Goal: Information Seeking & Learning: Learn about a topic

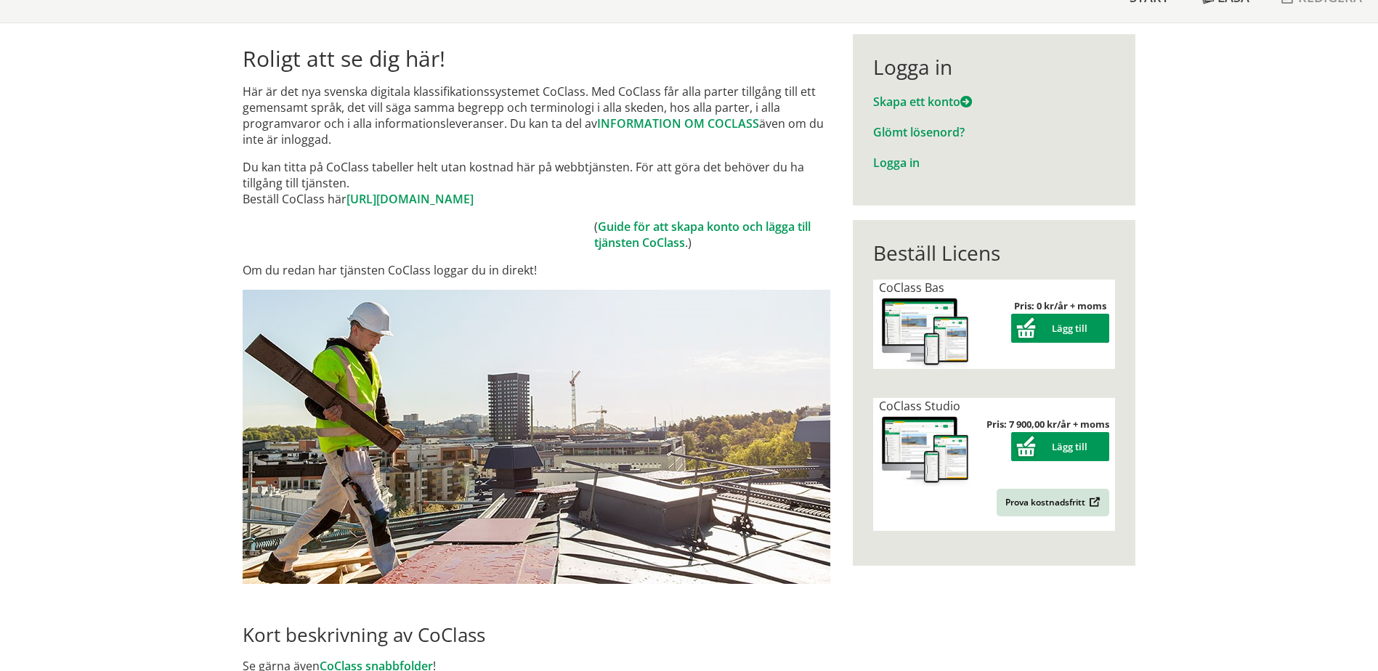
scroll to position [145, 0]
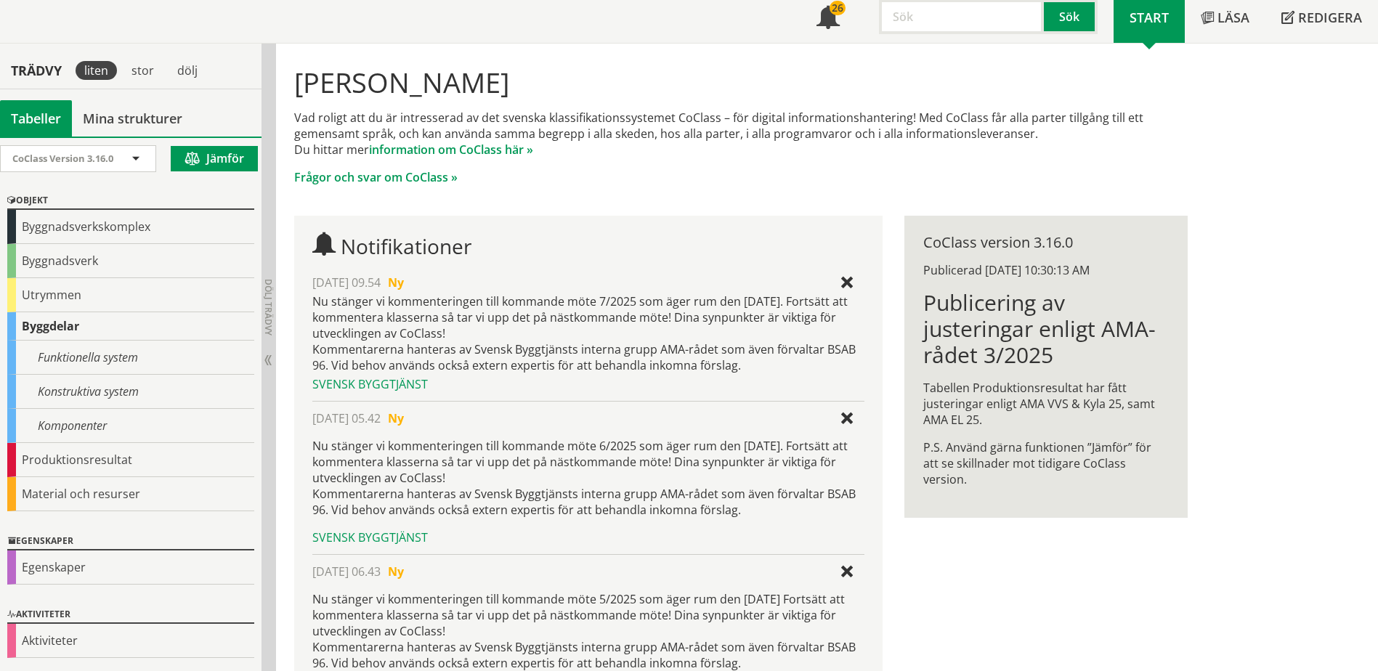
scroll to position [145, 0]
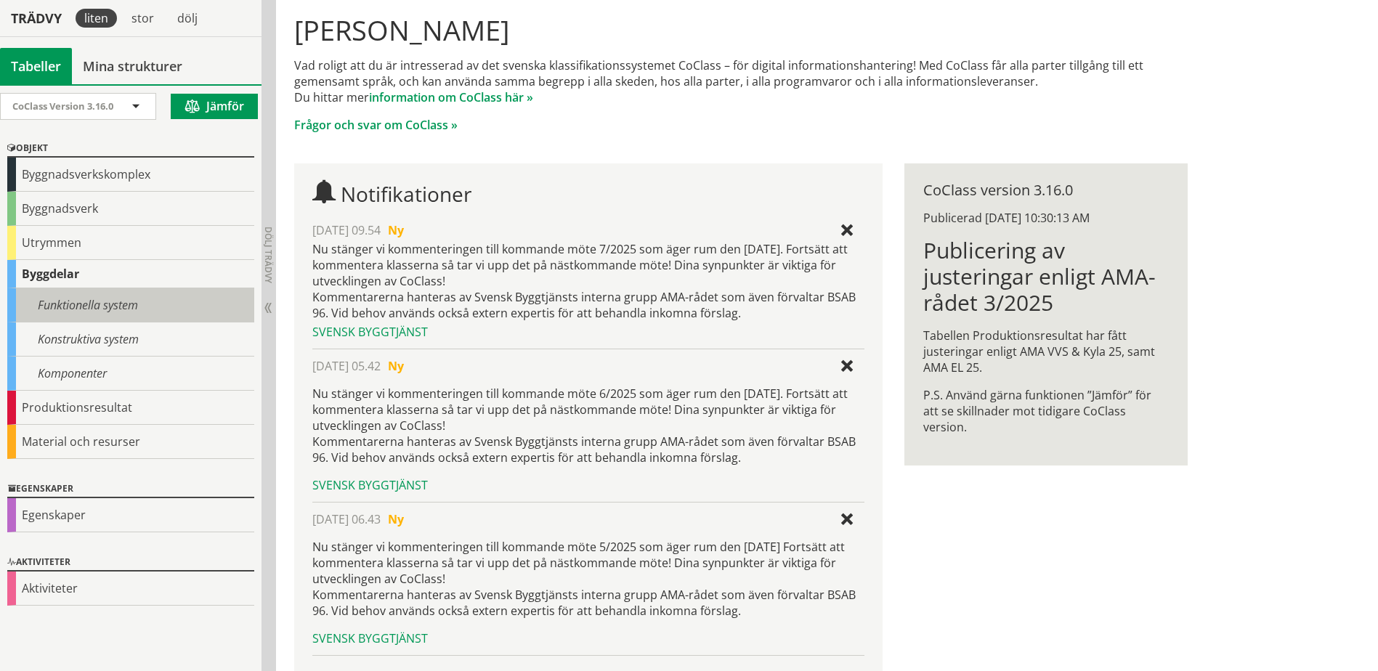
click at [87, 304] on div "Funktionella system" at bounding box center [130, 305] width 247 height 34
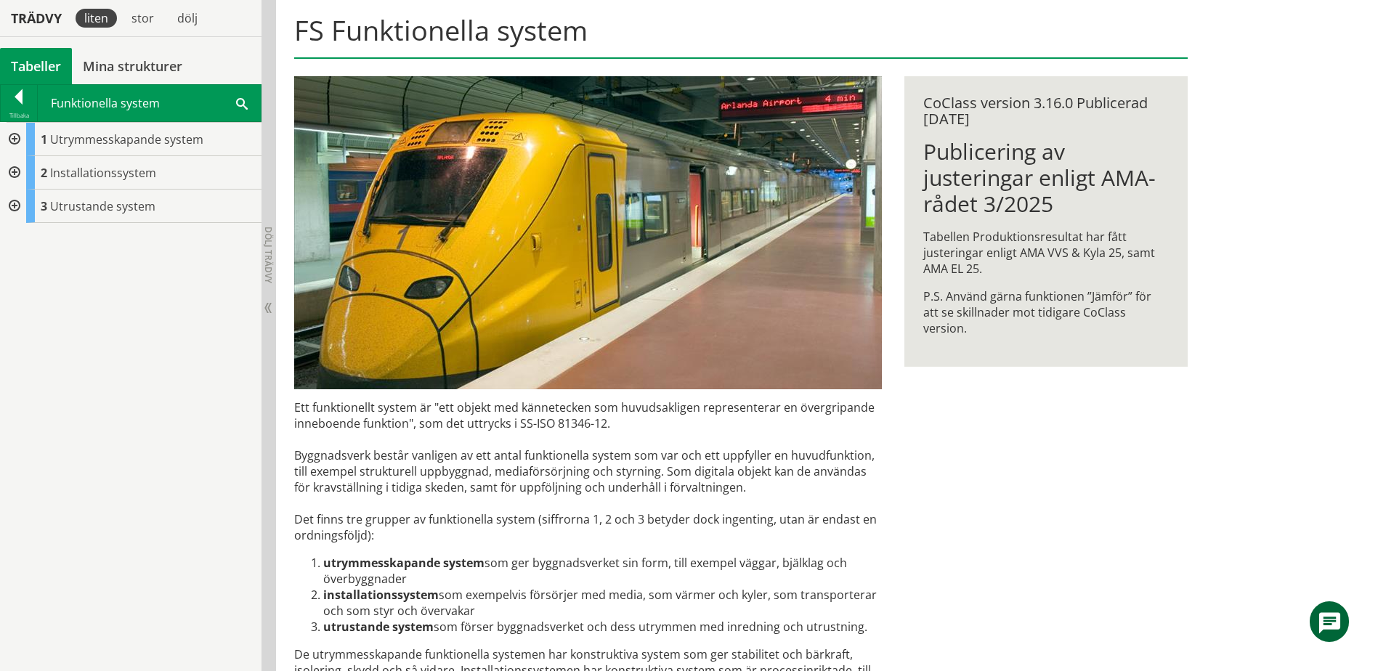
click at [15, 209] on div at bounding box center [13, 206] width 26 height 33
click at [15, 208] on div at bounding box center [13, 206] width 26 height 33
click at [15, 170] on div at bounding box center [13, 172] width 26 height 33
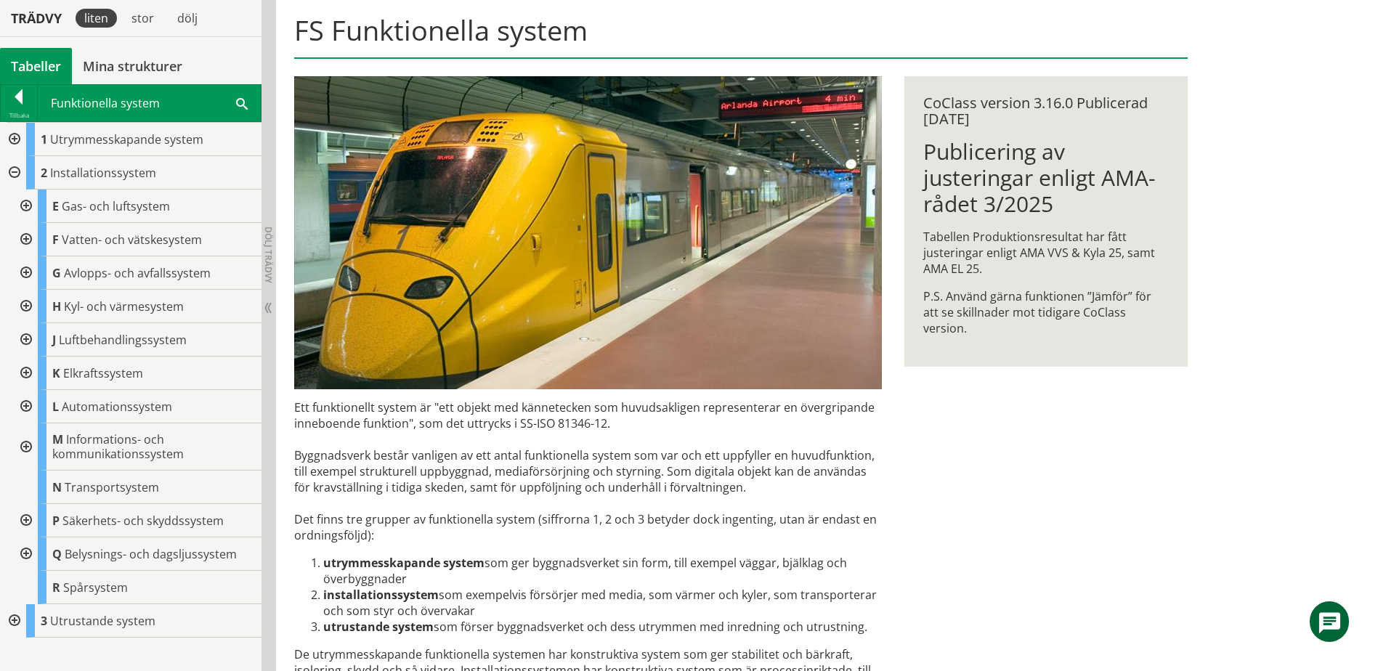
click at [243, 105] on span at bounding box center [242, 102] width 12 height 15
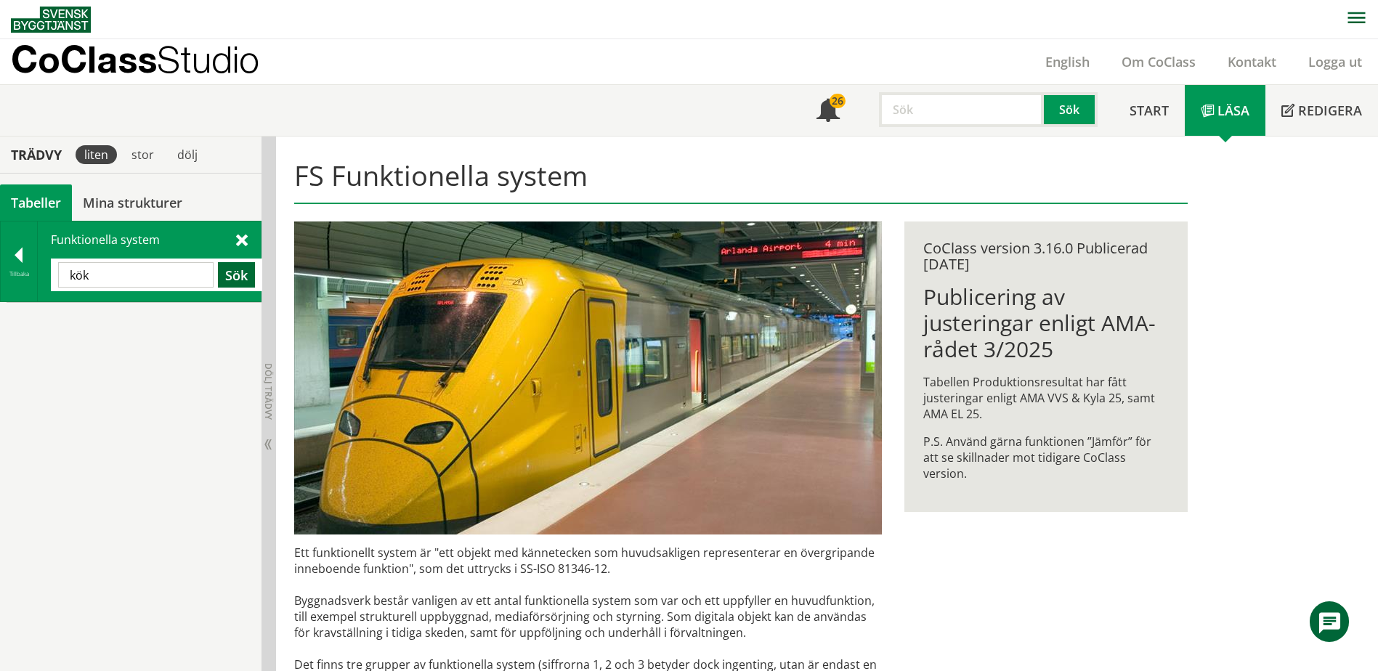
click at [236, 279] on button "Sök" at bounding box center [236, 274] width 37 height 25
click at [94, 274] on input "kök" at bounding box center [135, 274] width 155 height 25
type input "k"
click at [20, 259] on div at bounding box center [19, 258] width 36 height 20
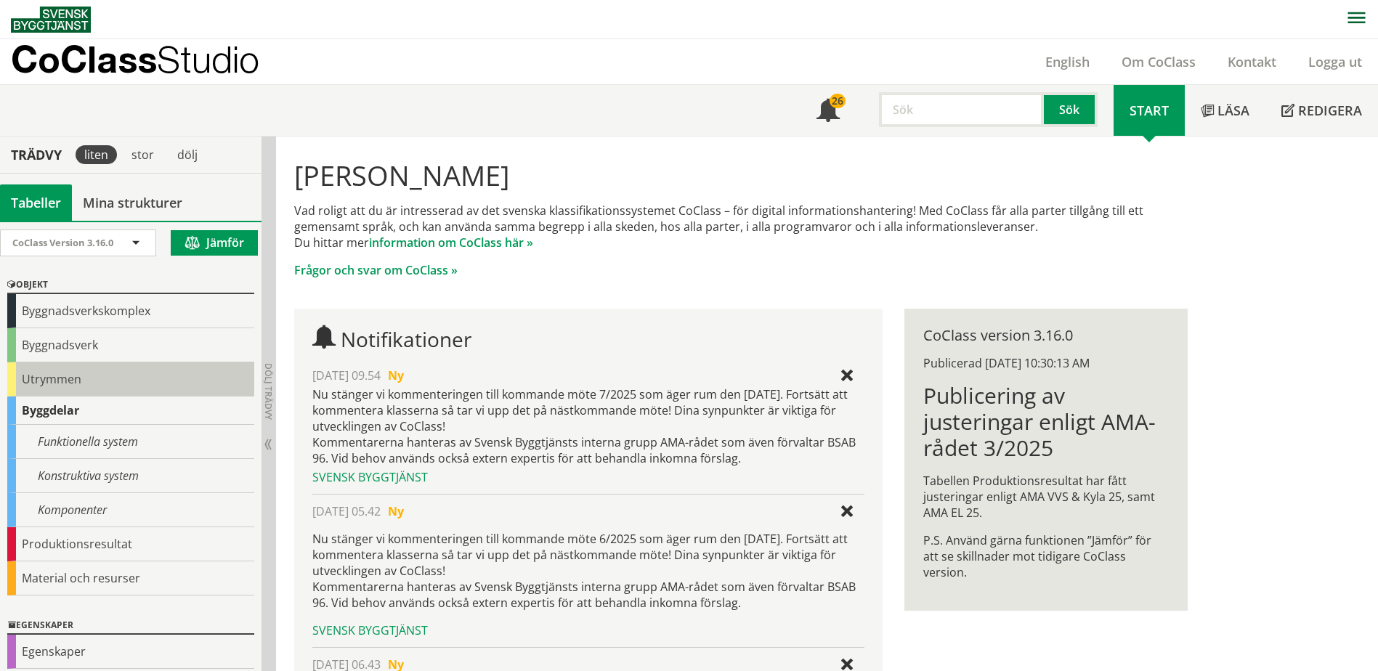
click at [60, 377] on div "Utrymmen" at bounding box center [130, 380] width 247 height 34
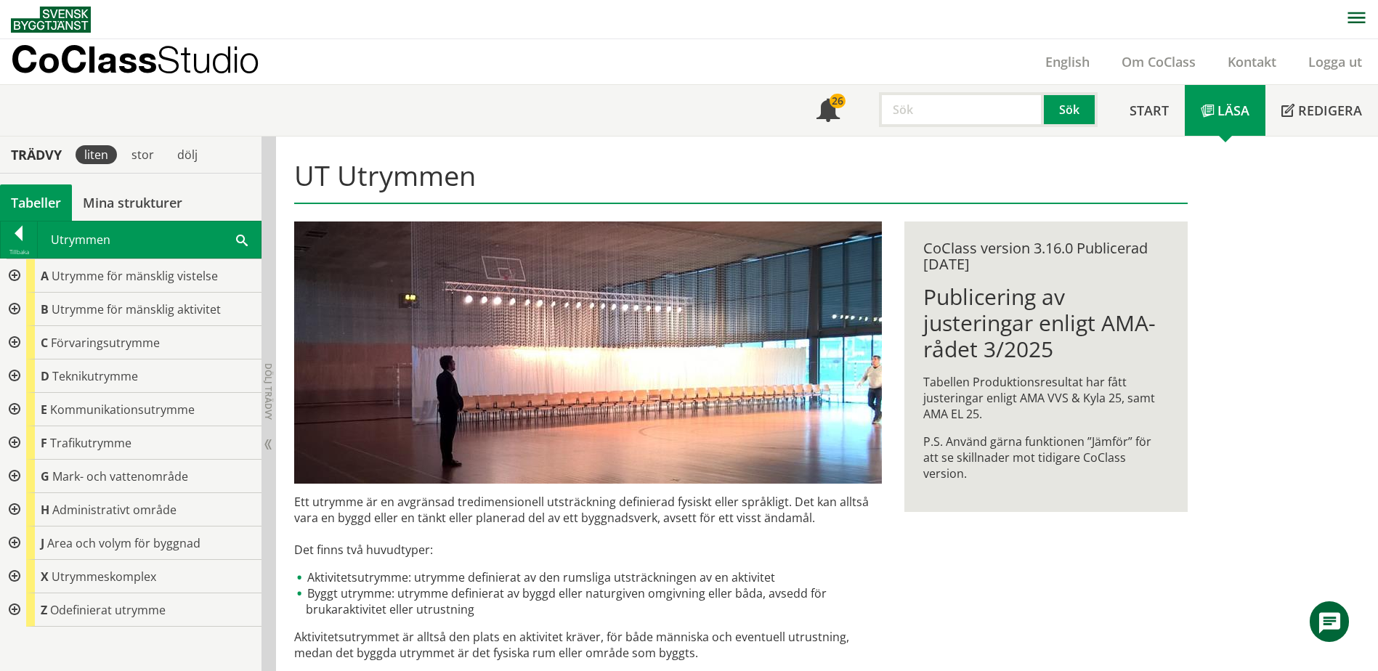
click at [236, 241] on span at bounding box center [242, 239] width 12 height 15
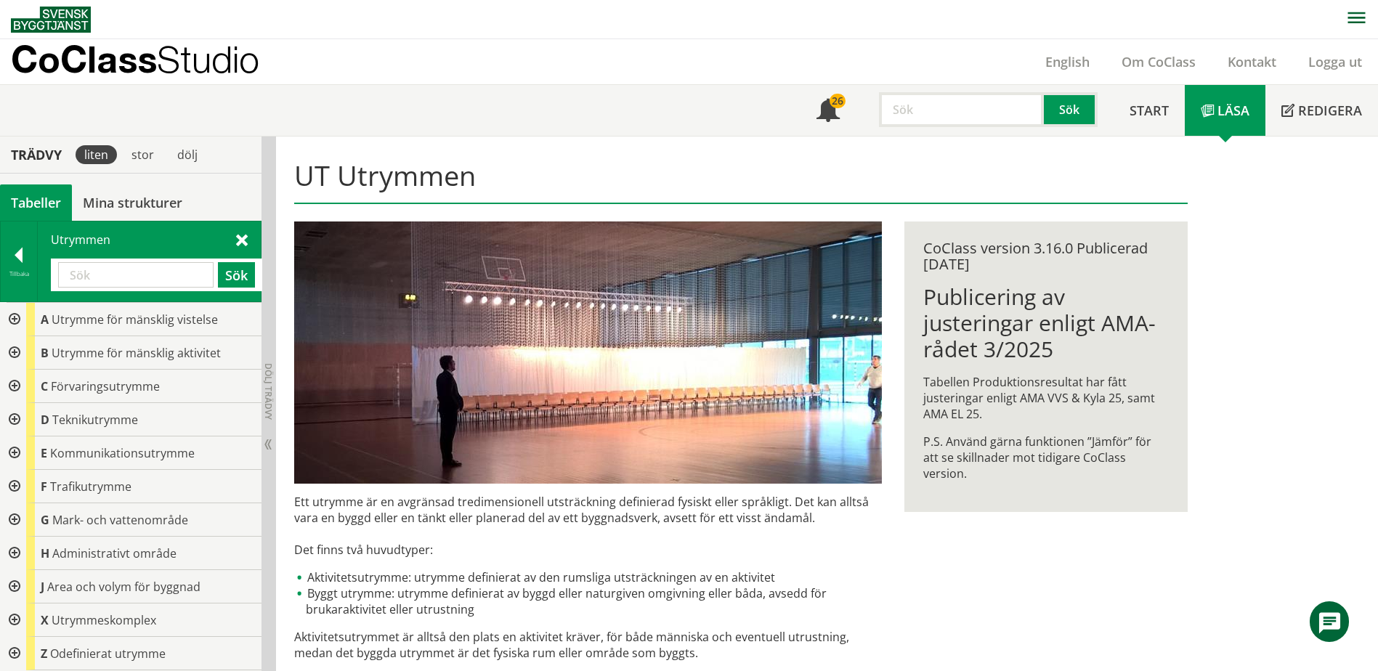
click at [110, 275] on input "text" at bounding box center [135, 274] width 155 height 25
type input "kök"
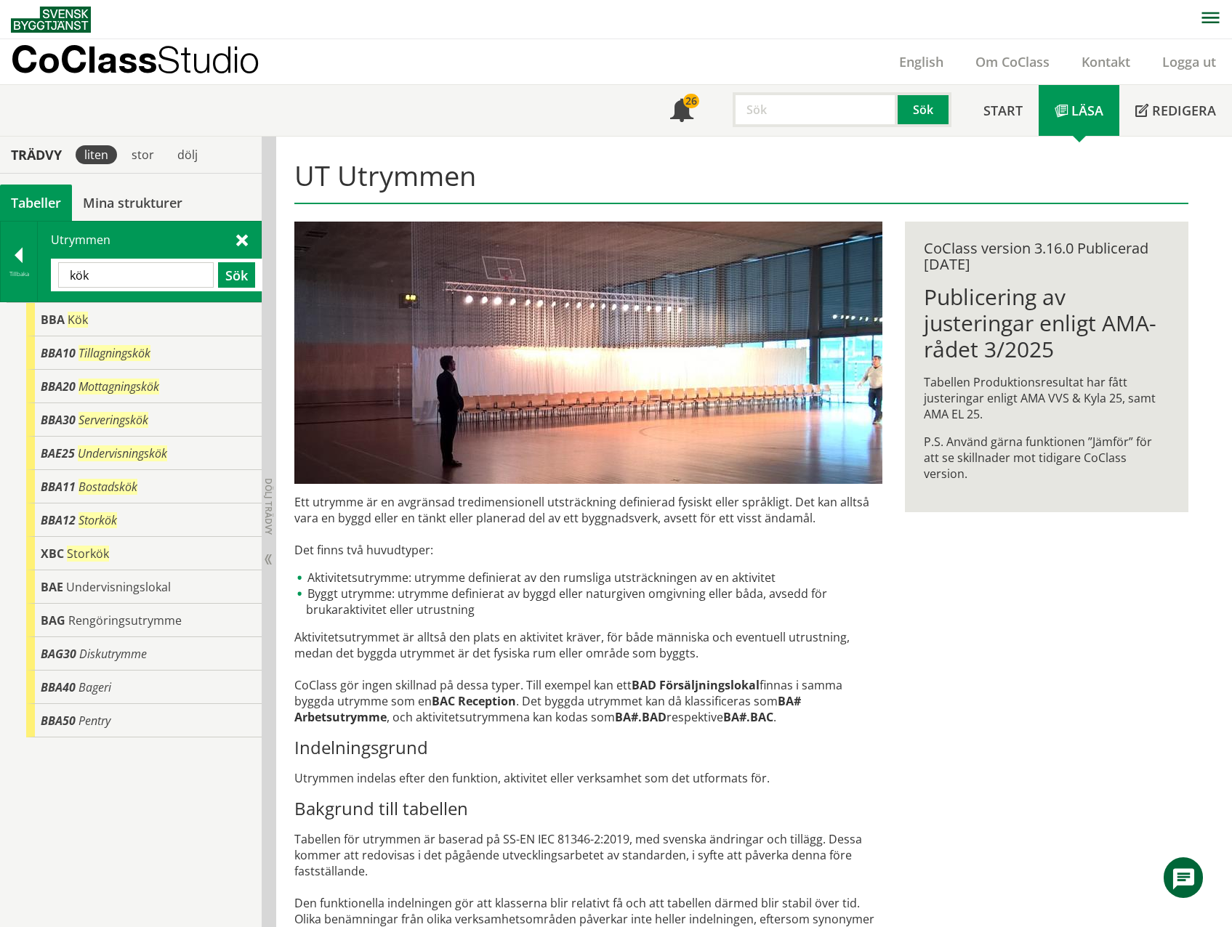
drag, startPoint x: 101, startPoint y: 273, endPoint x: 59, endPoint y: 275, distance: 42.2
click at [59, 275] on input "kök" at bounding box center [135, 274] width 155 height 25
click at [17, 259] on div at bounding box center [19, 258] width 36 height 20
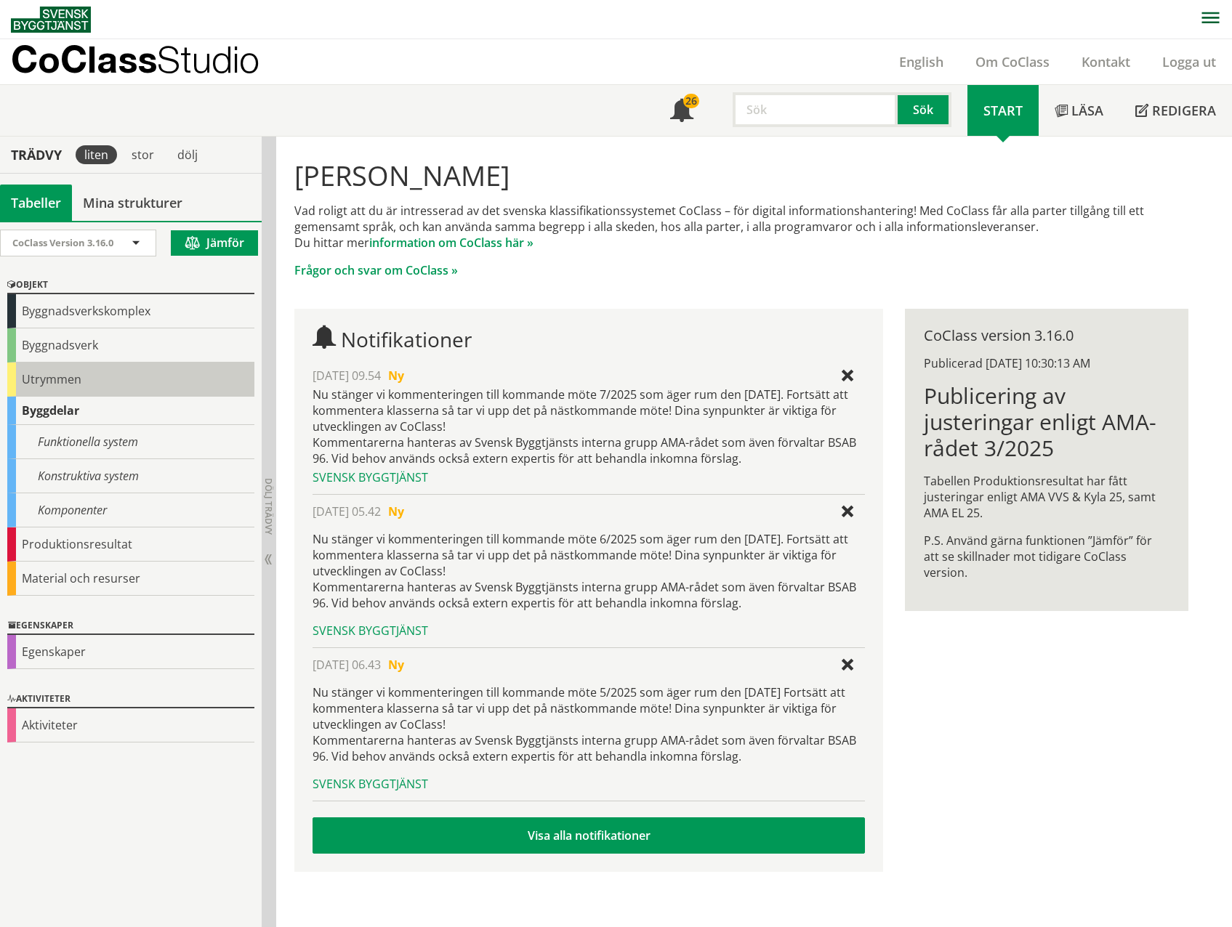
click at [30, 379] on div "Utrymmen" at bounding box center [130, 380] width 247 height 34
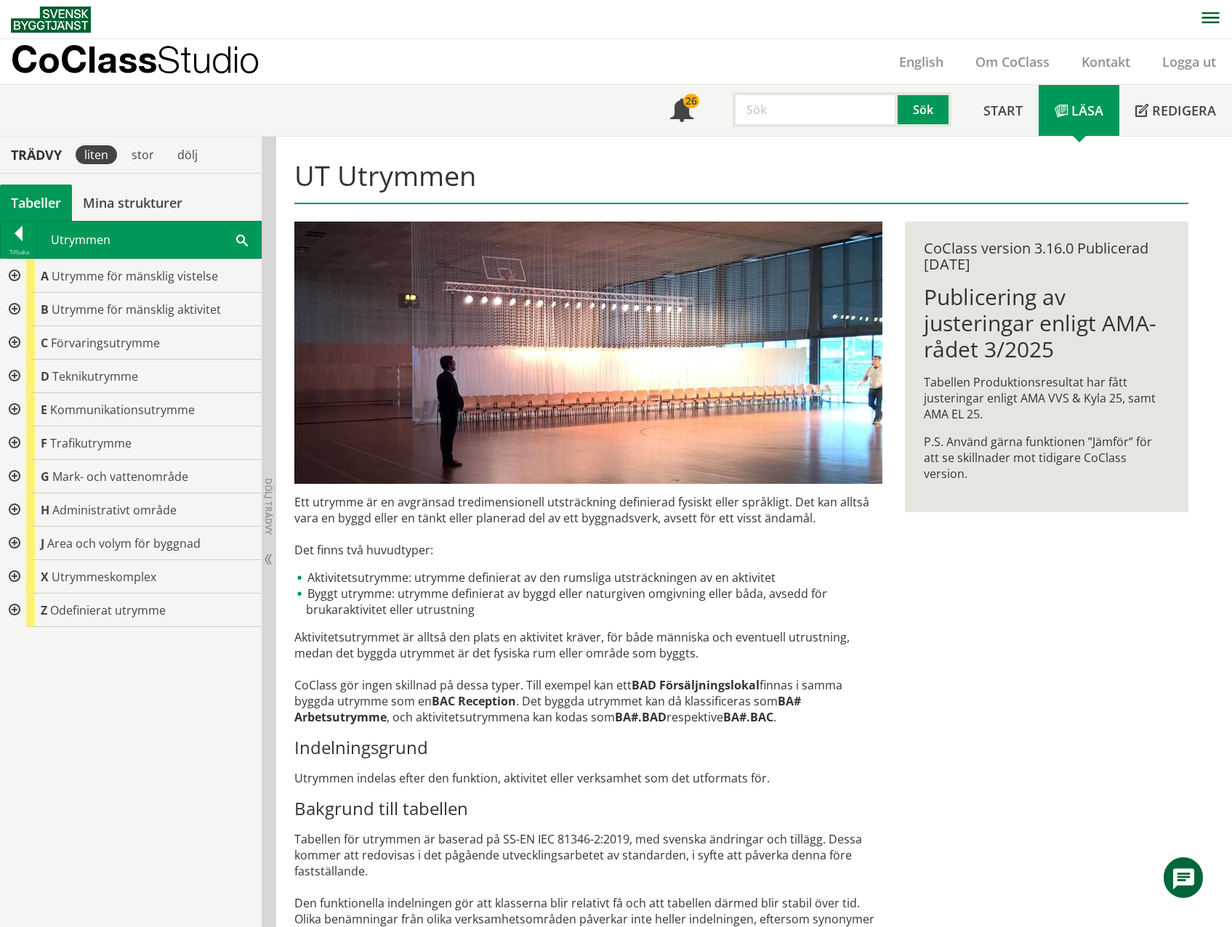
click at [15, 377] on div at bounding box center [13, 376] width 26 height 33
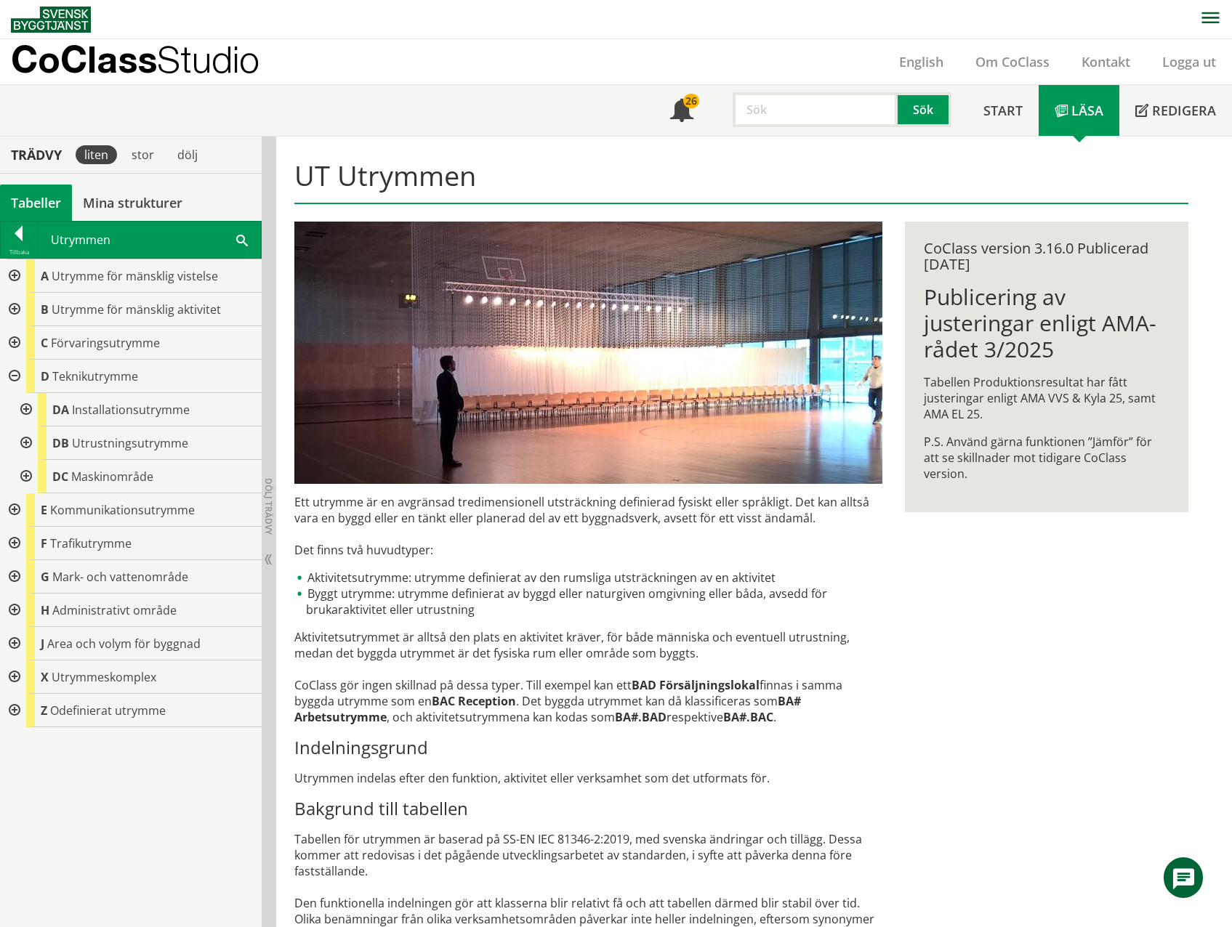
click at [15, 377] on div at bounding box center [13, 376] width 26 height 33
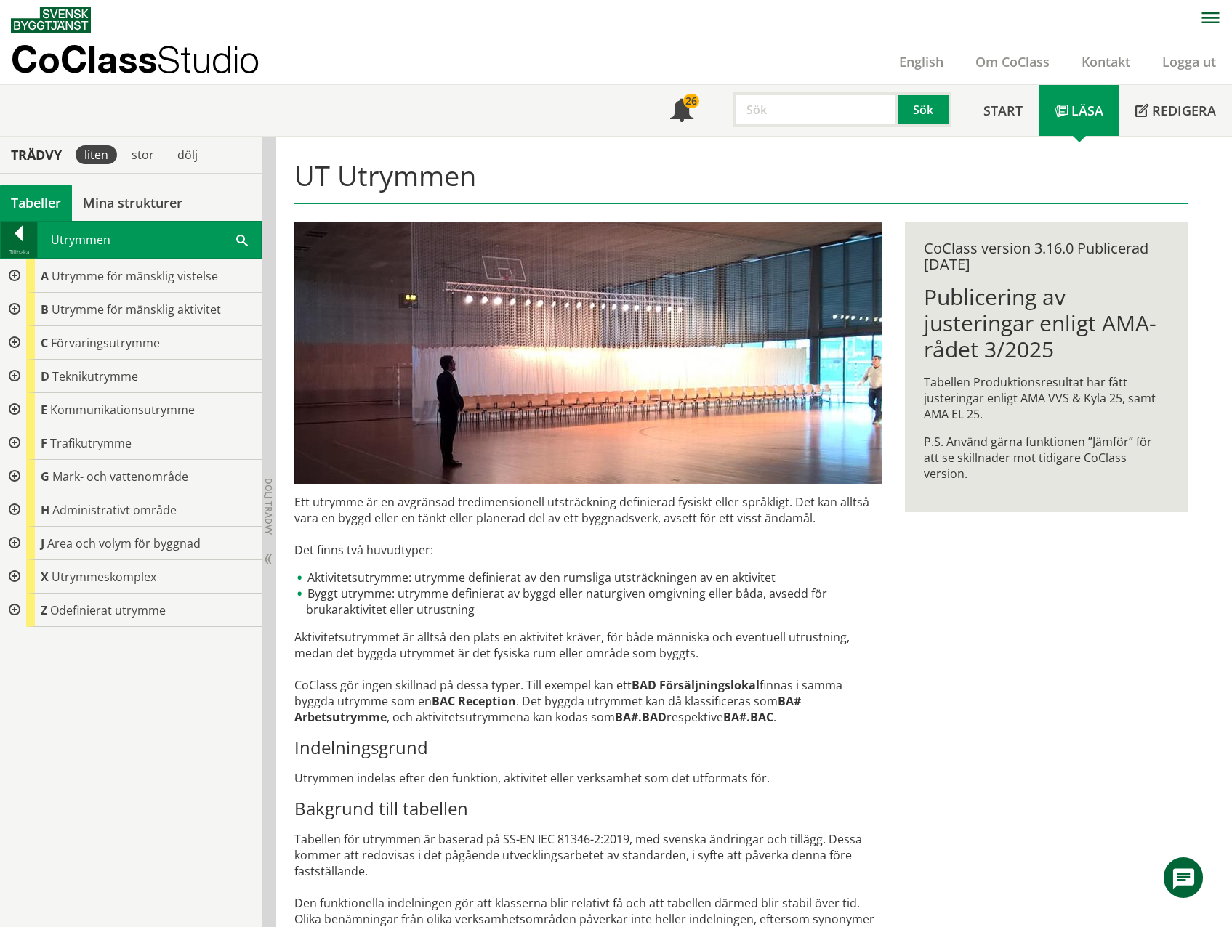
click at [21, 233] on div at bounding box center [19, 236] width 36 height 20
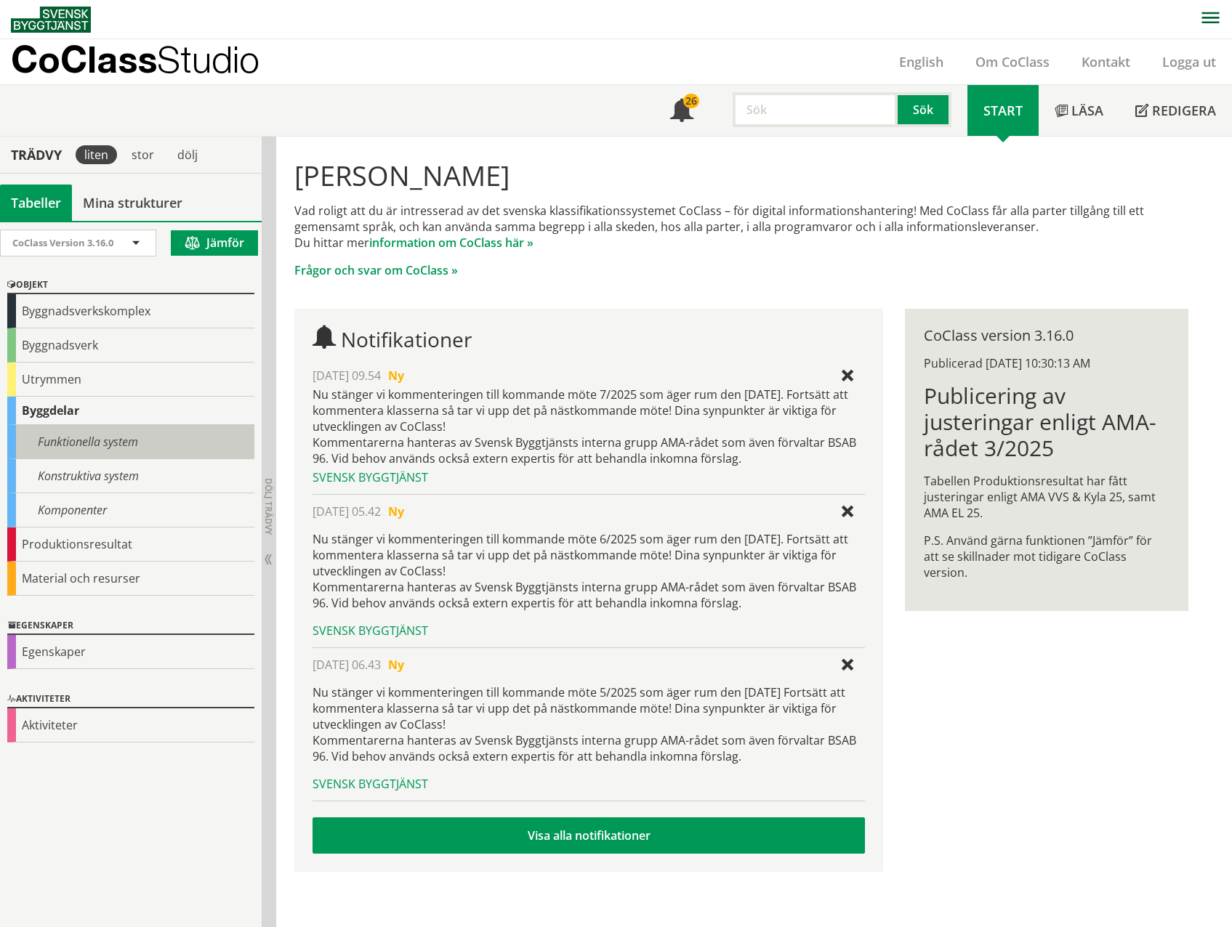
click at [68, 440] on div "Funktionella system" at bounding box center [130, 442] width 247 height 34
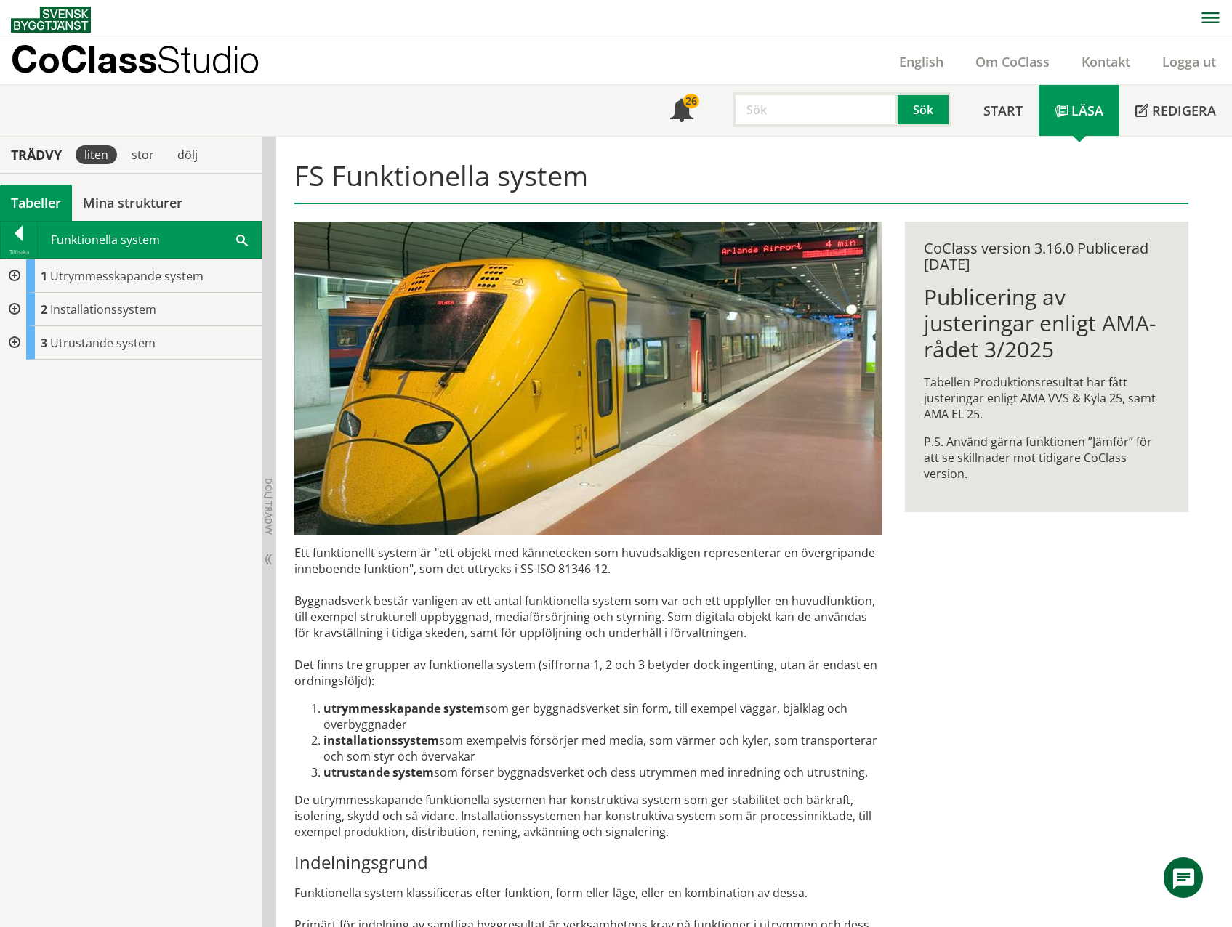
click at [14, 308] on div at bounding box center [13, 309] width 26 height 33
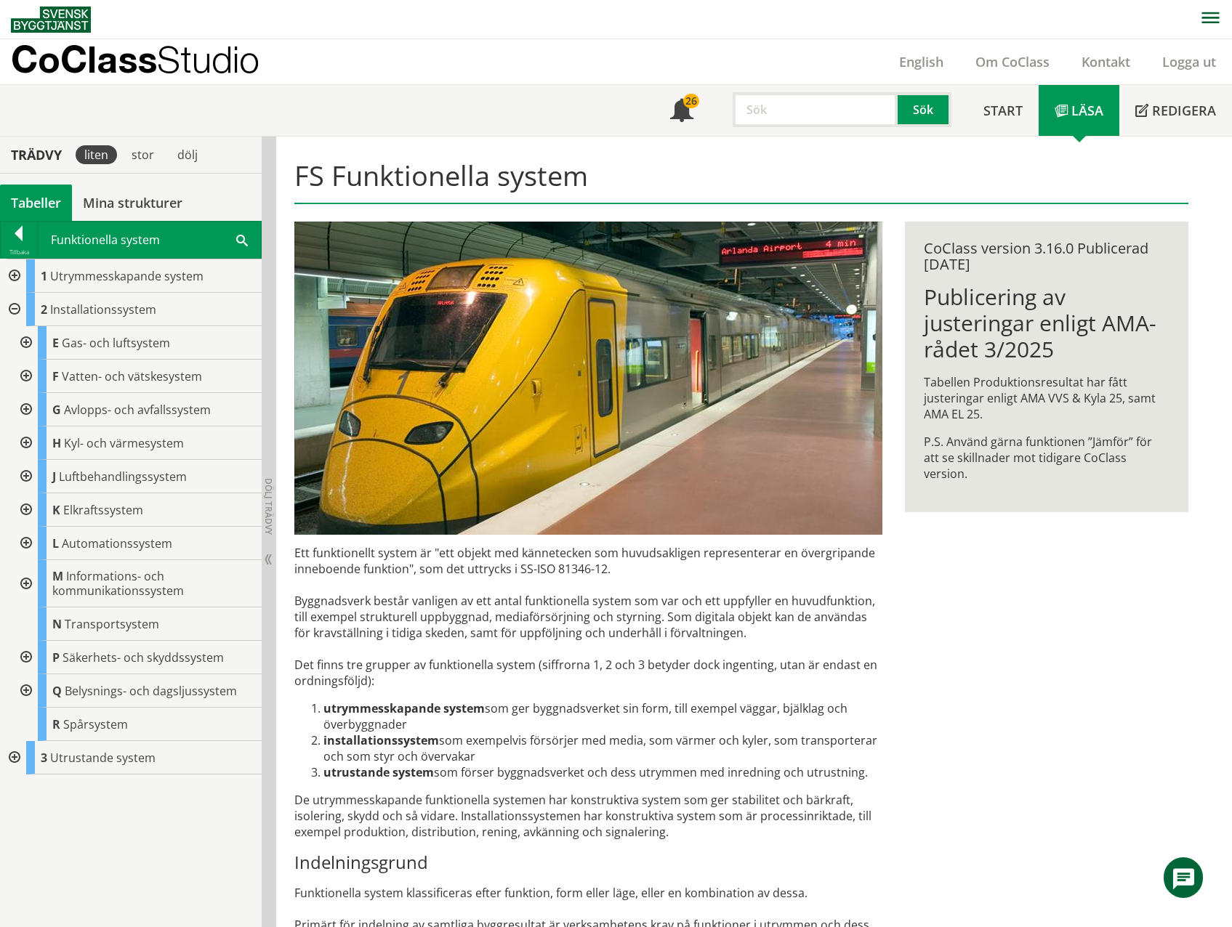
click at [25, 343] on div at bounding box center [25, 342] width 26 height 33
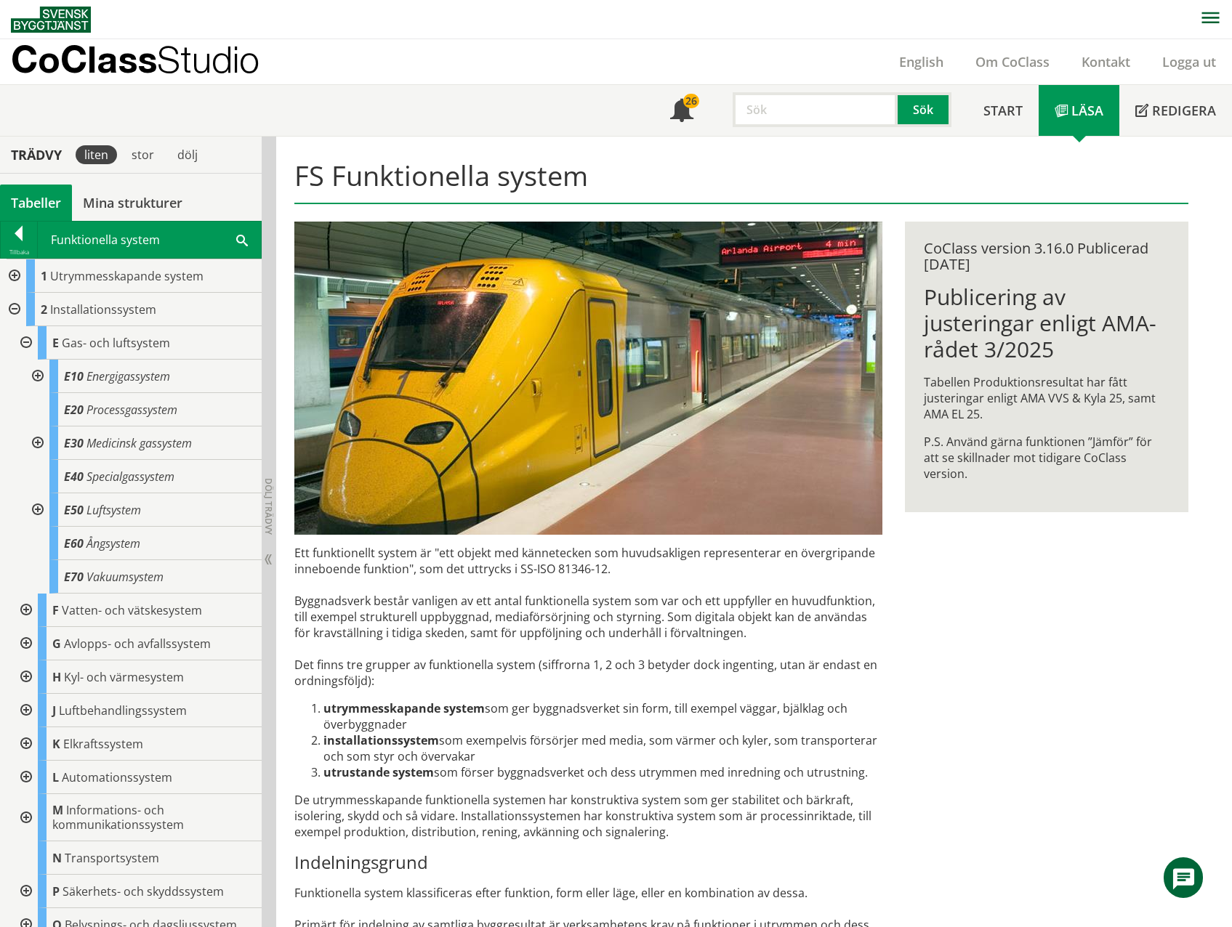
click at [38, 507] on div at bounding box center [36, 509] width 26 height 33
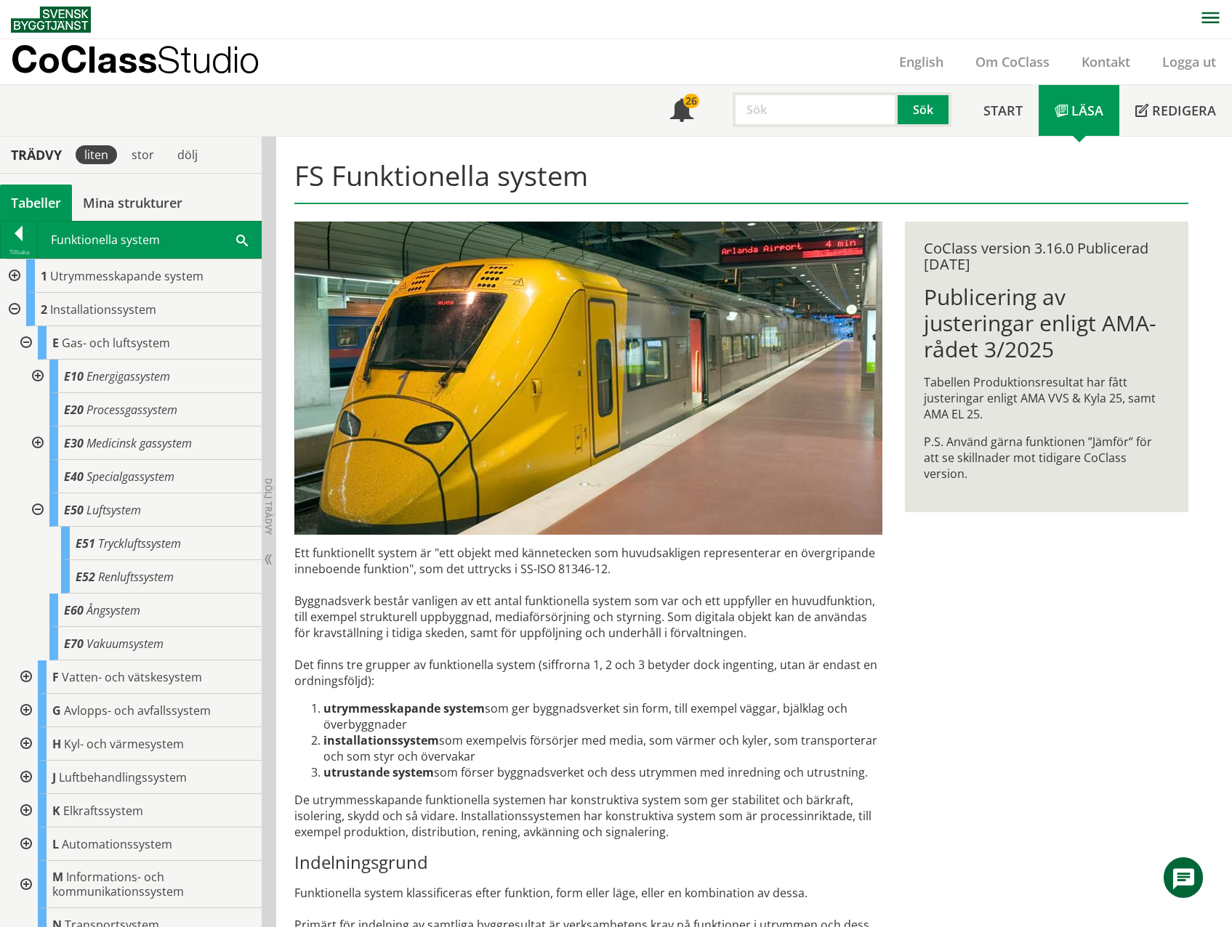
click at [37, 506] on div at bounding box center [36, 509] width 26 height 33
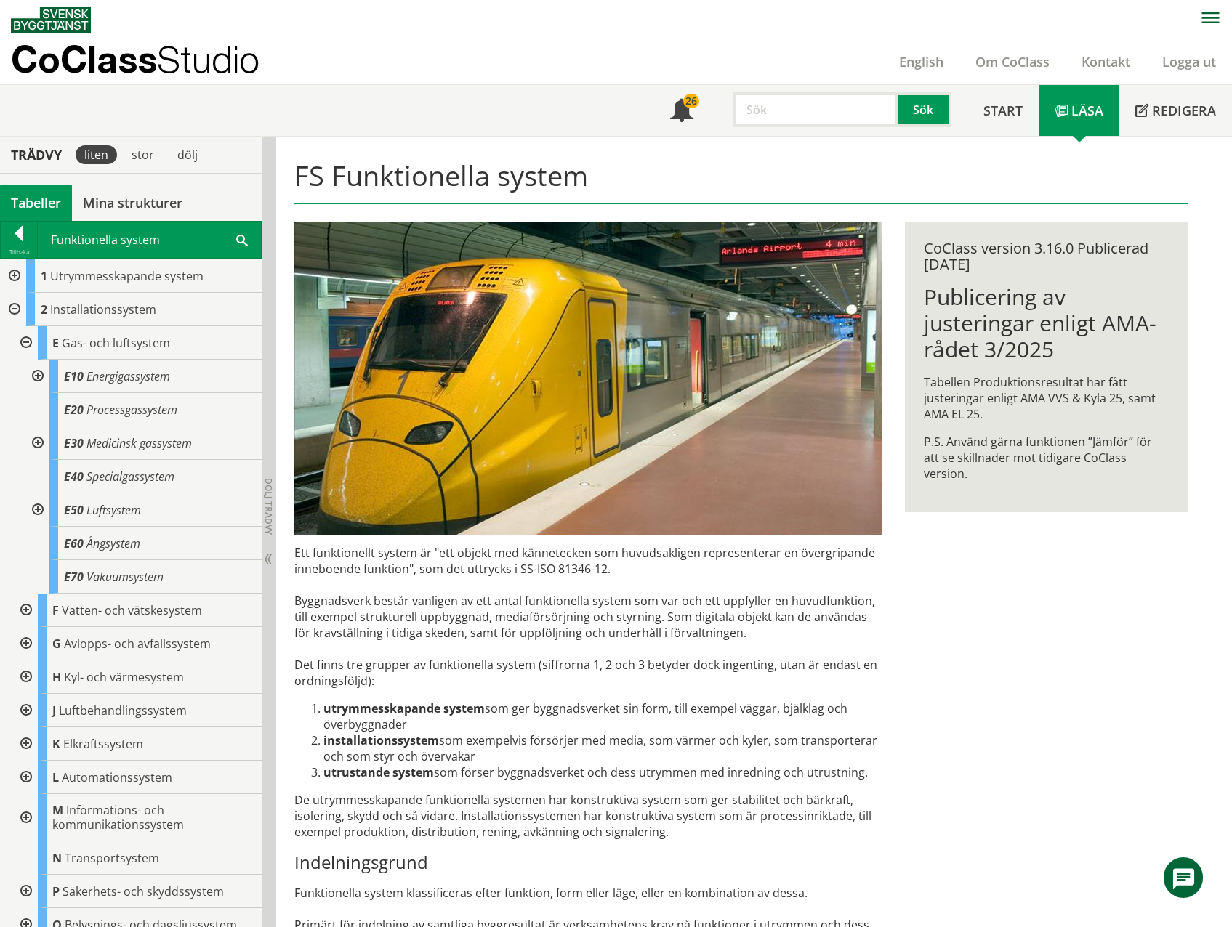
click at [25, 344] on div at bounding box center [25, 342] width 26 height 33
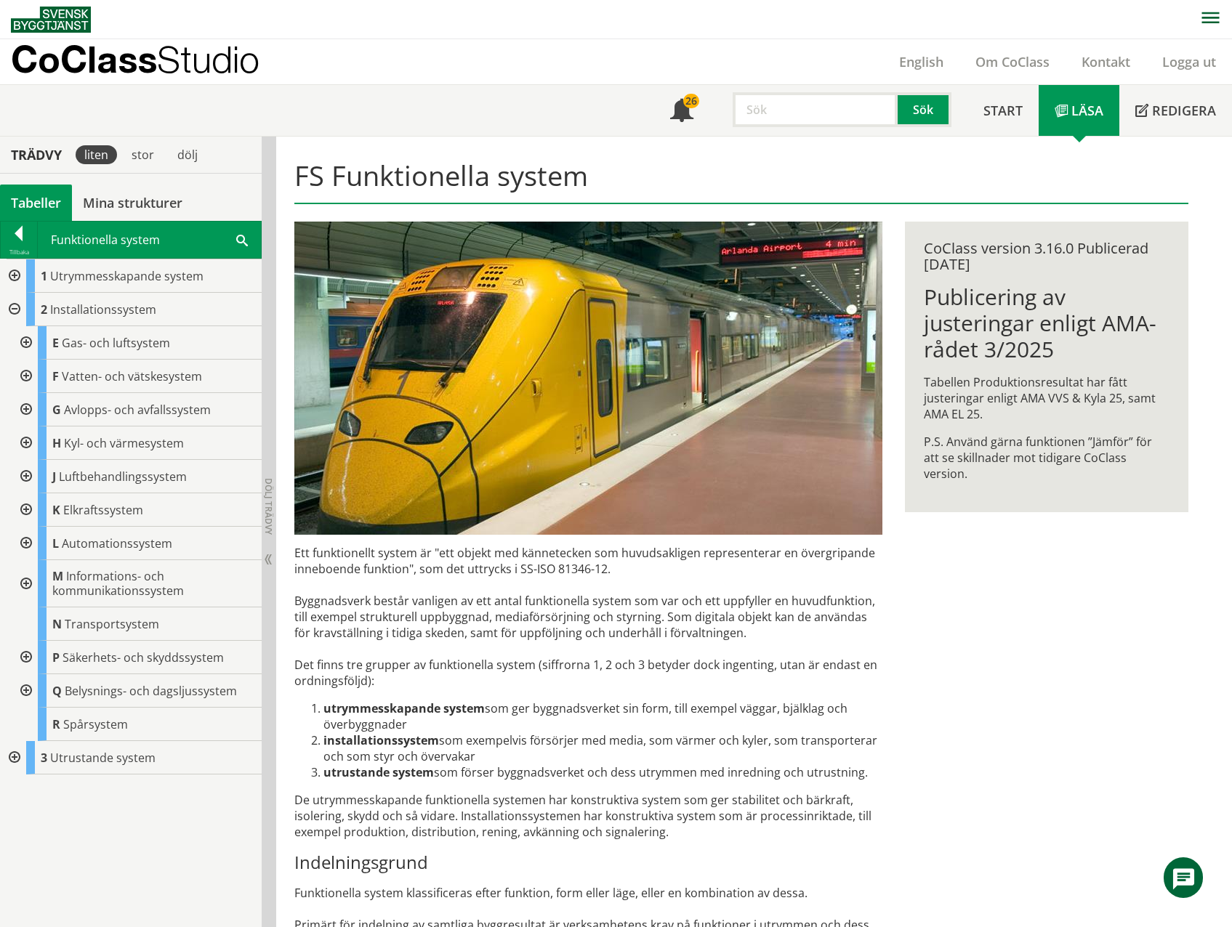
click at [24, 477] on div at bounding box center [25, 476] width 26 height 33
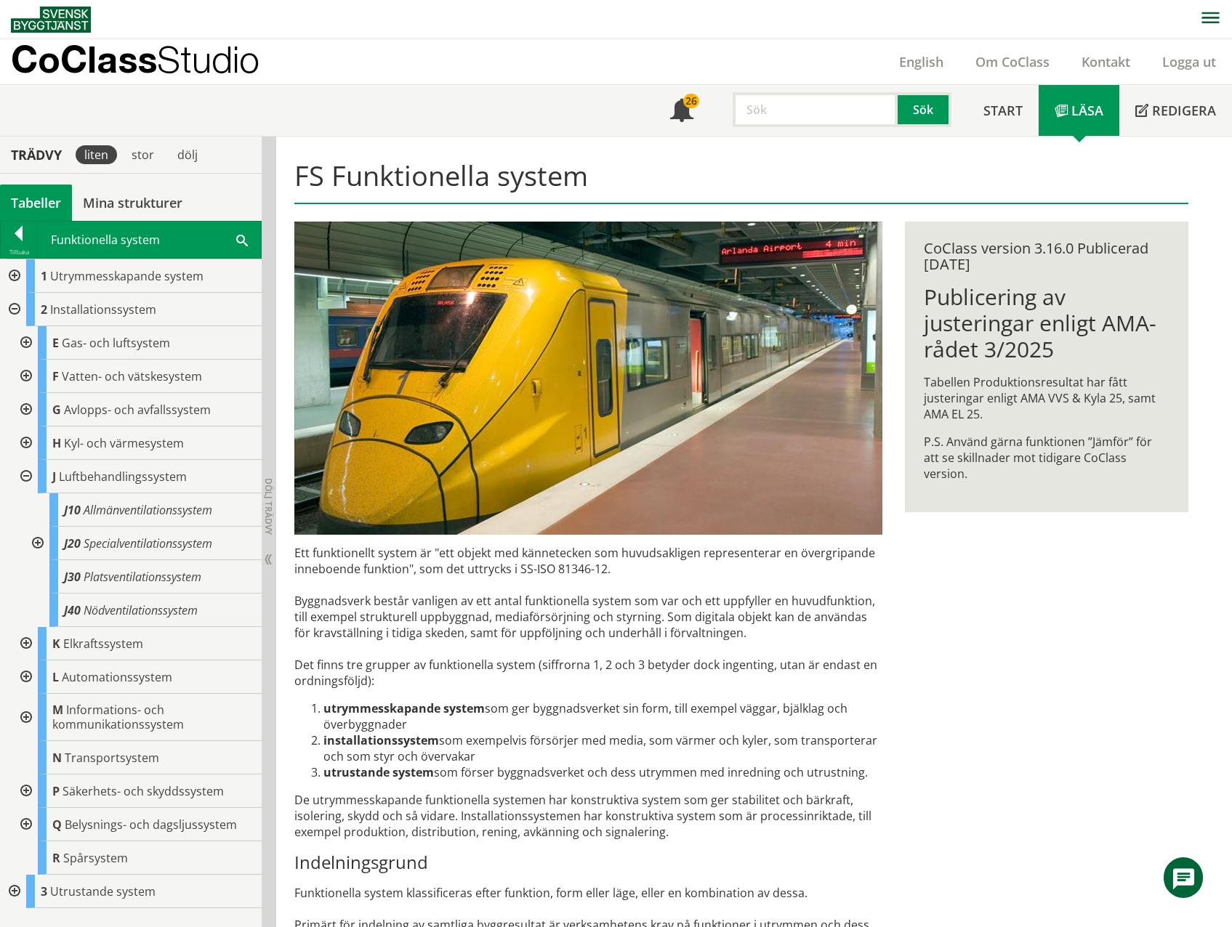
click at [39, 544] on div at bounding box center [36, 543] width 26 height 33
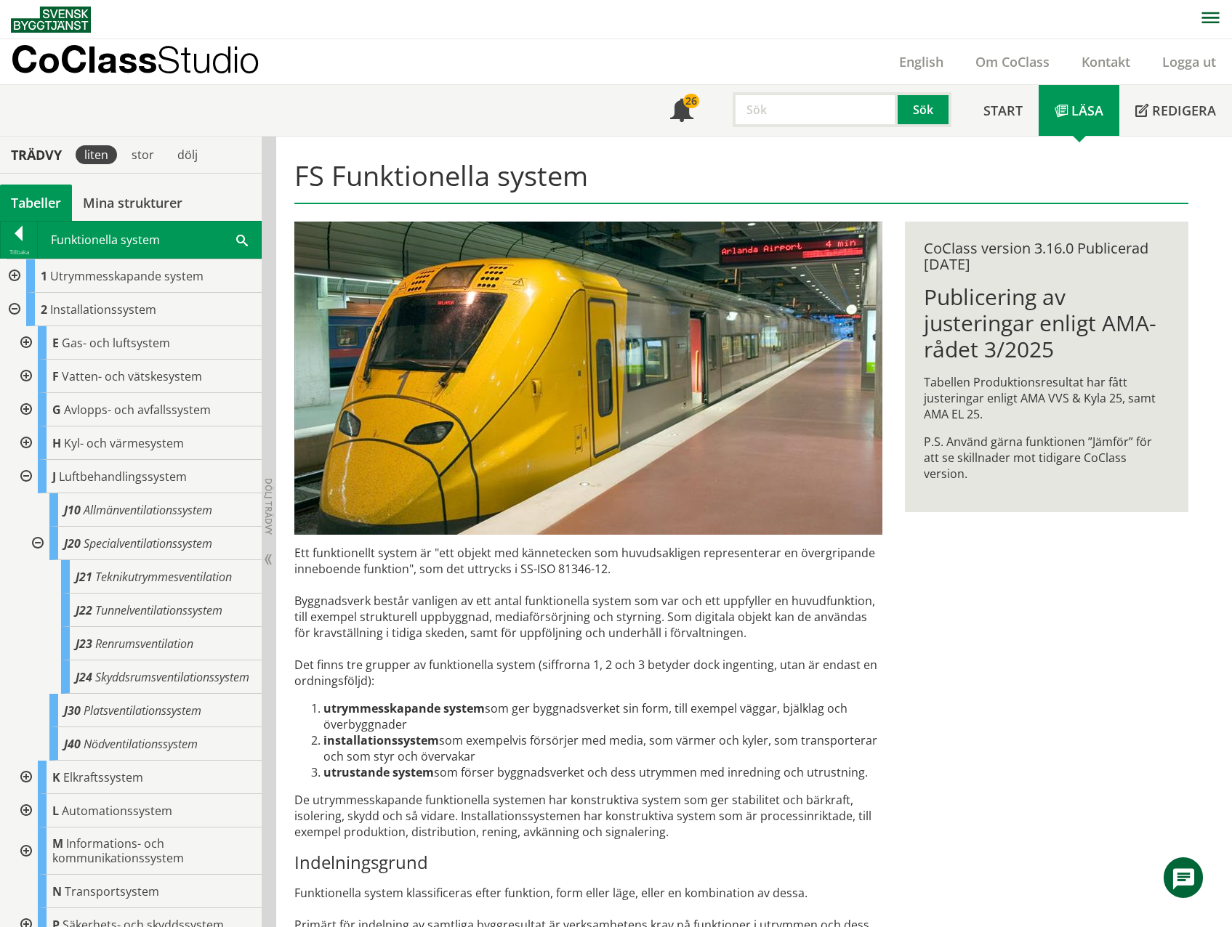
click at [238, 239] on span at bounding box center [242, 239] width 12 height 15
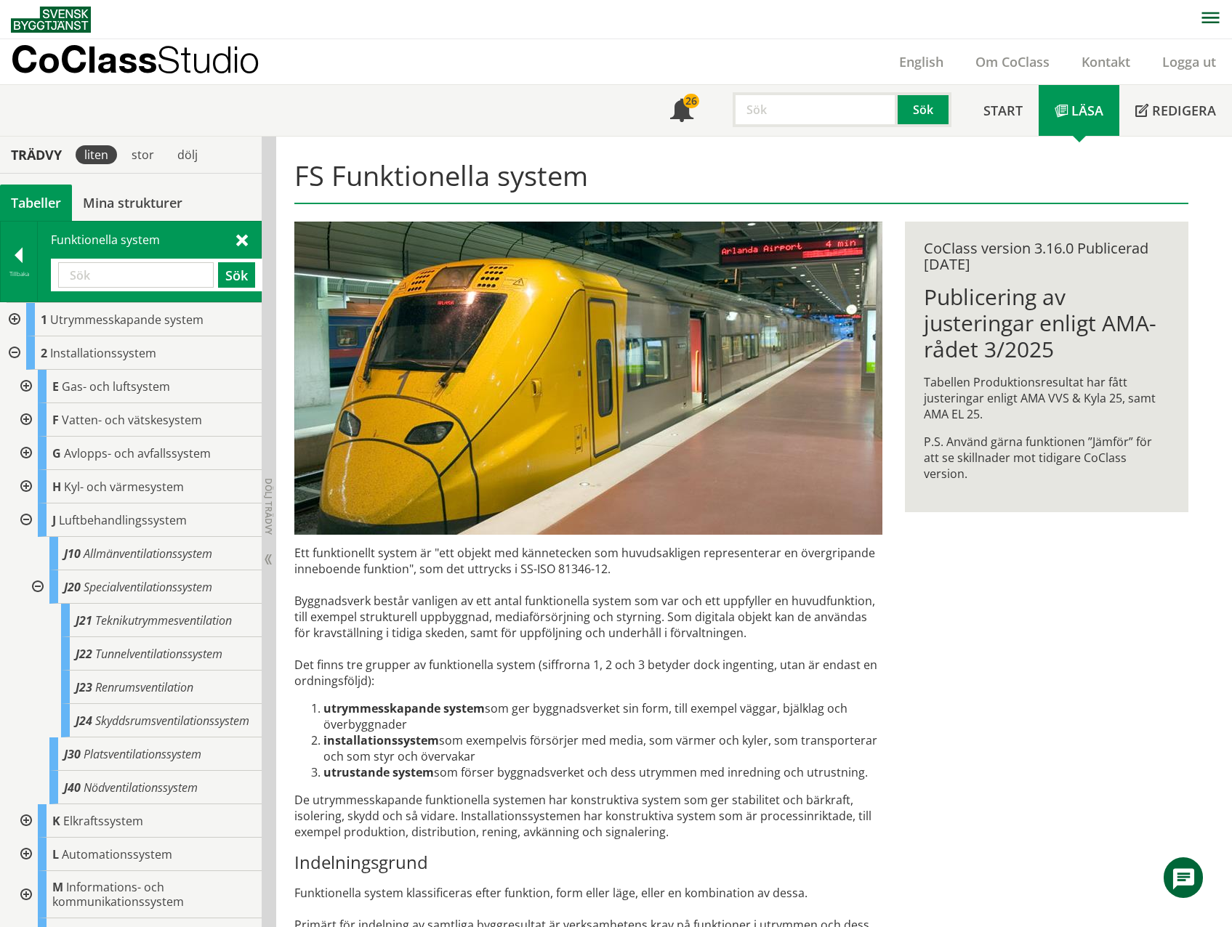
click at [75, 270] on input "text" at bounding box center [135, 274] width 155 height 25
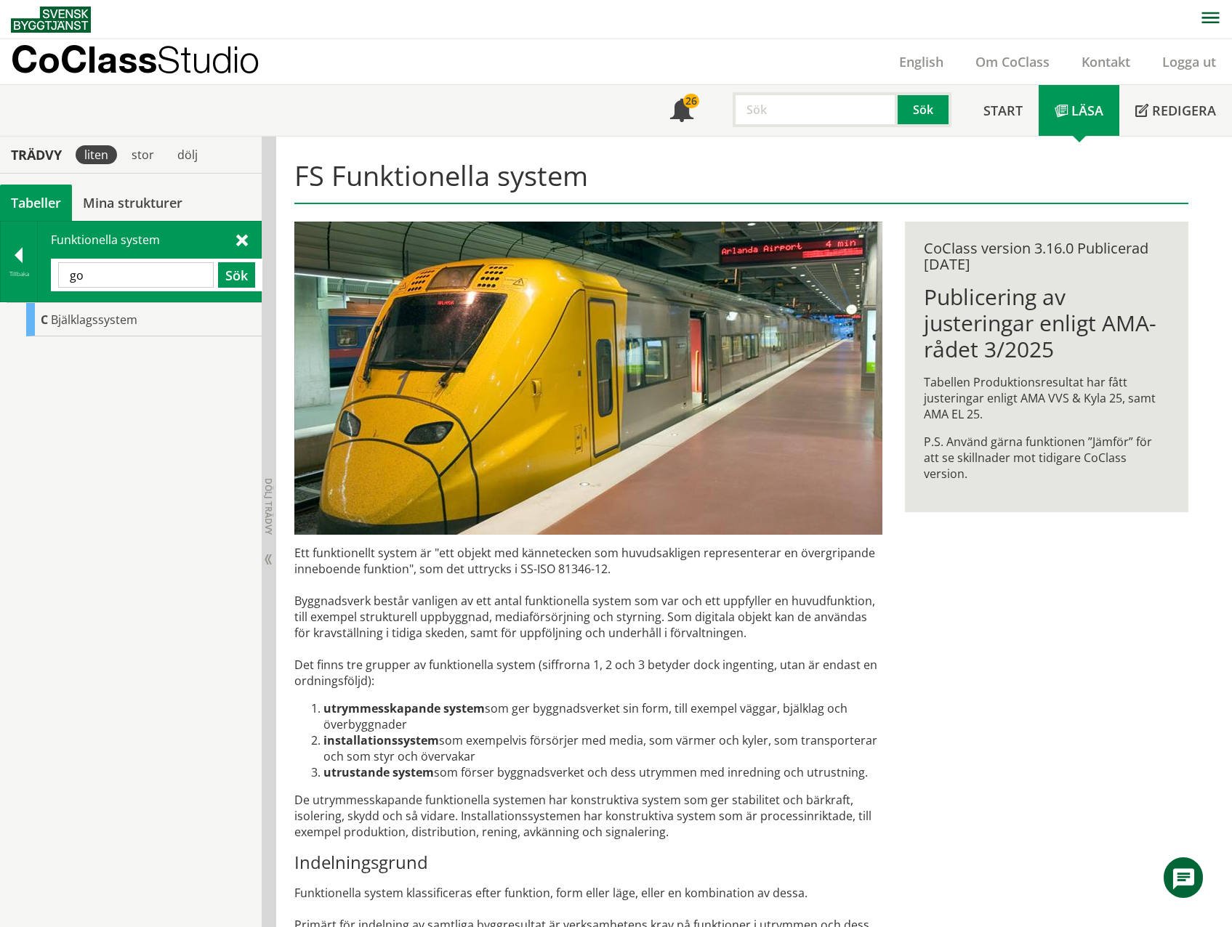
type input "g"
type input "ventilation"
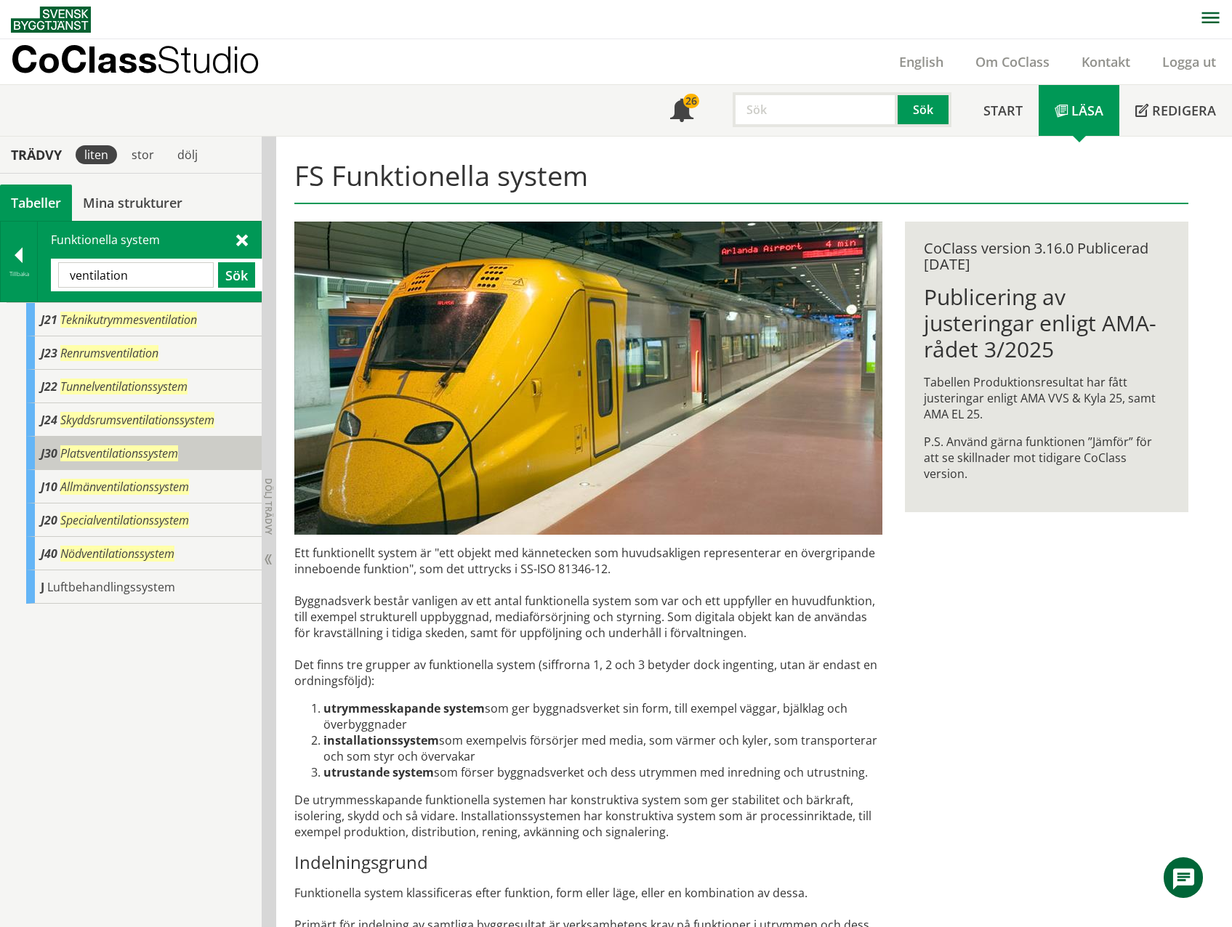
click at [92, 458] on span "Platsventilationssystem" at bounding box center [119, 453] width 118 height 16
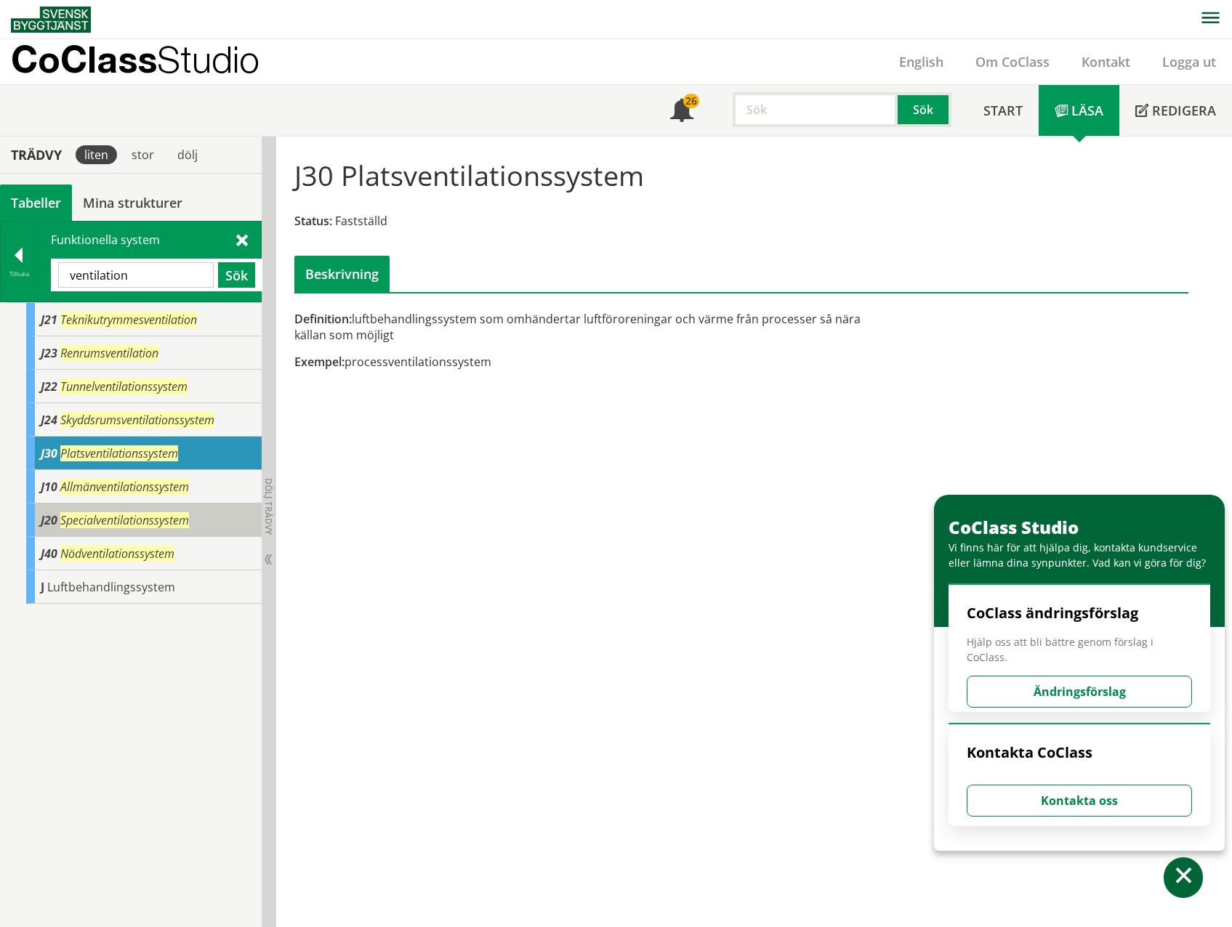
click at [115, 524] on span "Specialventilationssystem" at bounding box center [124, 520] width 129 height 16
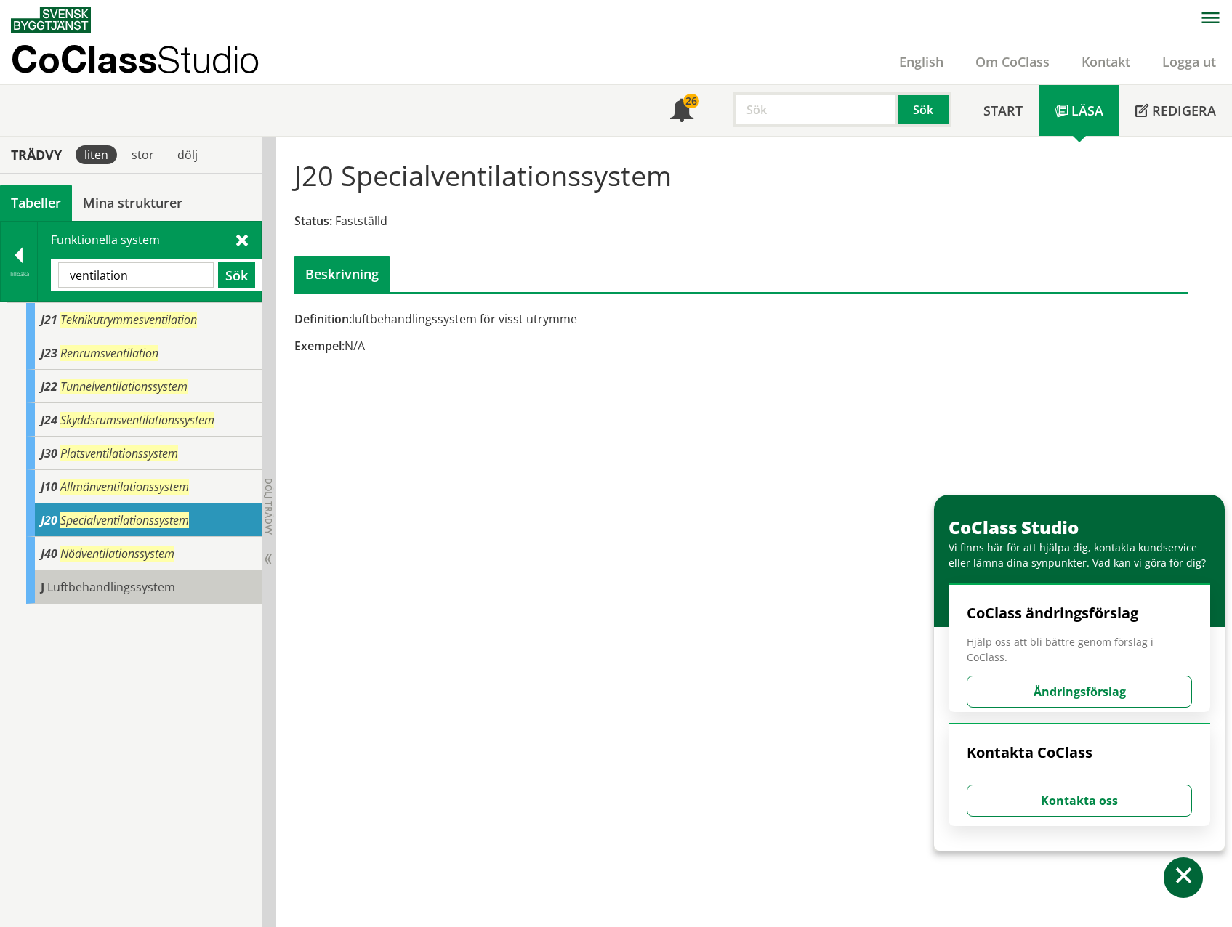
click at [111, 586] on span "Luftbehandlingssystem" at bounding box center [111, 587] width 128 height 16
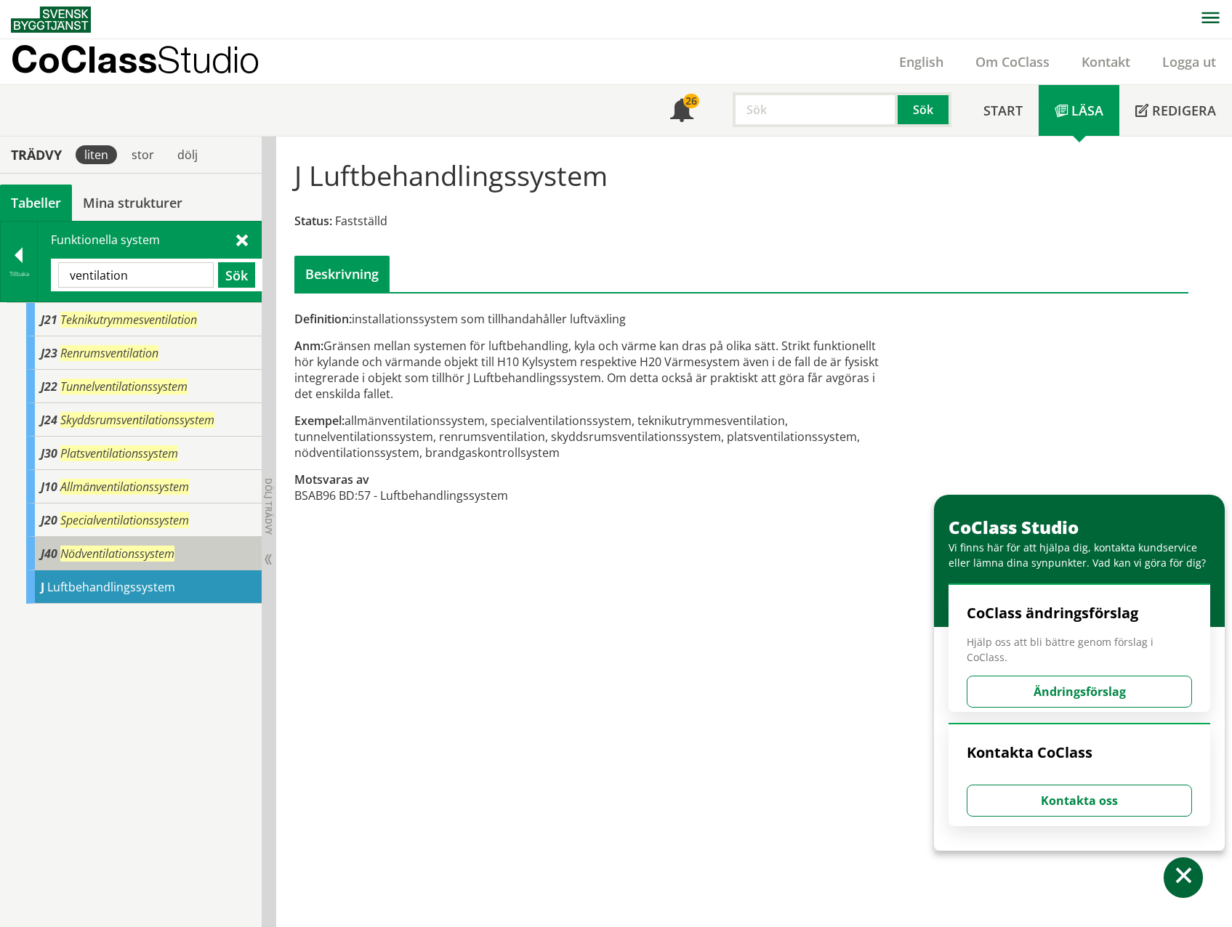
click at [101, 555] on span "Nödventilationssystem" at bounding box center [117, 554] width 114 height 16
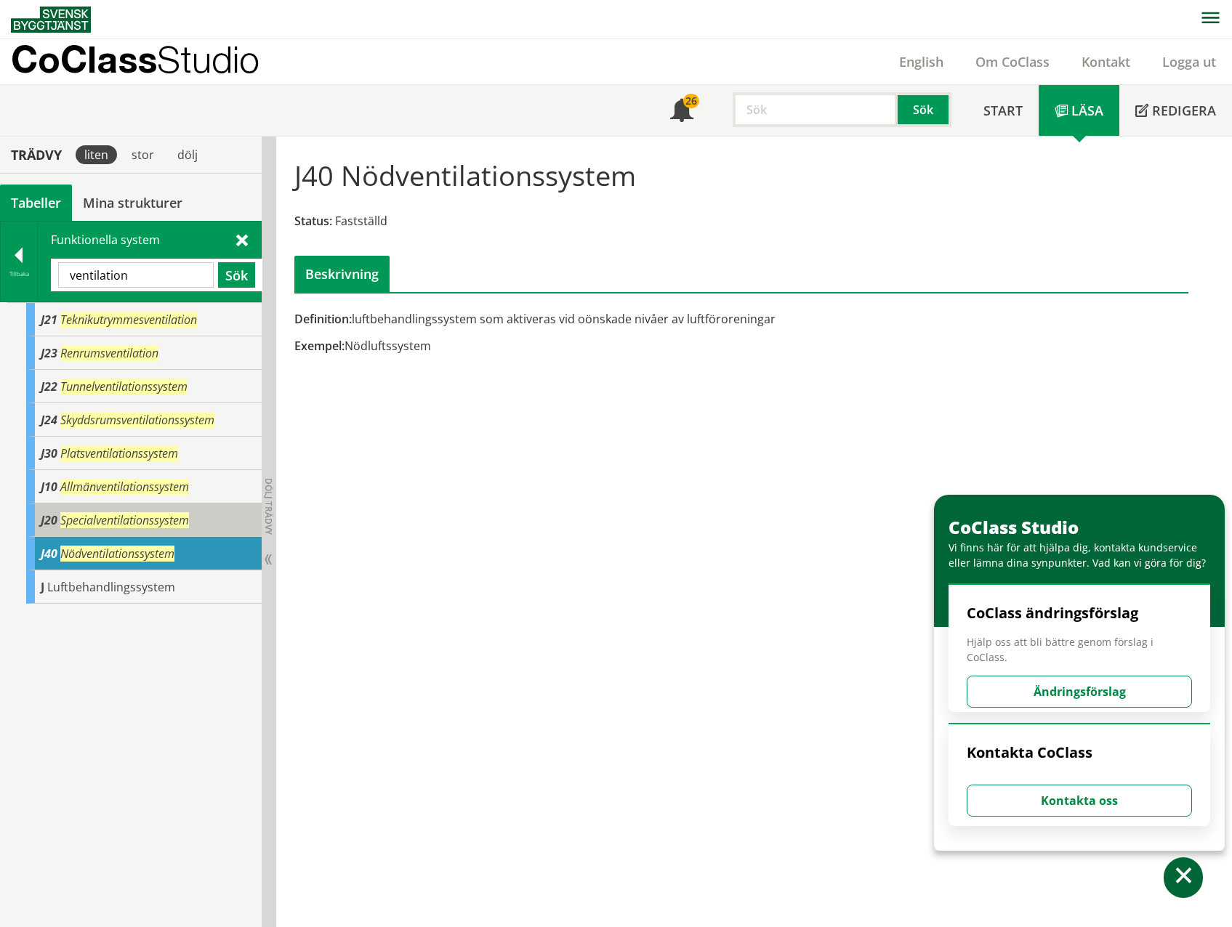
click at [110, 520] on span "Specialventilationssystem" at bounding box center [124, 520] width 129 height 16
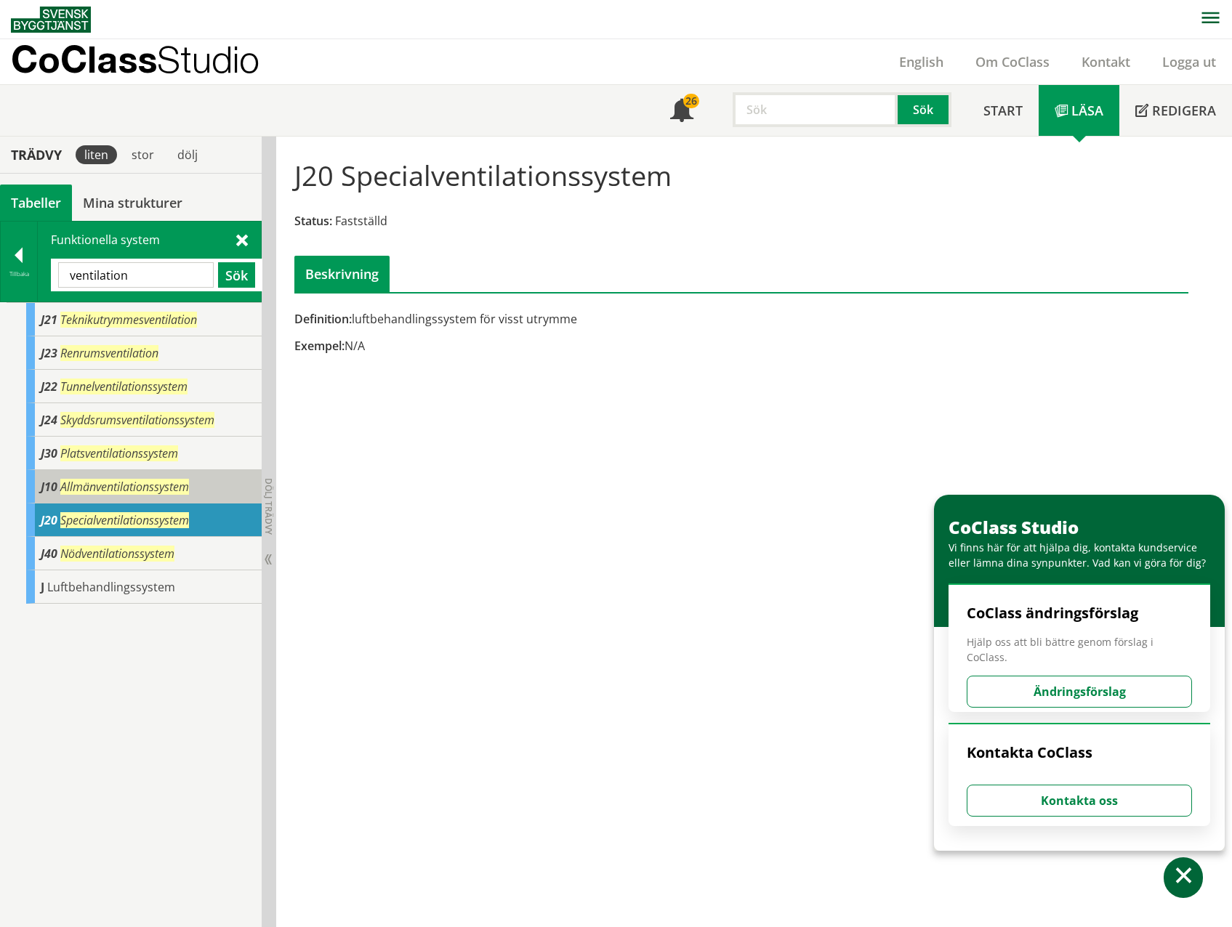
click at [132, 488] on span "Allmänventilationssystem" at bounding box center [124, 487] width 129 height 16
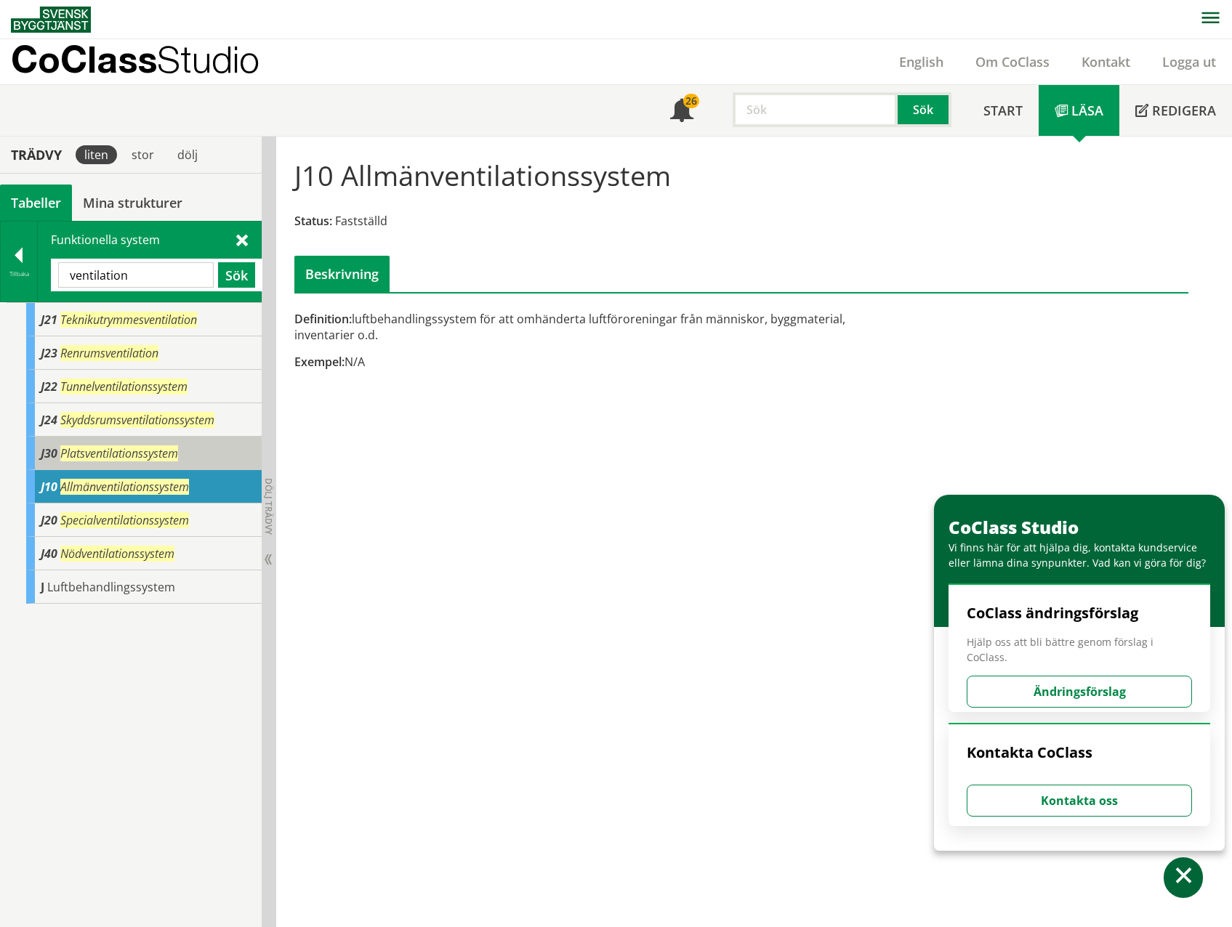
click at [93, 456] on span "Platsventilationssystem" at bounding box center [119, 453] width 118 height 16
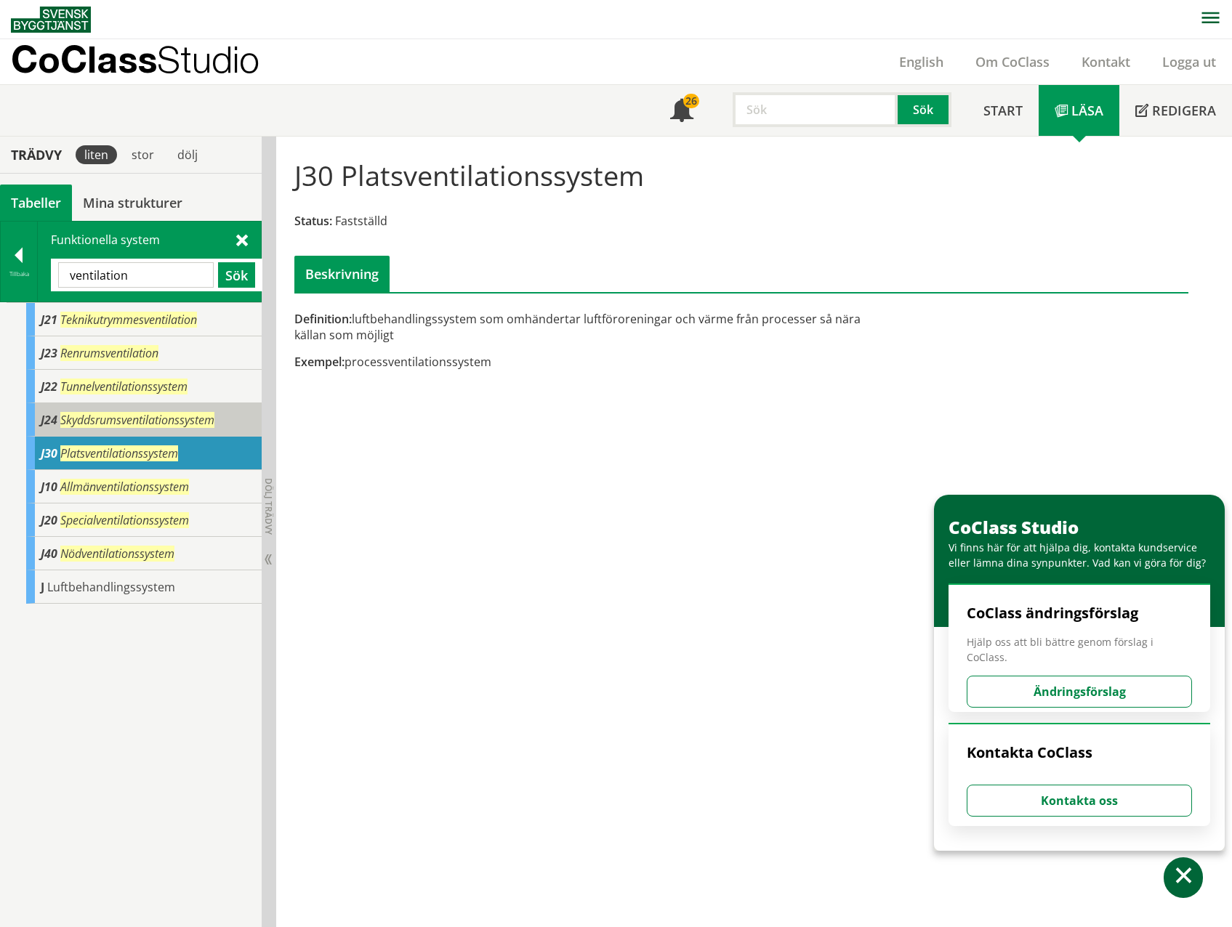
click at [96, 427] on span "Skyddsrumsventilationssystem" at bounding box center [137, 420] width 154 height 16
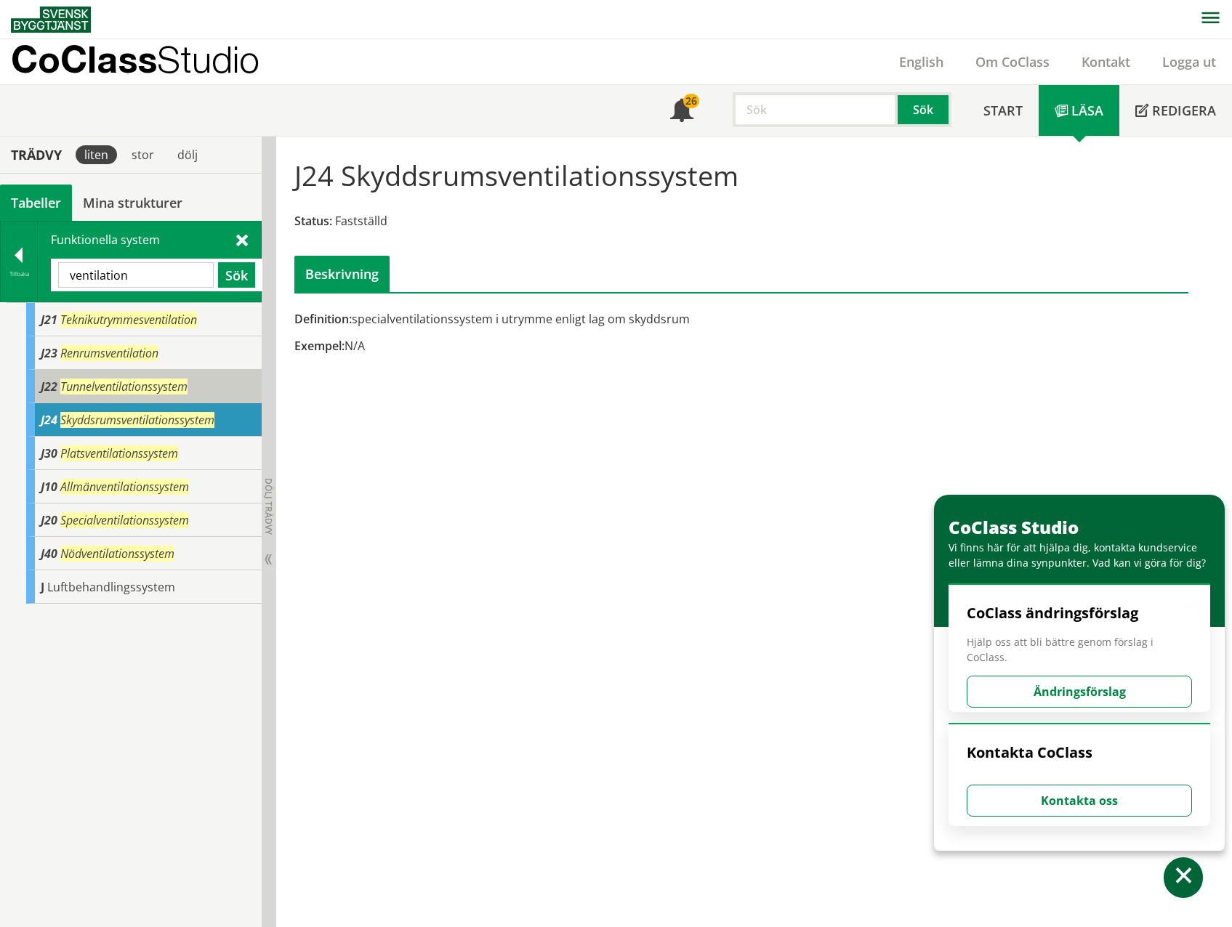
click at [102, 384] on span "Tunnelventilationssystem" at bounding box center [123, 387] width 127 height 16
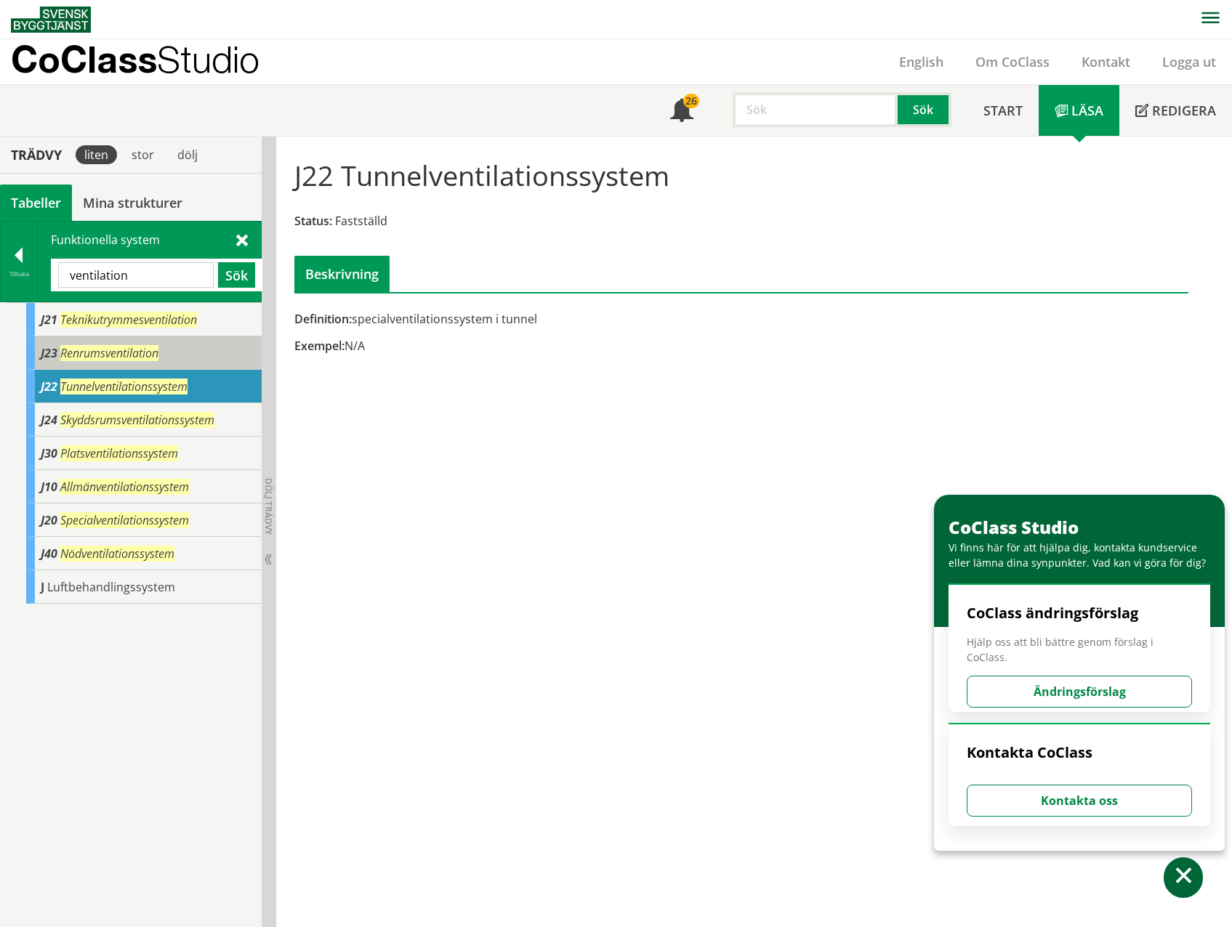
click at [108, 362] on div "J23 Renrumsventilation" at bounding box center [143, 352] width 235 height 33
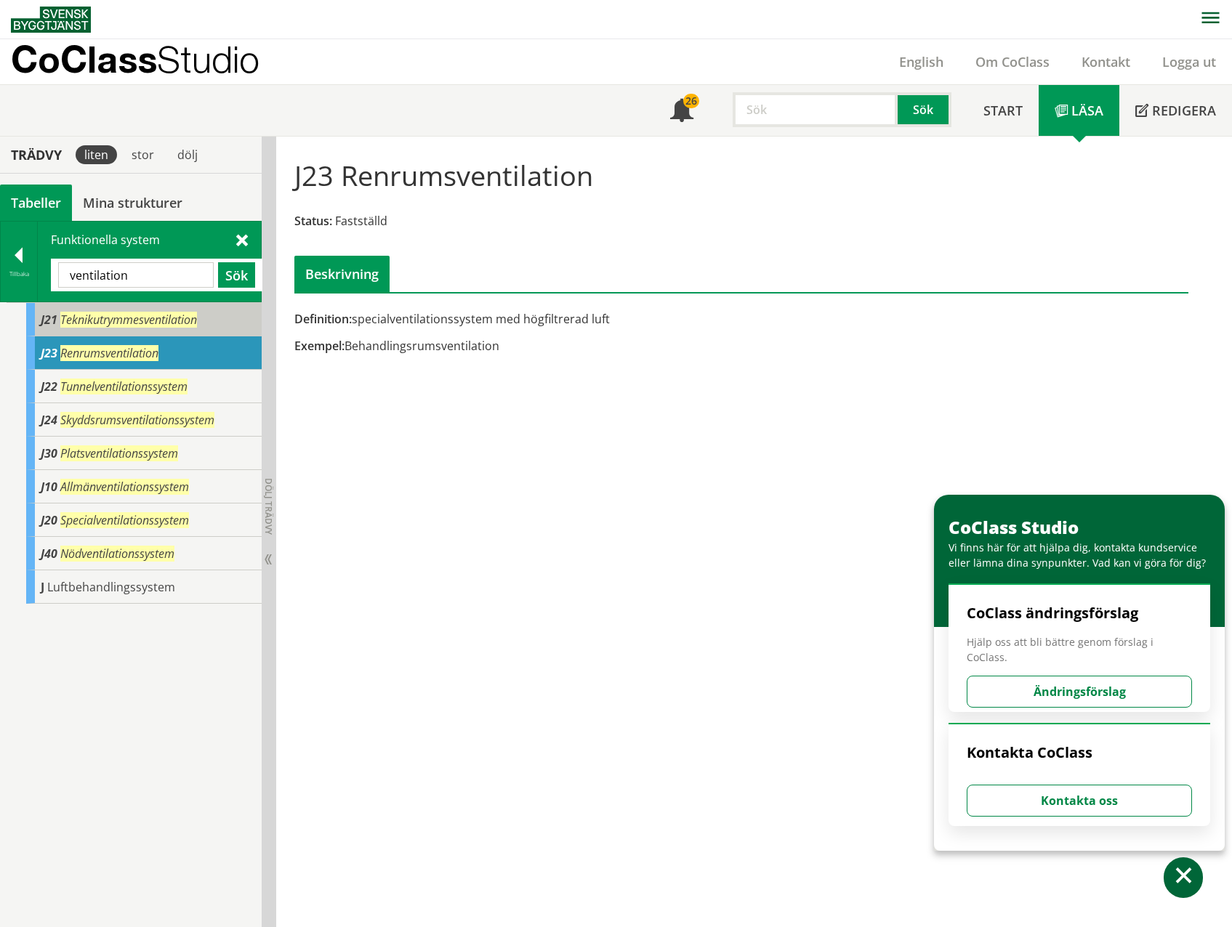
click at [113, 325] on span "Teknikutrymmesventilation" at bounding box center [128, 320] width 137 height 16
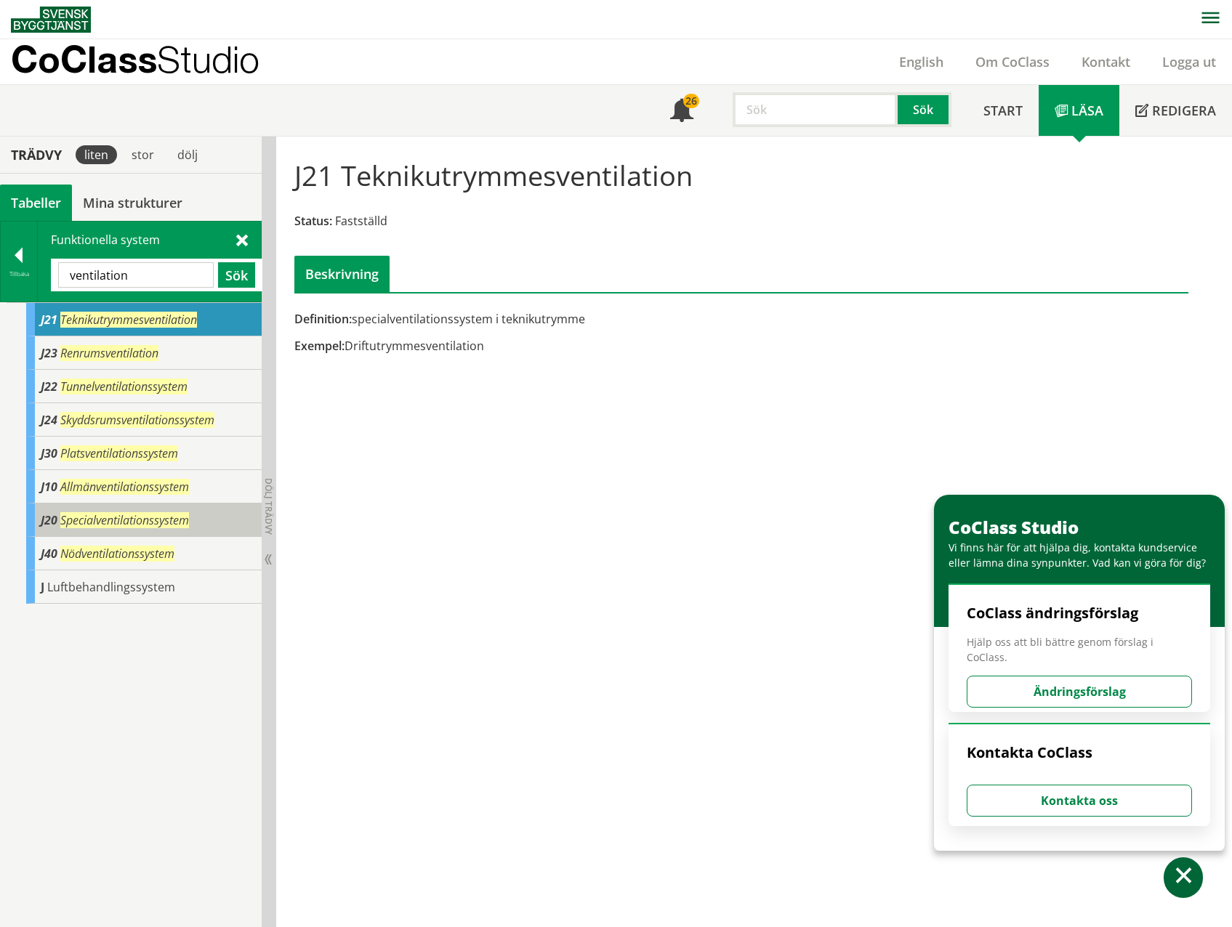
click at [112, 523] on span "Specialventilationssystem" at bounding box center [124, 520] width 129 height 16
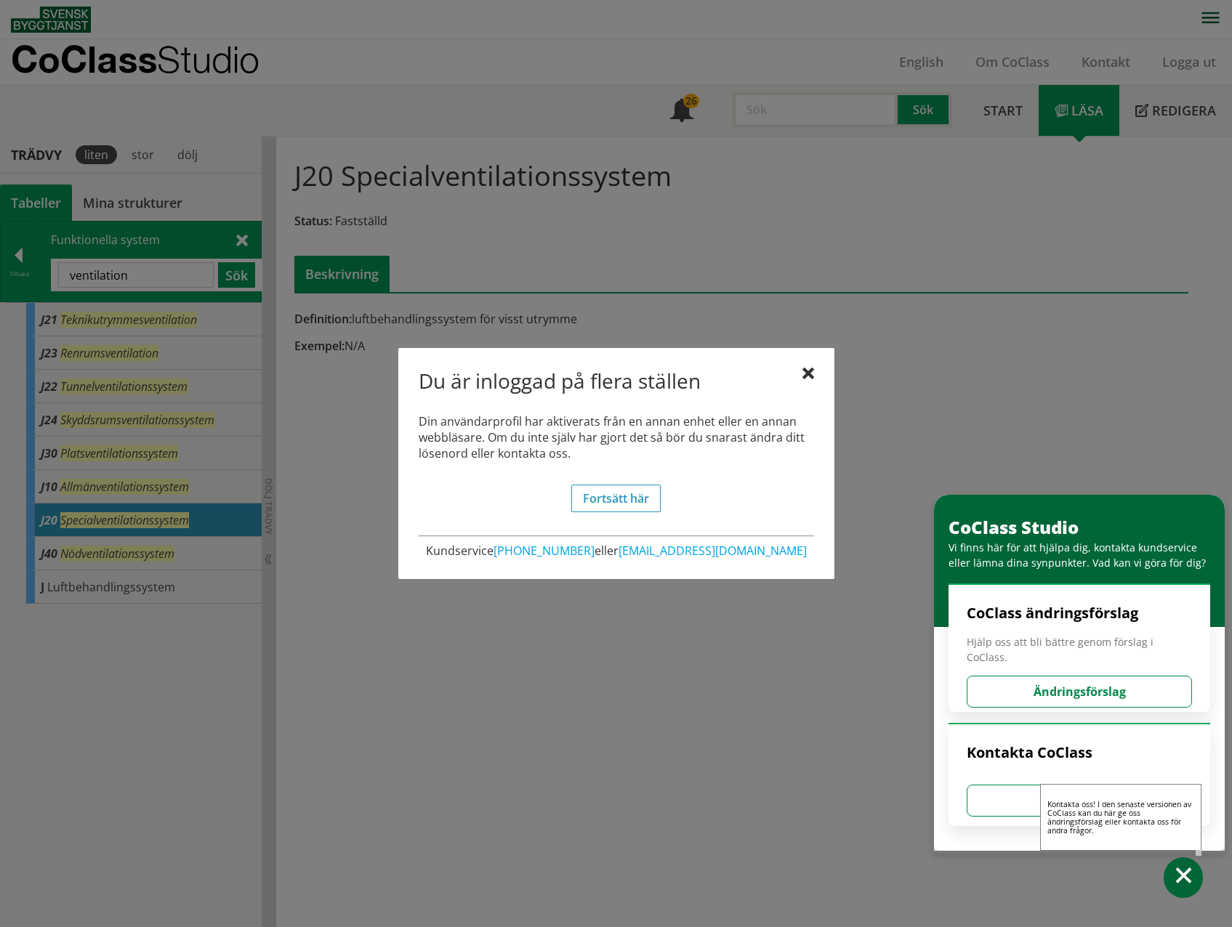
click at [1179, 671] on span at bounding box center [1183, 878] width 21 height 21
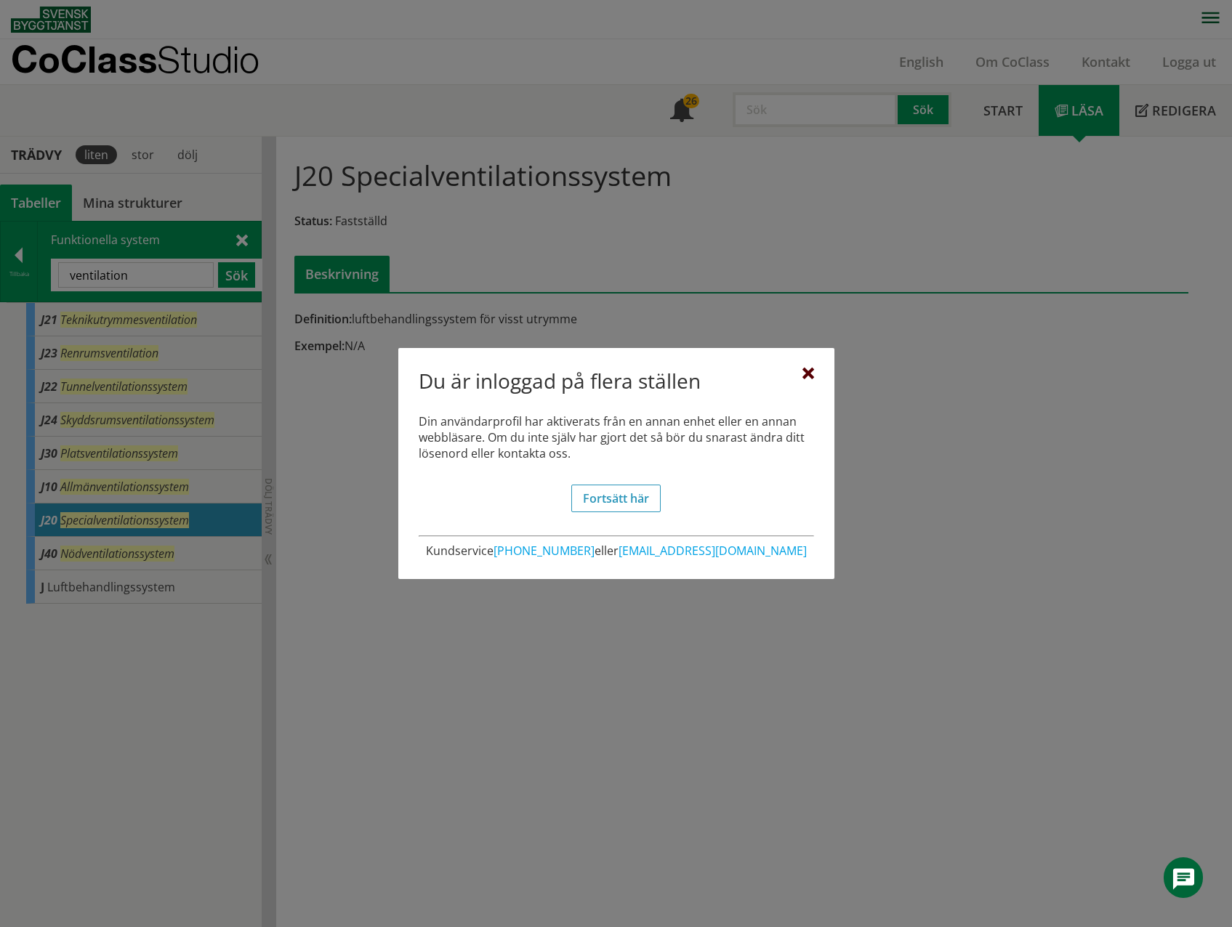
click at [807, 373] on div at bounding box center [808, 374] width 12 height 12
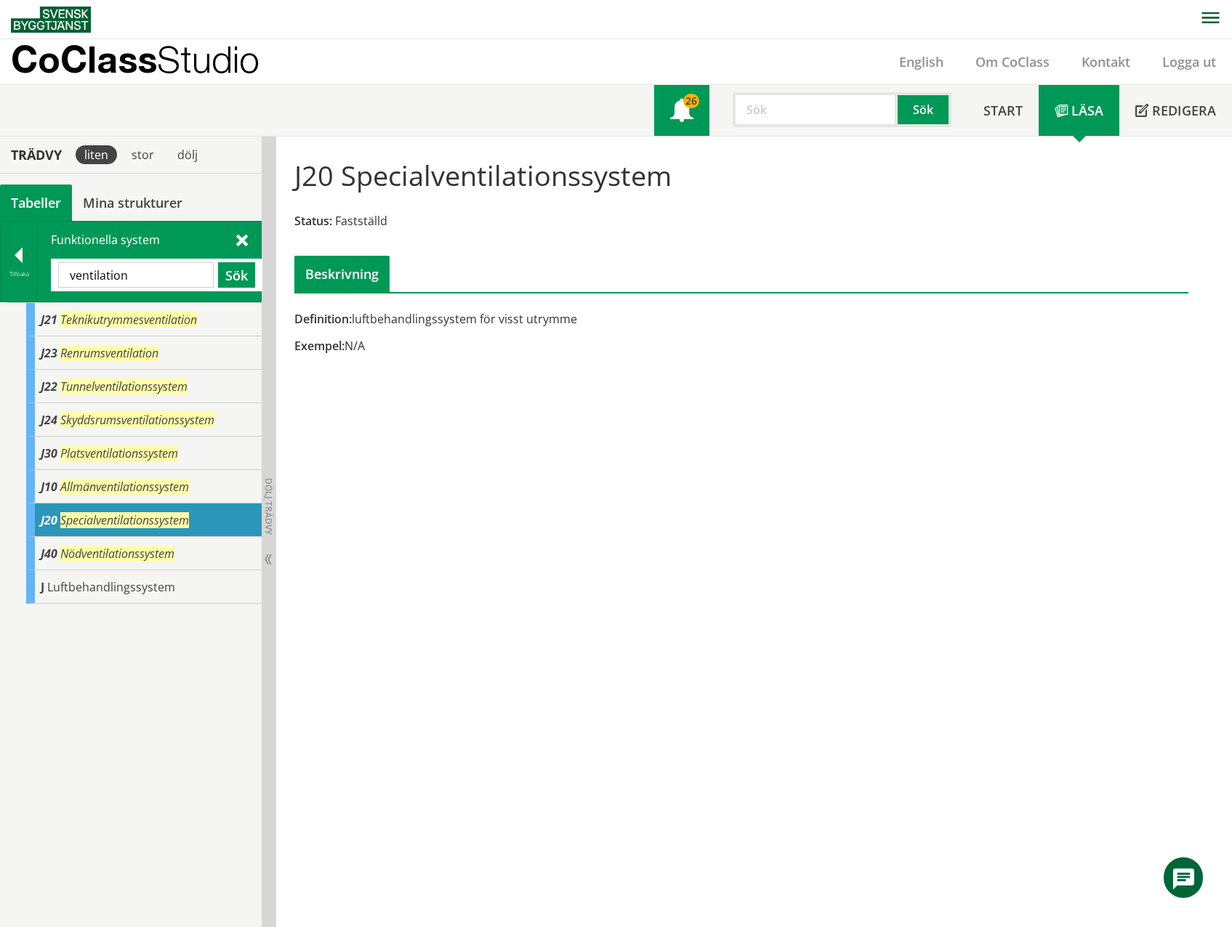
click at [674, 110] on span at bounding box center [681, 111] width 23 height 23
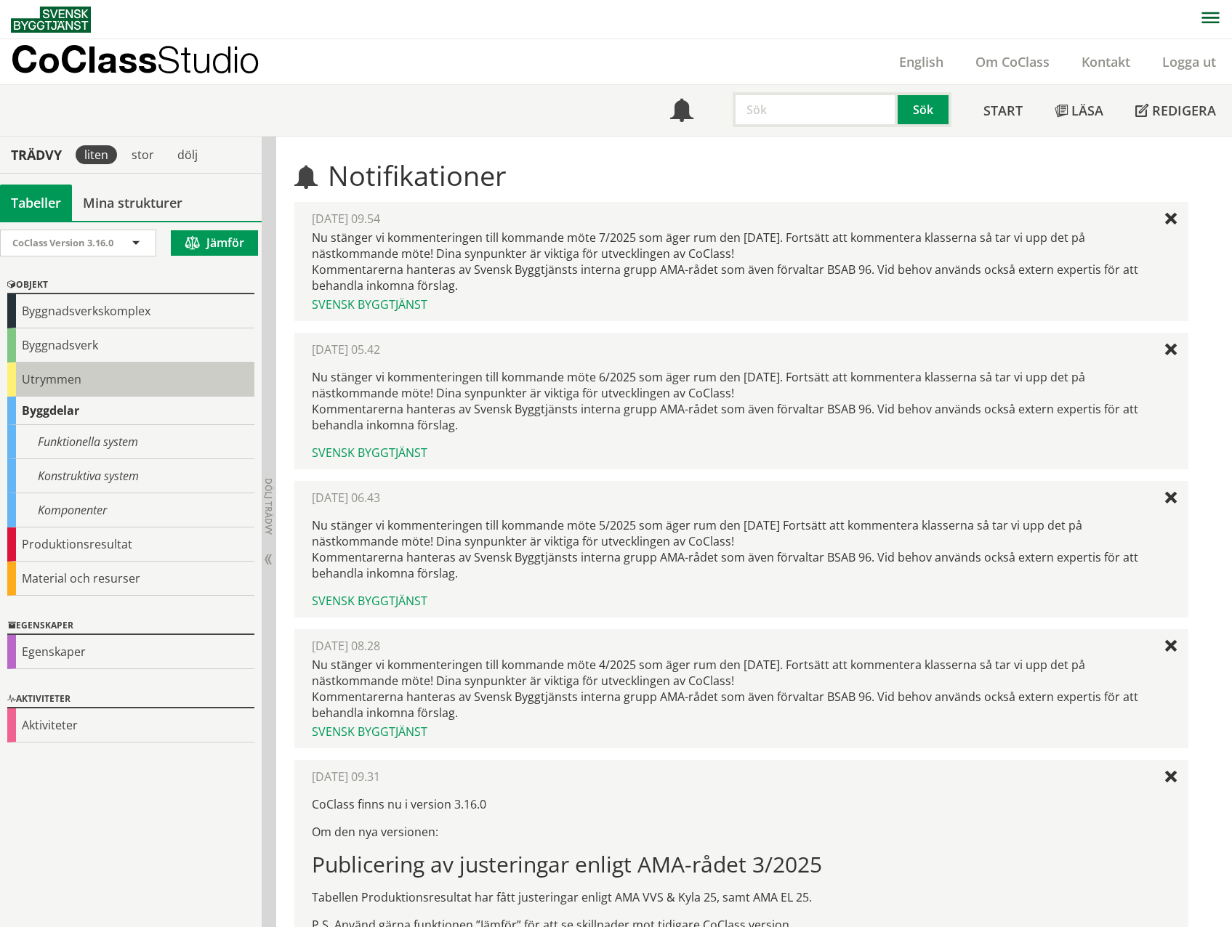
click at [40, 378] on div "Utrymmen" at bounding box center [130, 380] width 247 height 34
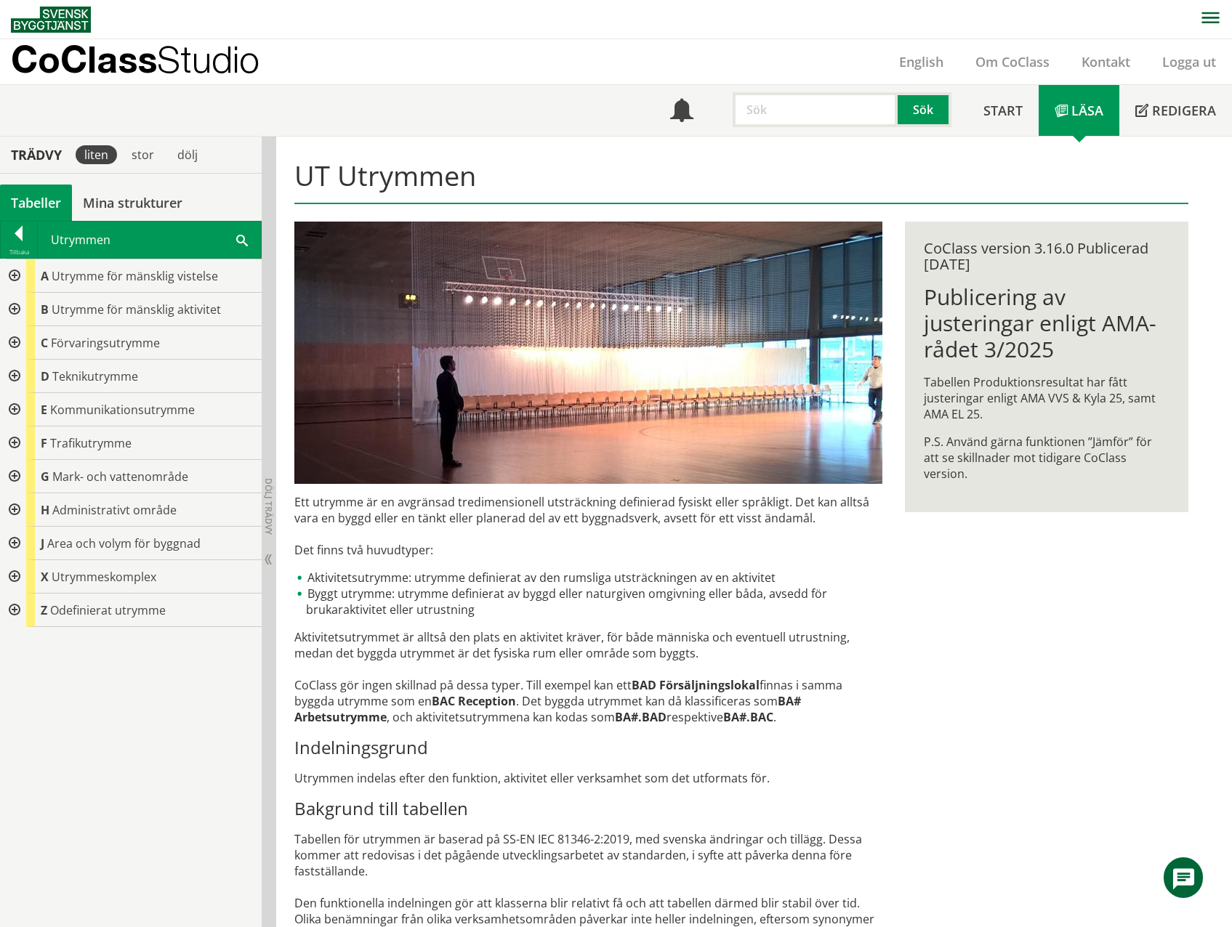
click at [12, 377] on div at bounding box center [13, 376] width 26 height 33
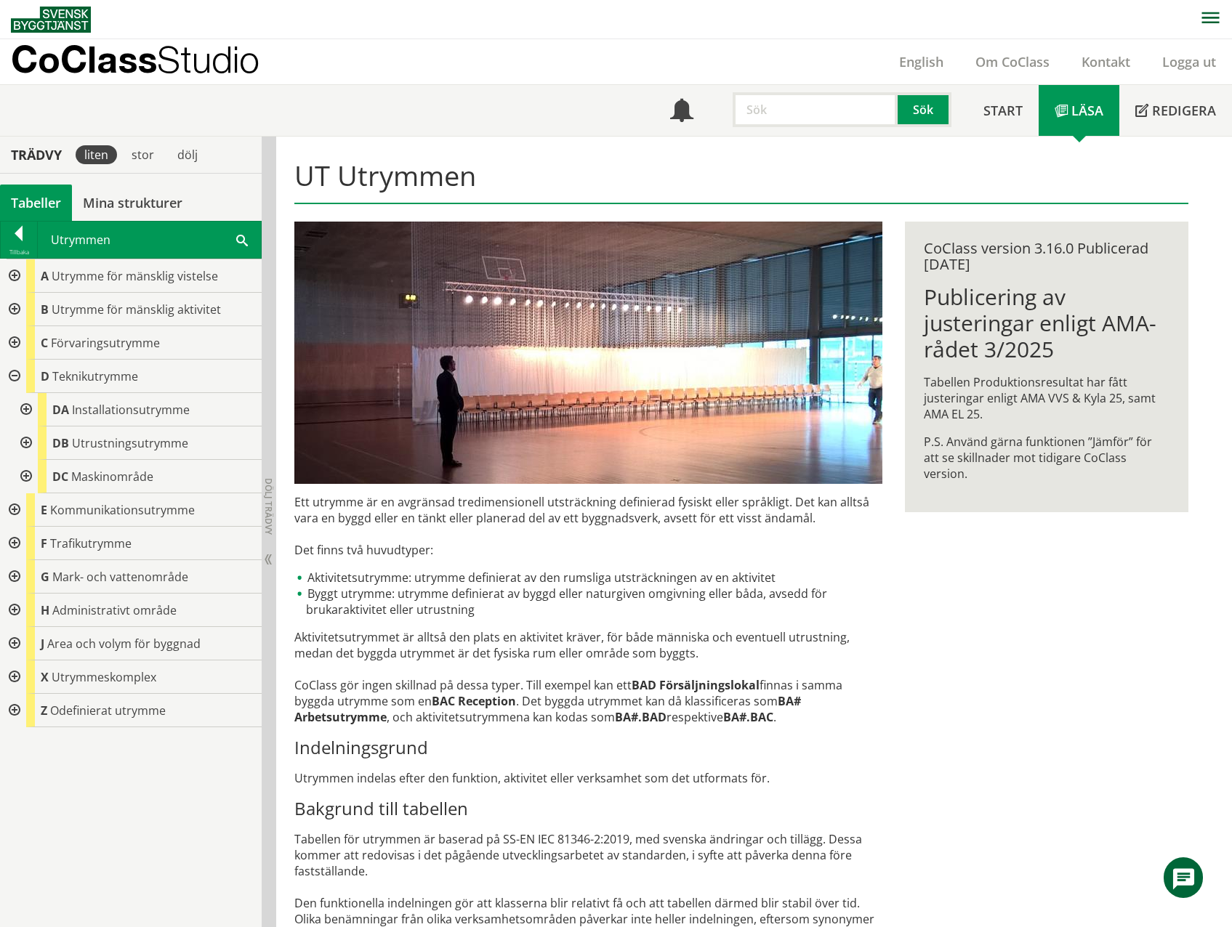
click at [25, 411] on div at bounding box center [25, 409] width 26 height 33
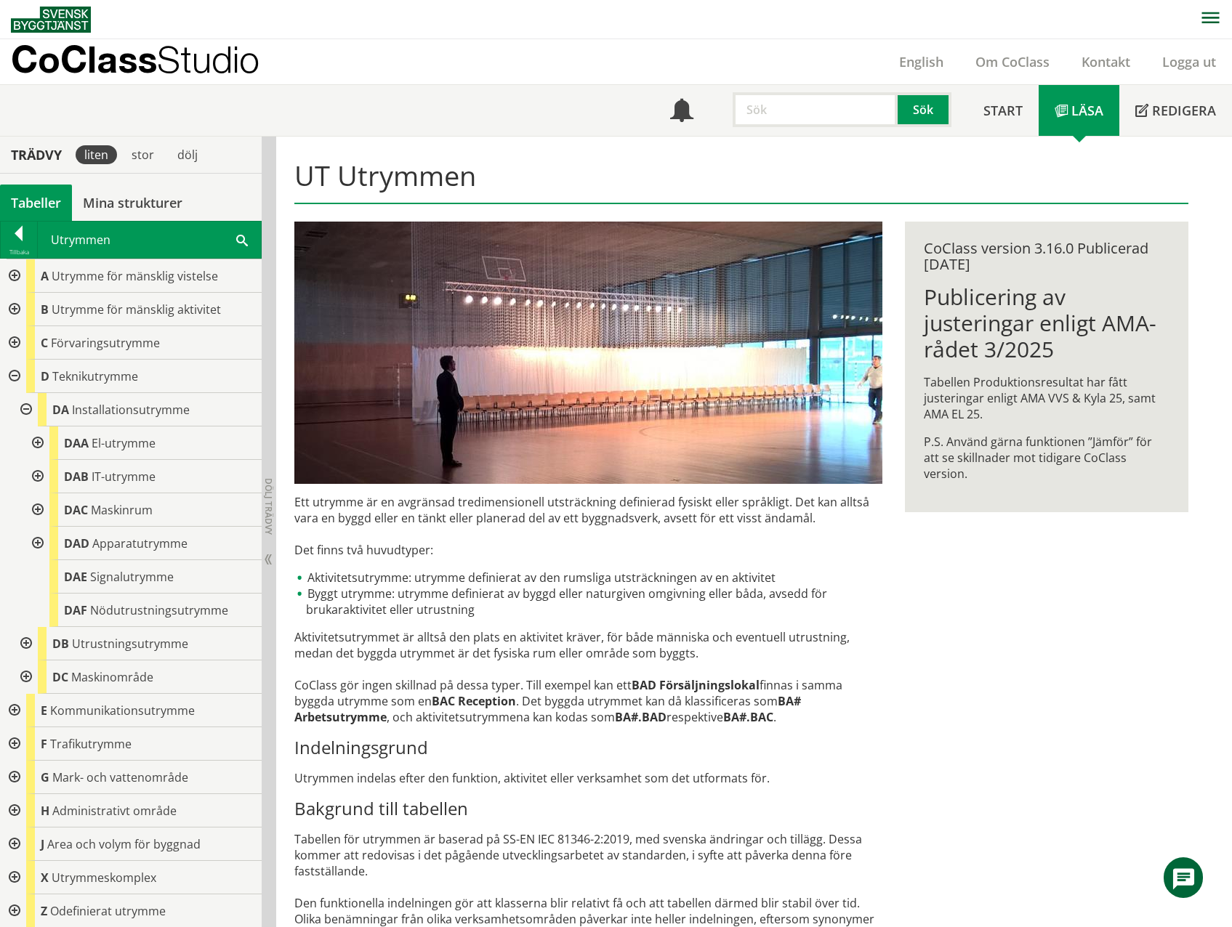
click at [38, 544] on div at bounding box center [36, 543] width 26 height 33
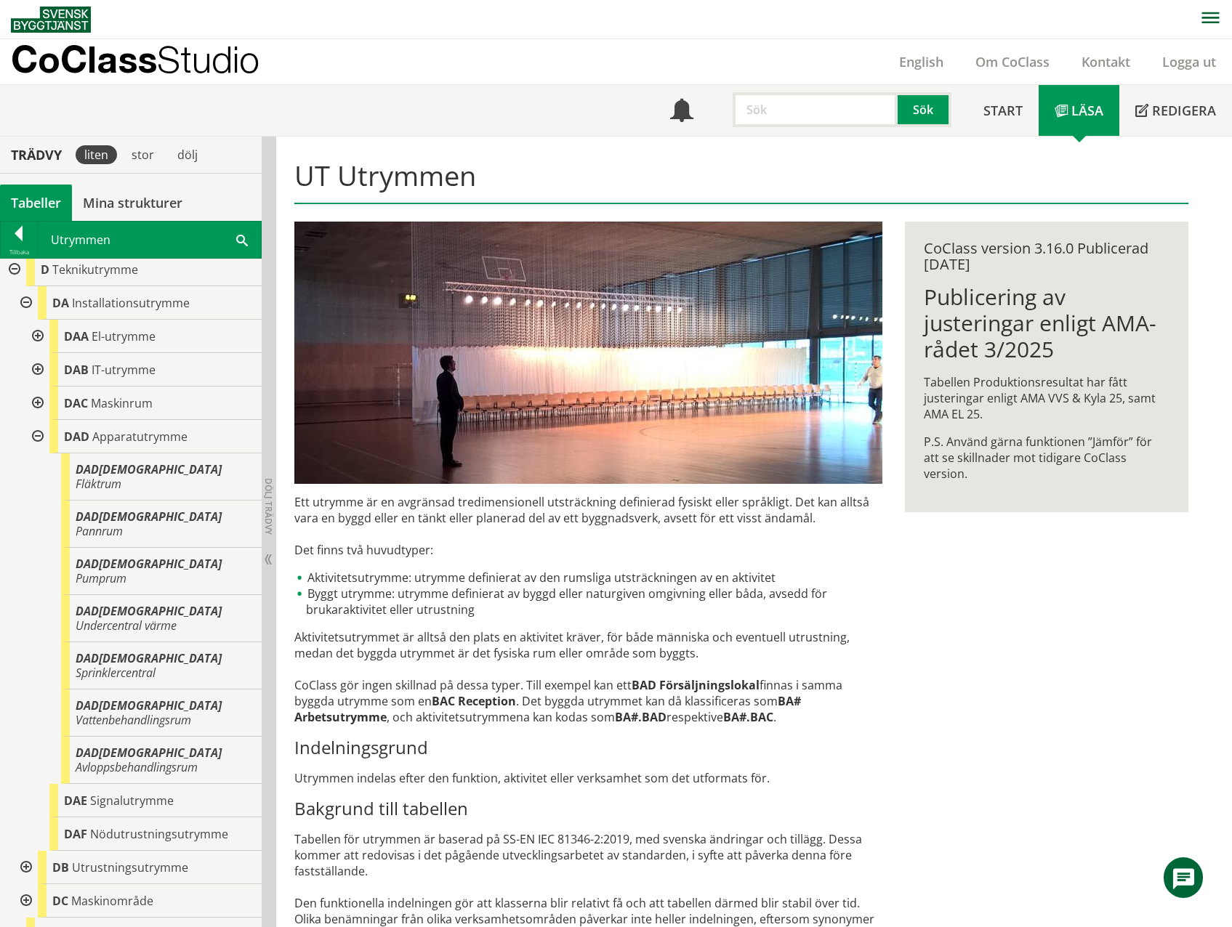
scroll to position [145, 0]
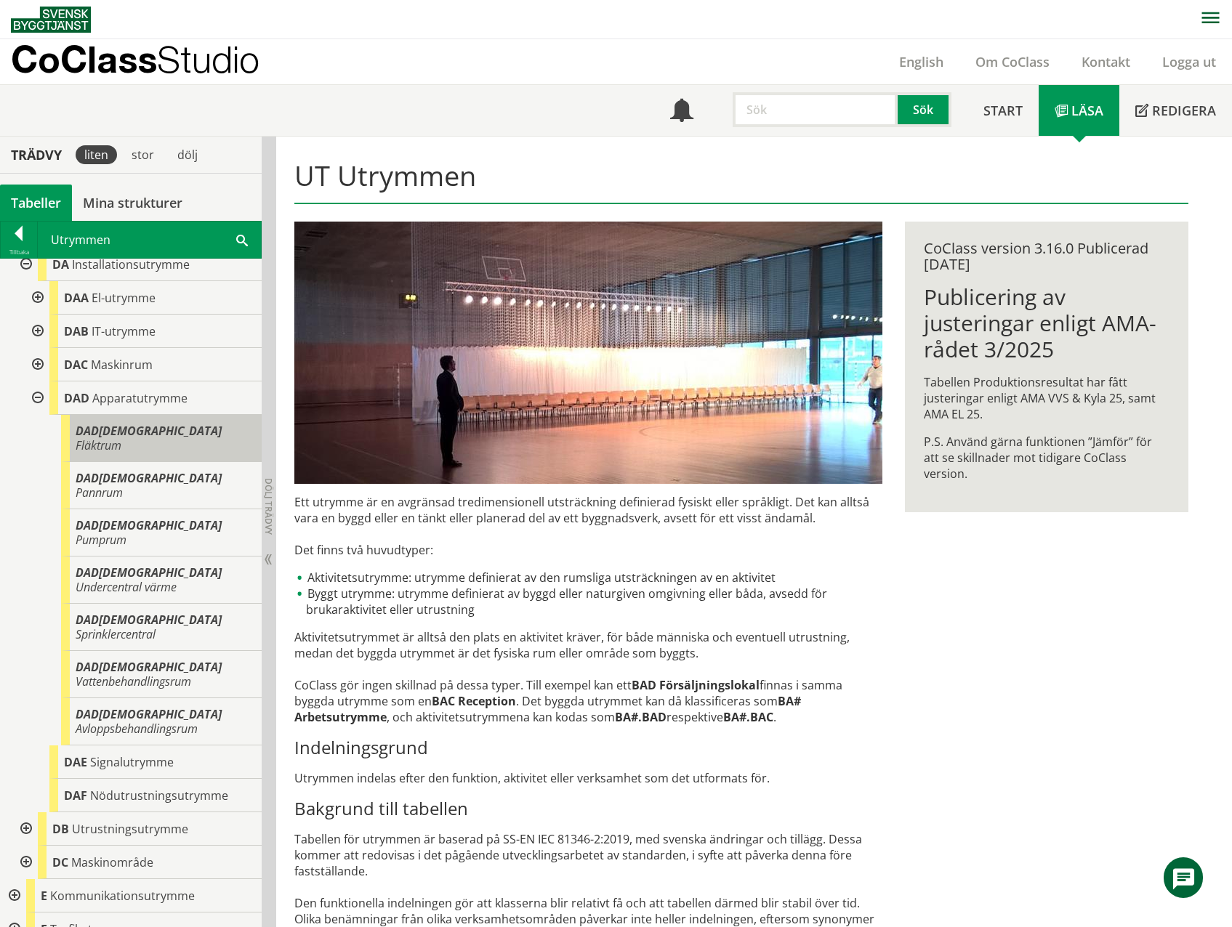
click at [121, 437] on span "Fläktrum" at bounding box center [99, 445] width 46 height 16
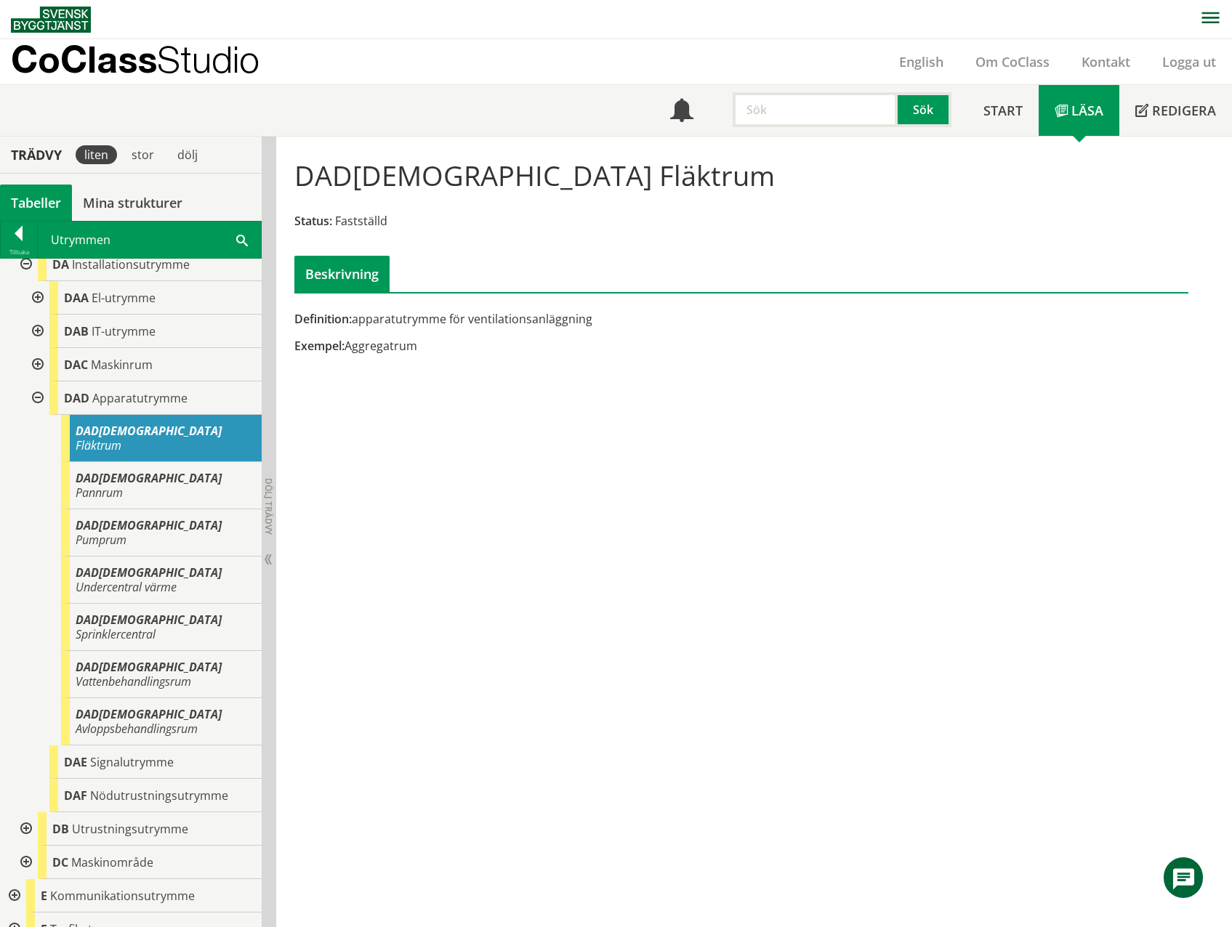
click at [25, 812] on div at bounding box center [25, 828] width 26 height 33
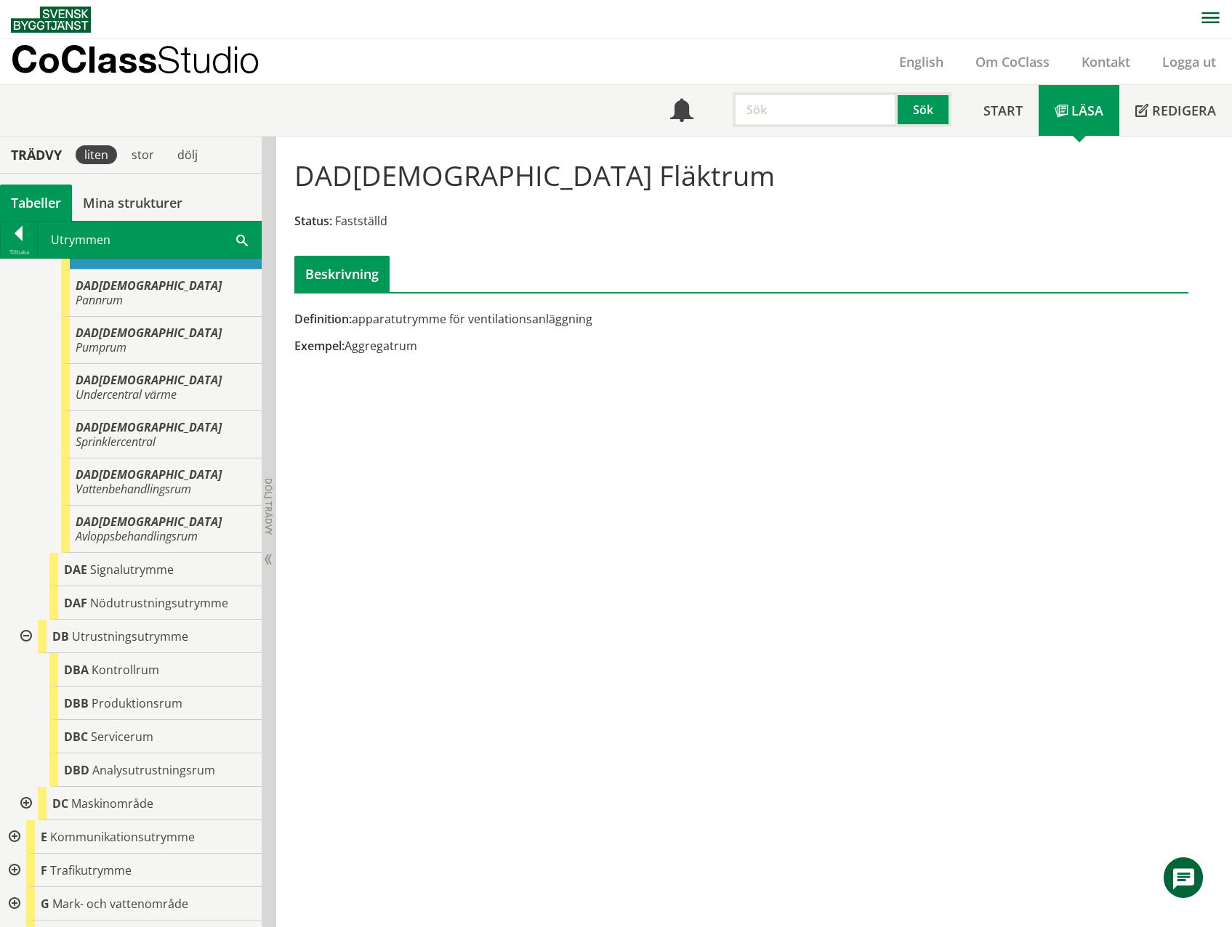
scroll to position [363, 0]
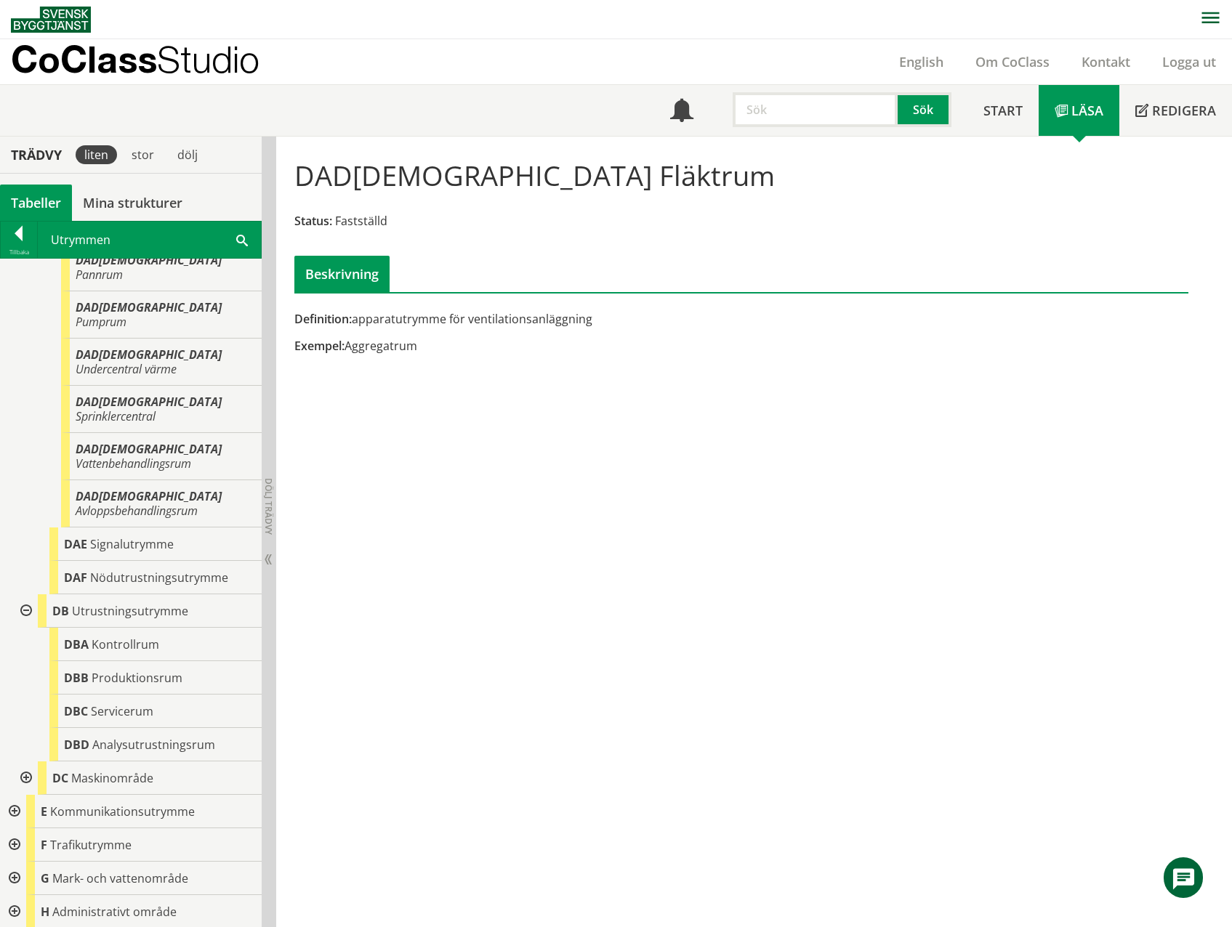
click at [28, 761] on div at bounding box center [25, 777] width 26 height 33
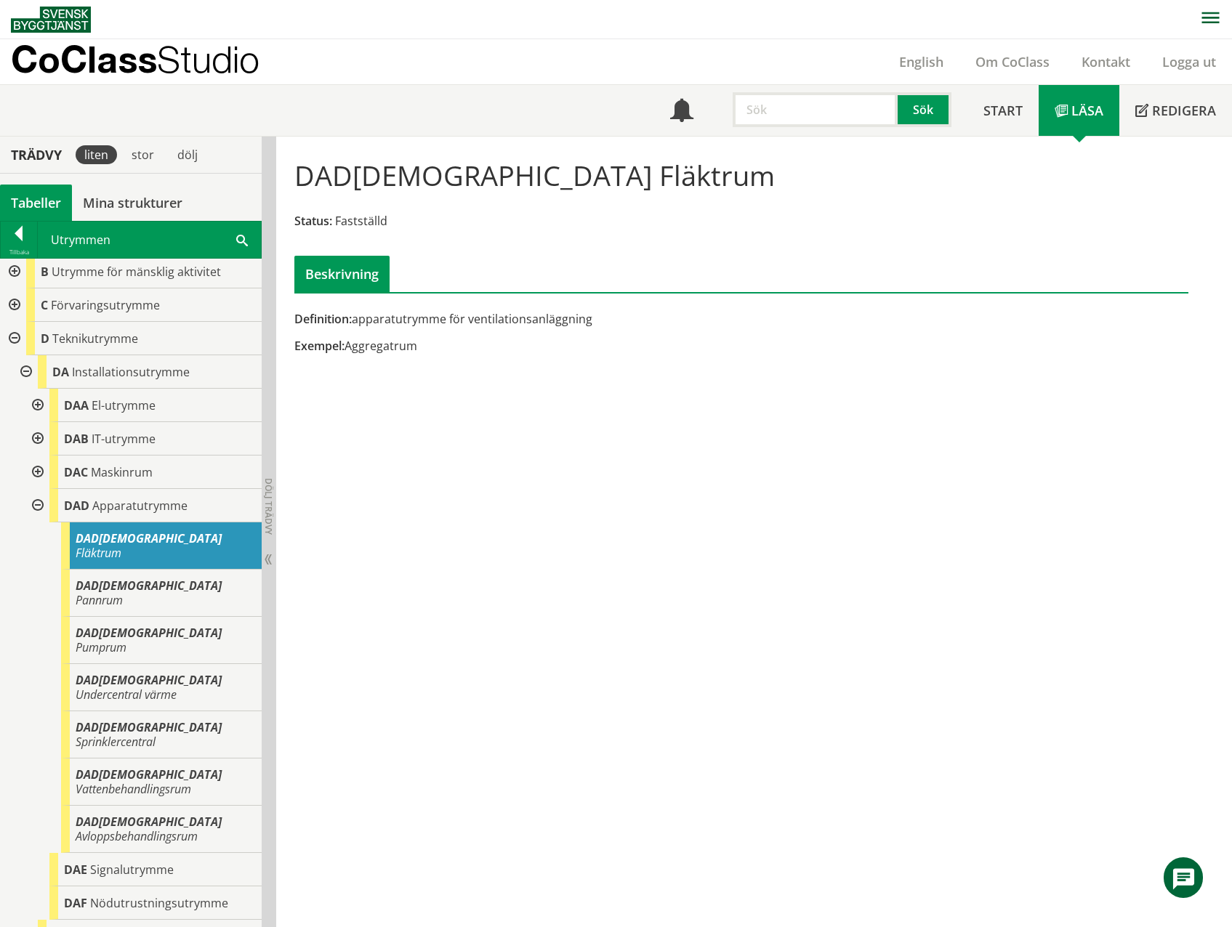
scroll to position [73, 0]
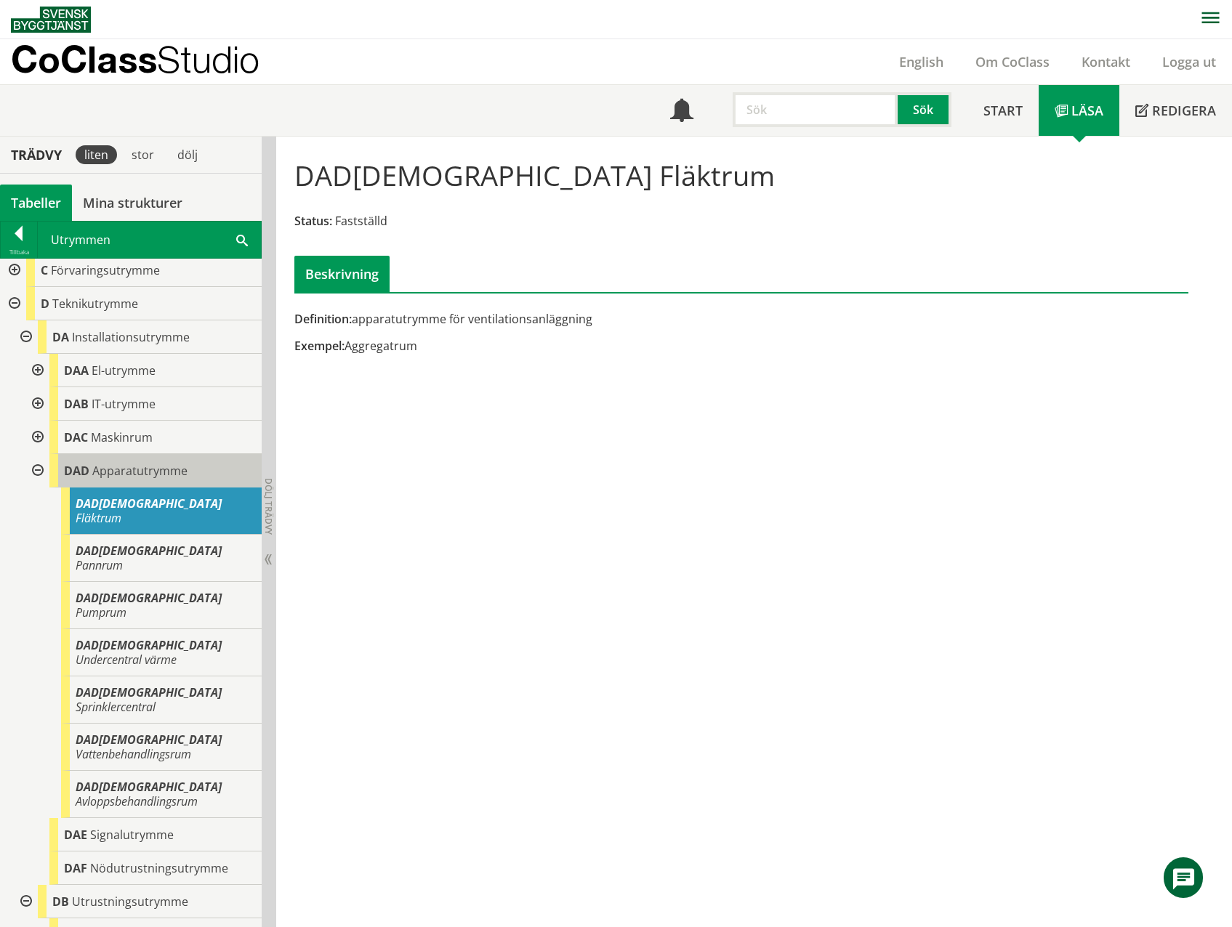
click at [151, 469] on span "Apparatutrymme" at bounding box center [139, 471] width 95 height 16
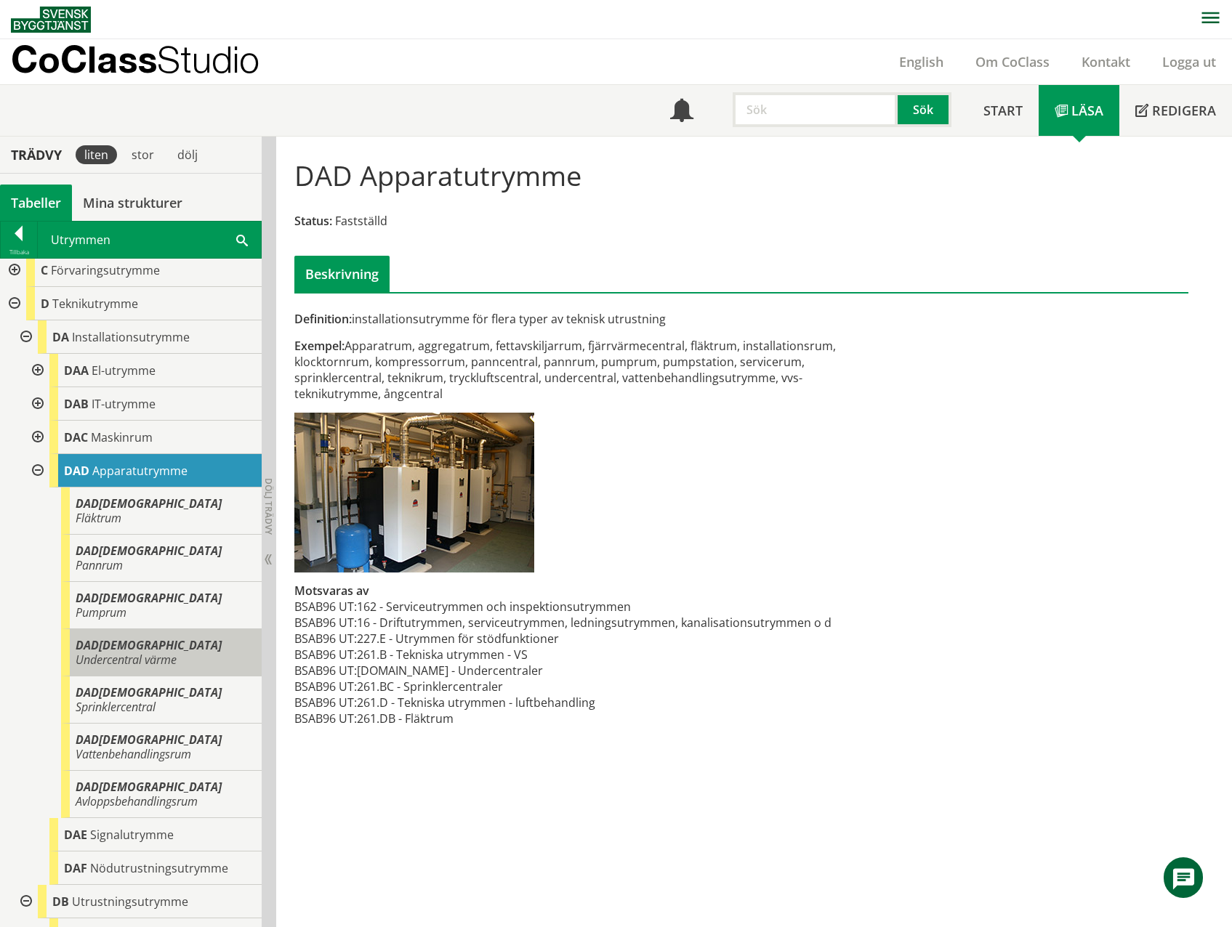
click at [98, 637] on span "DAD[DEMOGRAPHIC_DATA]" at bounding box center [149, 645] width 146 height 16
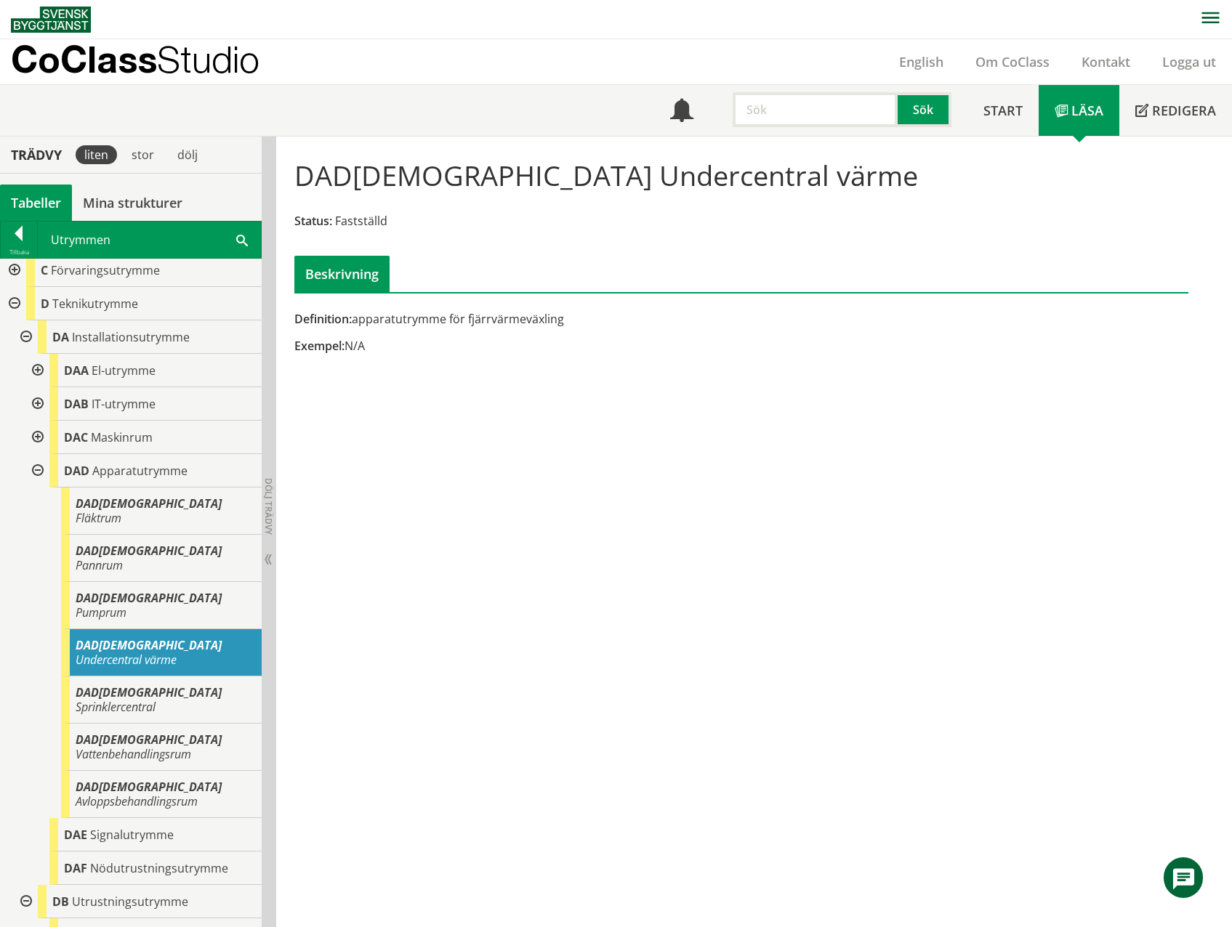
click at [241, 241] on span at bounding box center [242, 239] width 12 height 15
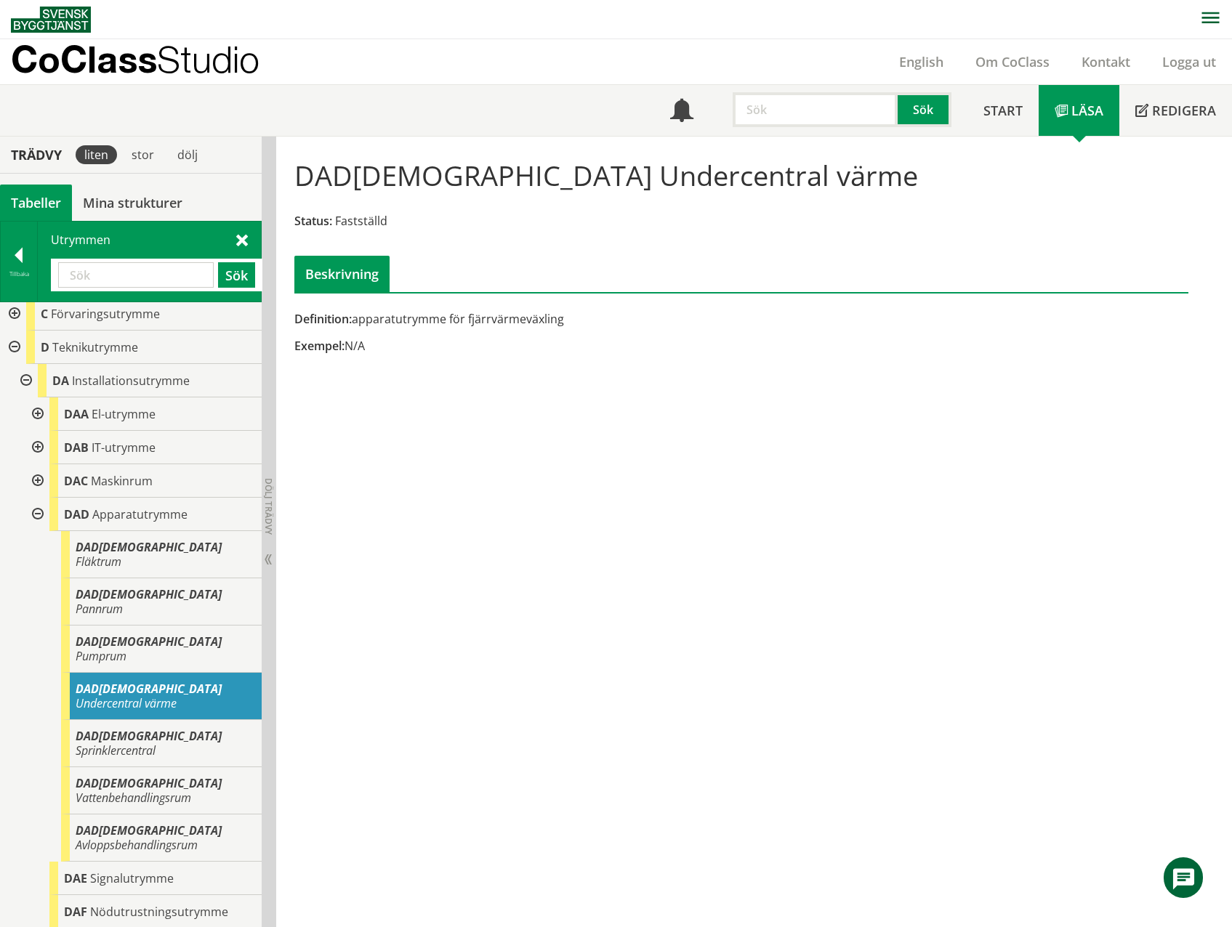
click at [94, 278] on input "text" at bounding box center [135, 274] width 155 height 25
type input "sol"
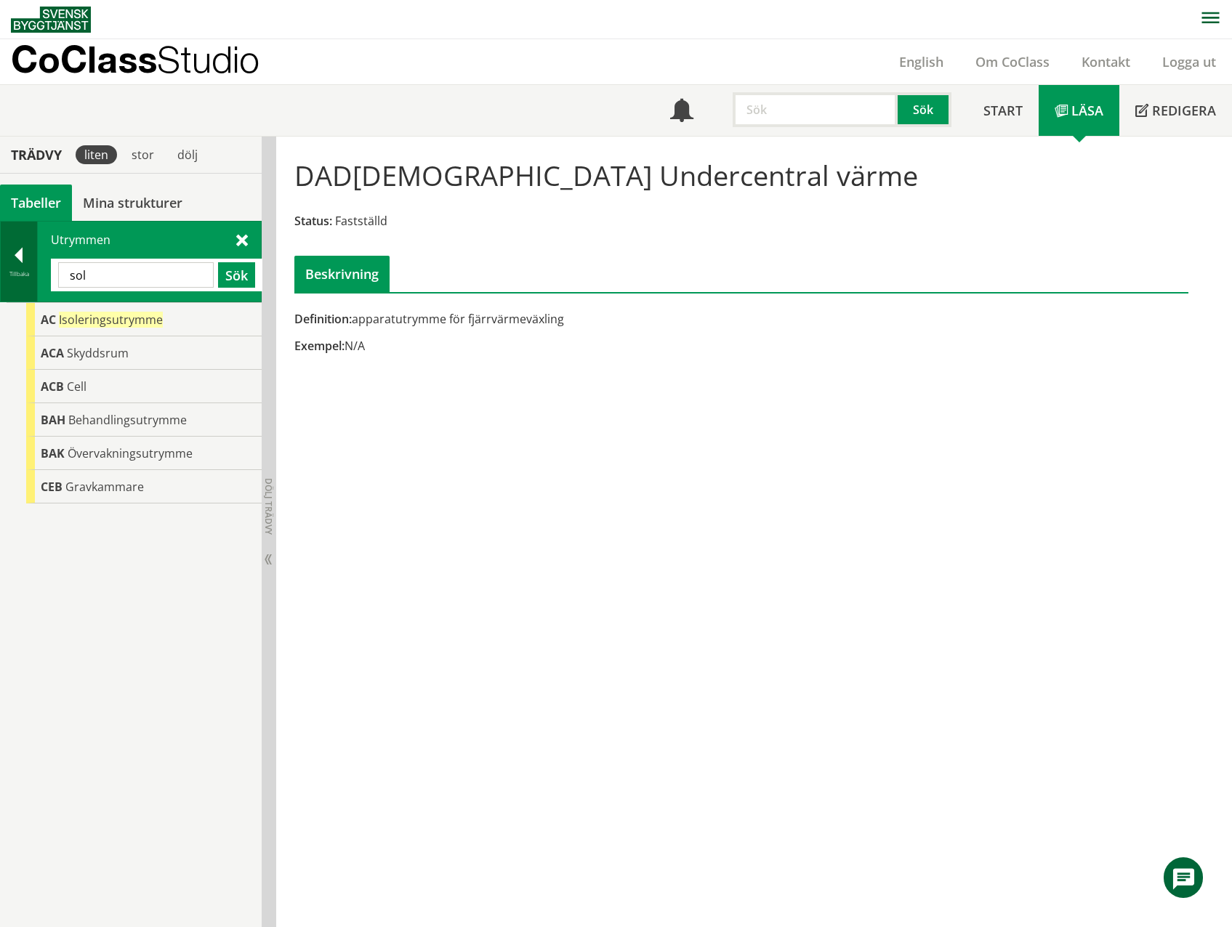
click at [18, 254] on div at bounding box center [19, 258] width 36 height 20
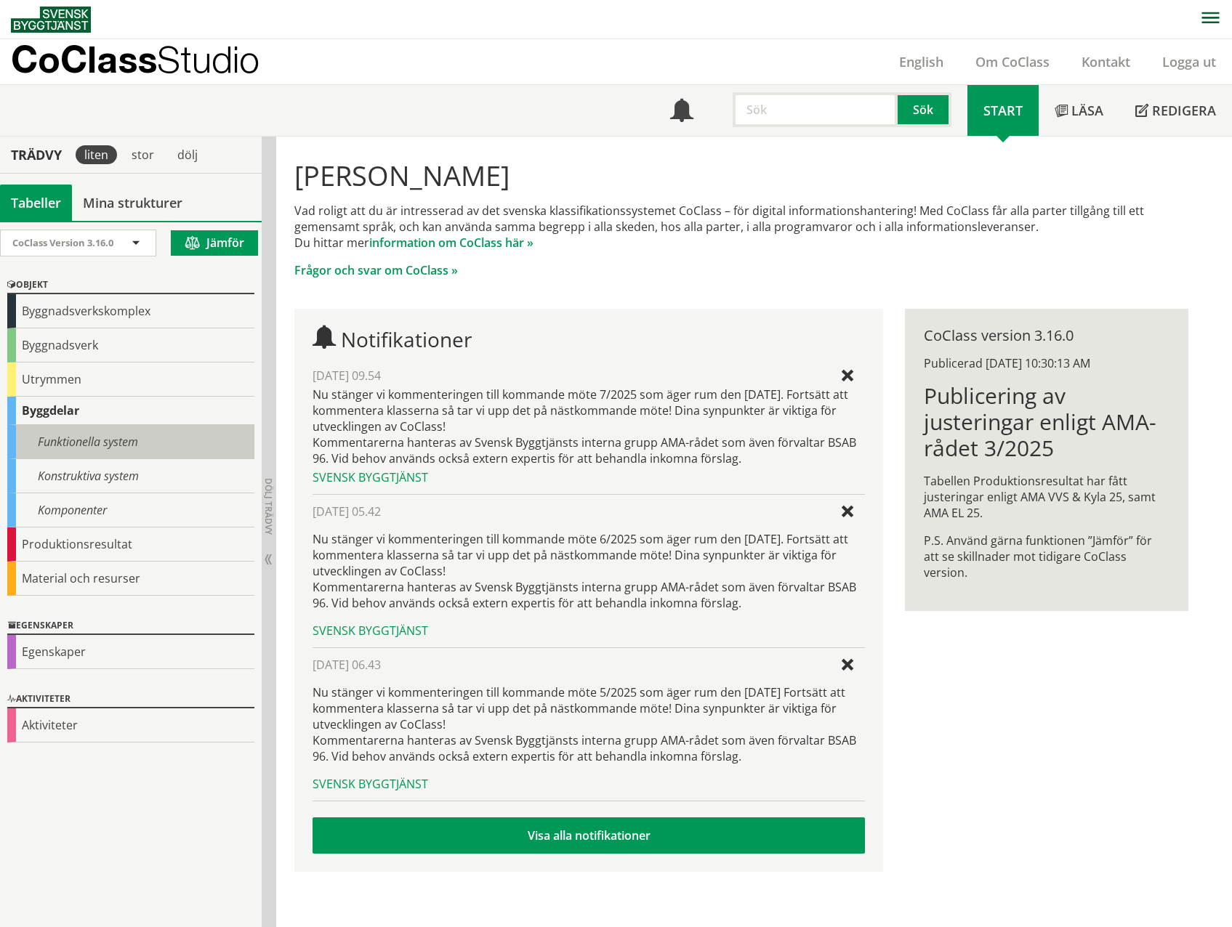
click at [94, 437] on div "Funktionella system" at bounding box center [130, 442] width 247 height 34
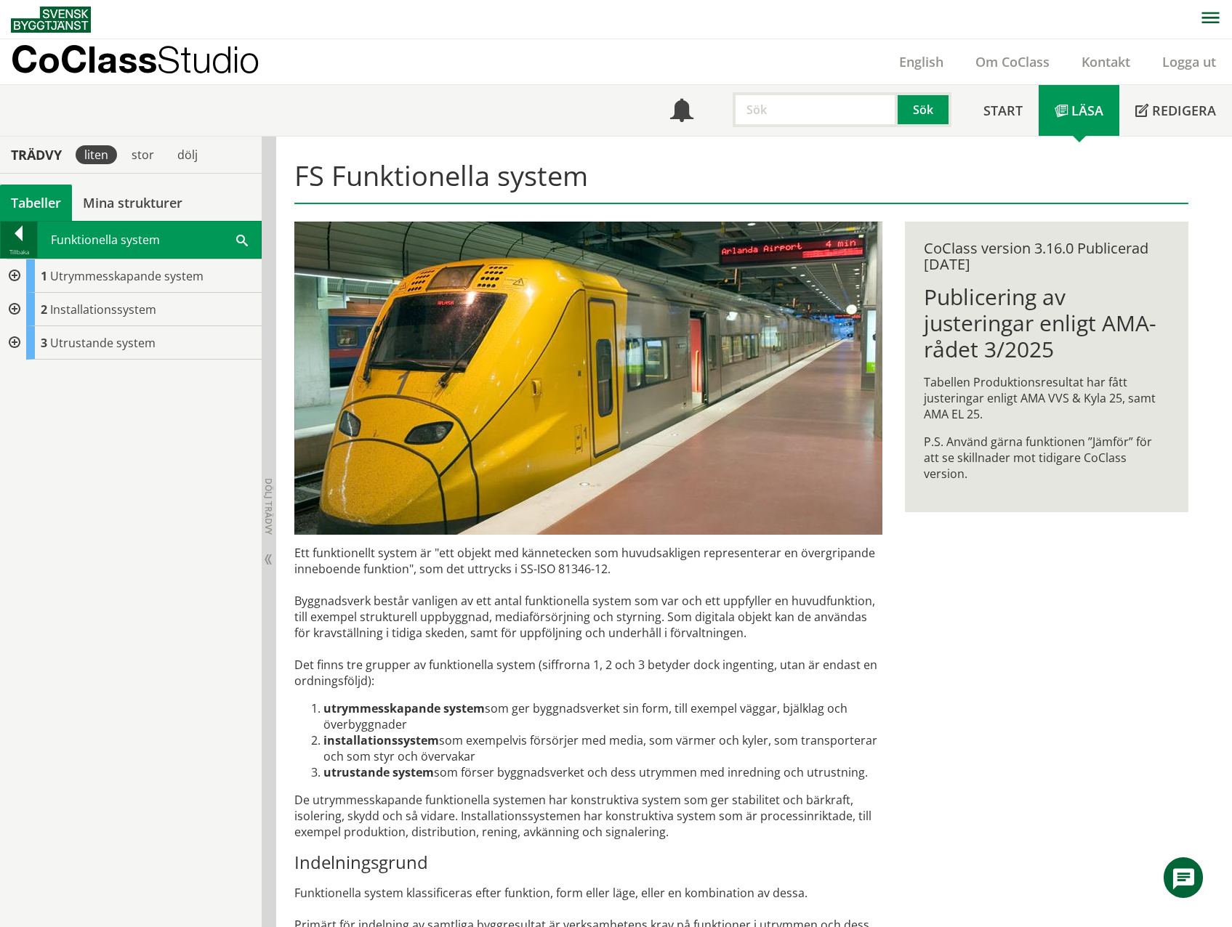
click at [18, 234] on div at bounding box center [19, 236] width 36 height 20
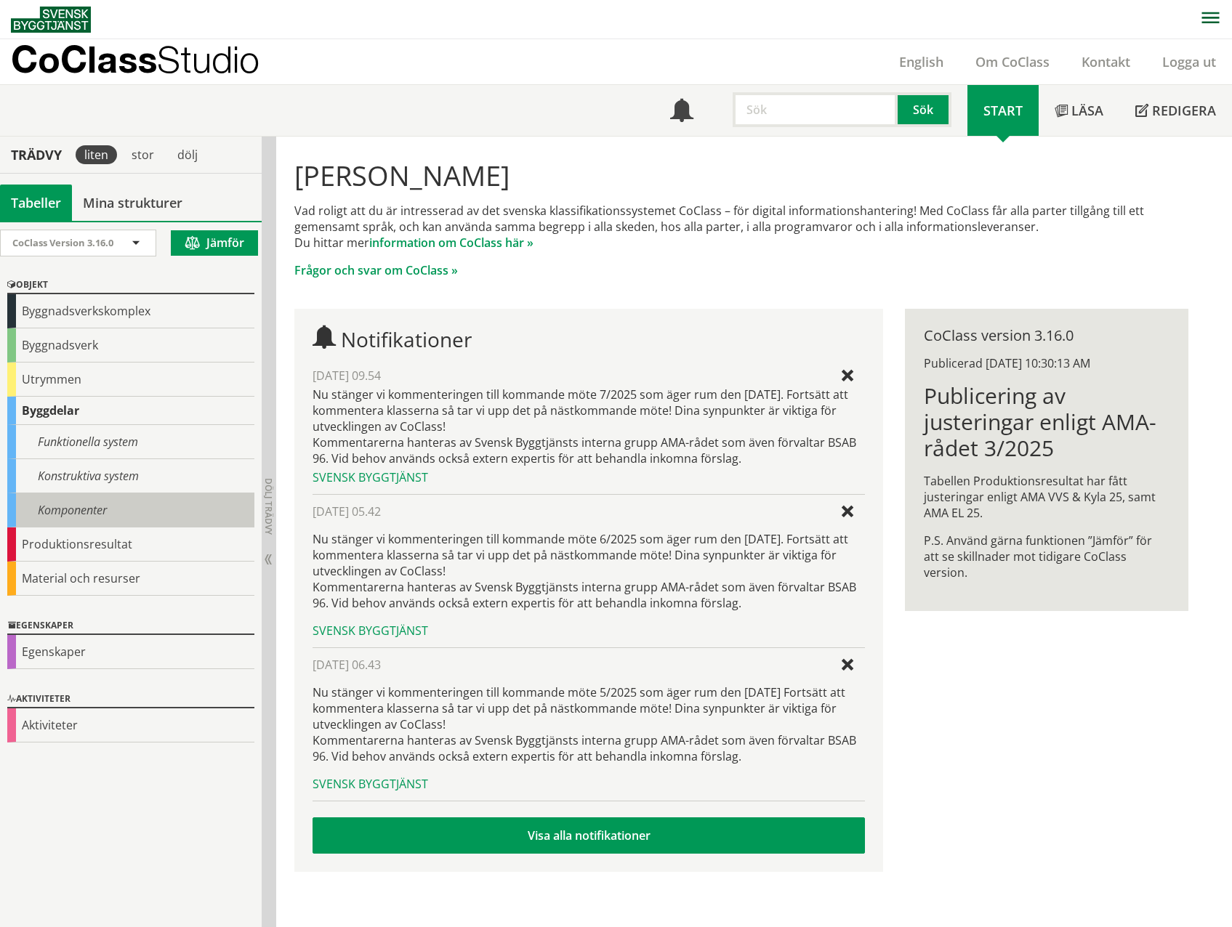
click at [86, 512] on div "Komponenter" at bounding box center [130, 510] width 247 height 34
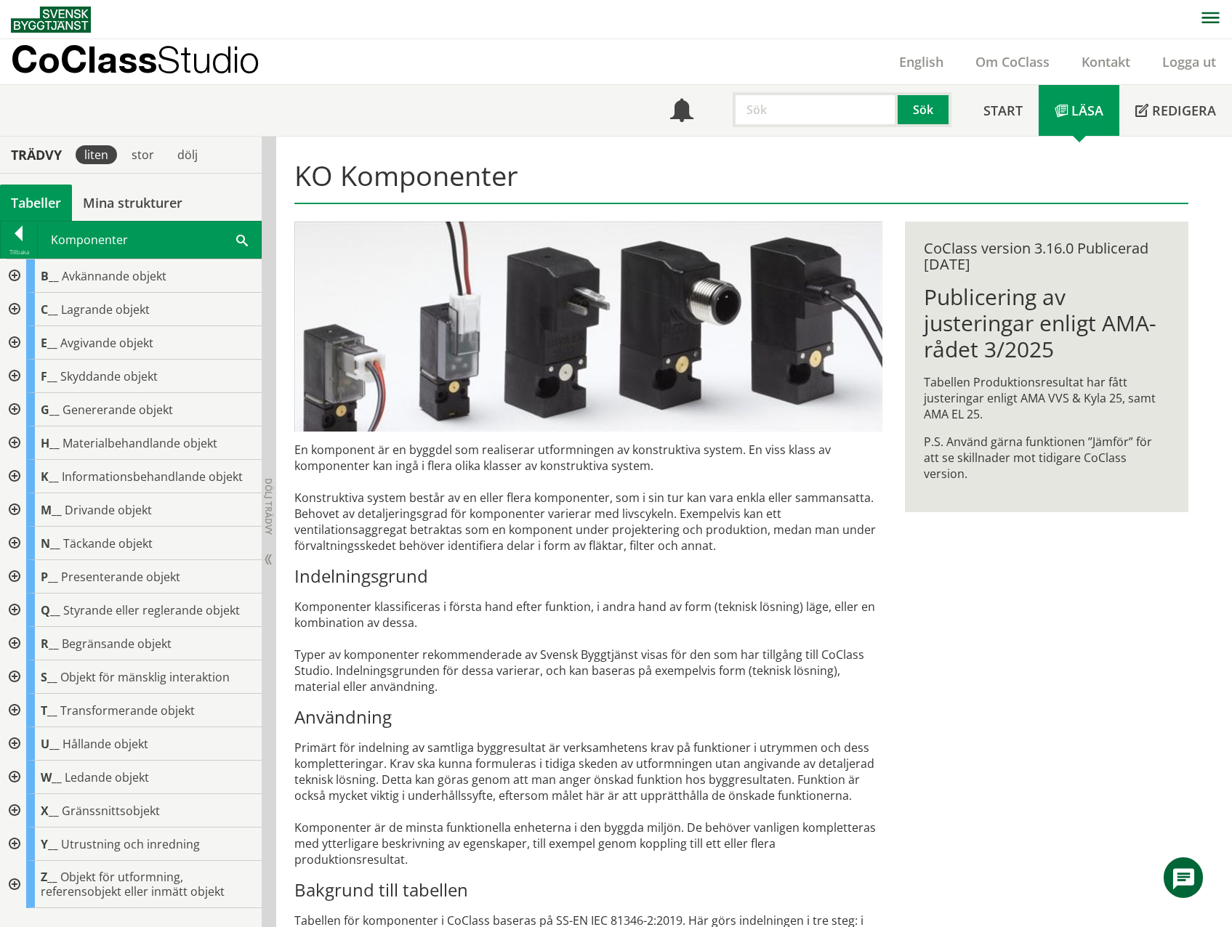
click at [73, 509] on span "Drivande objekt" at bounding box center [108, 510] width 87 height 16
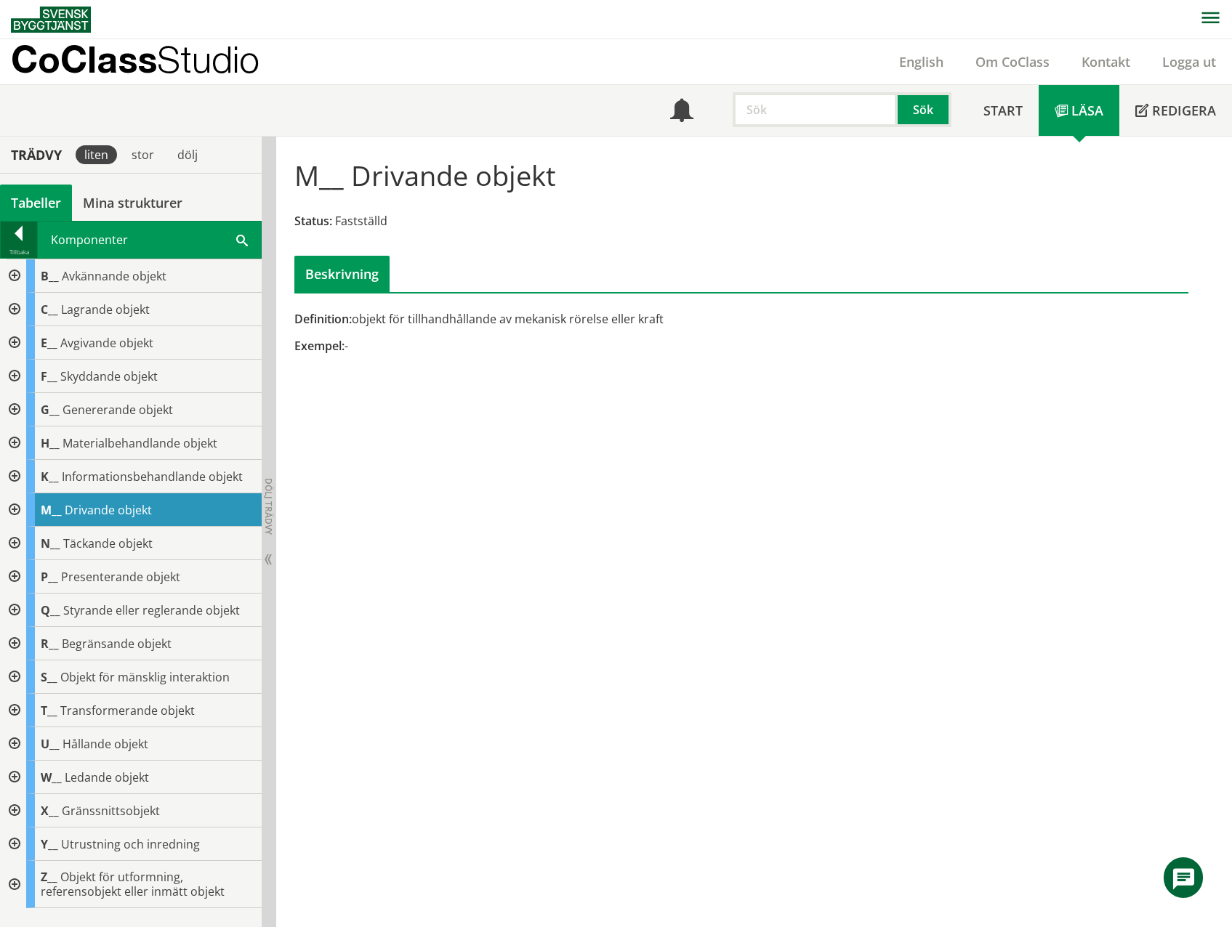
click at [16, 233] on div at bounding box center [19, 236] width 36 height 20
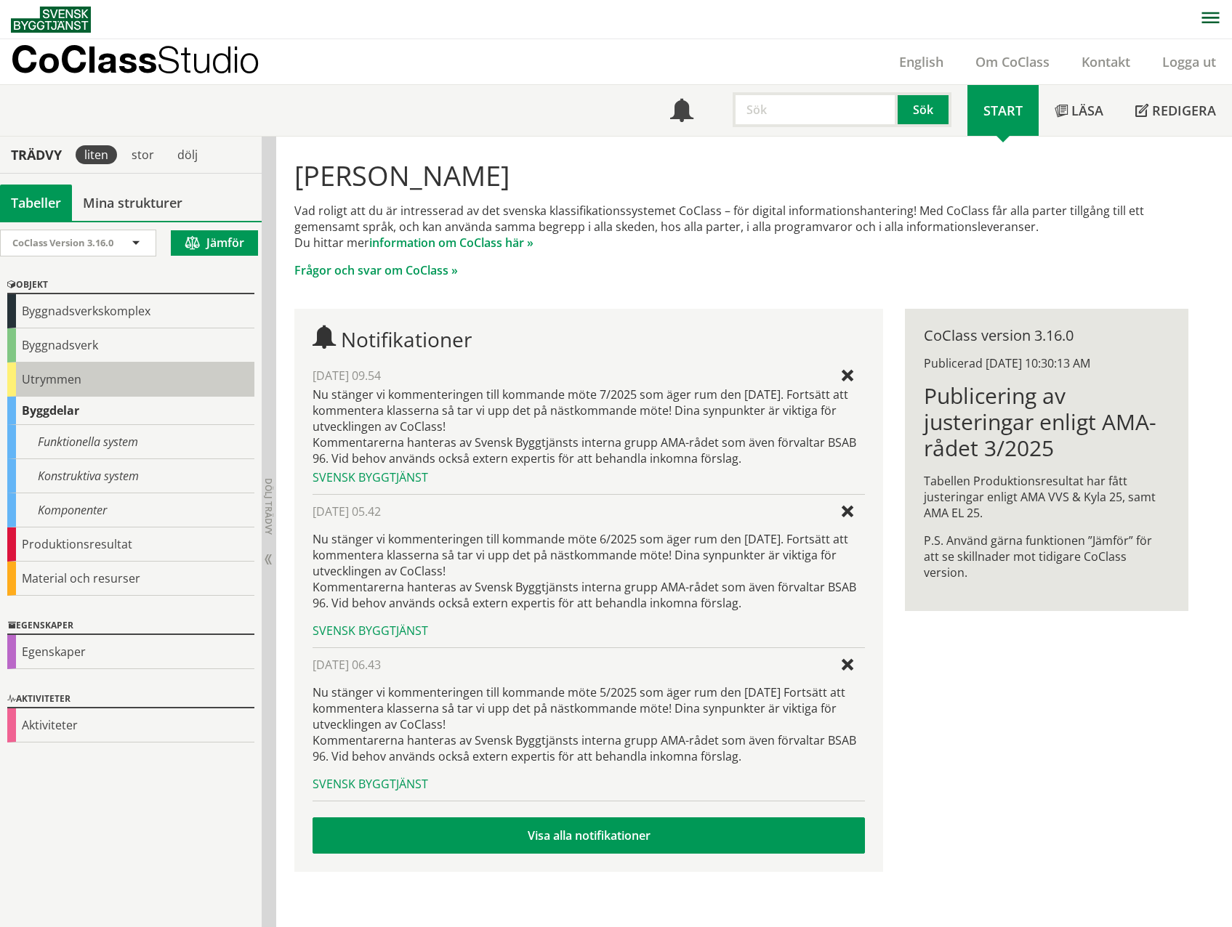
click at [52, 380] on div "Utrymmen" at bounding box center [130, 380] width 247 height 34
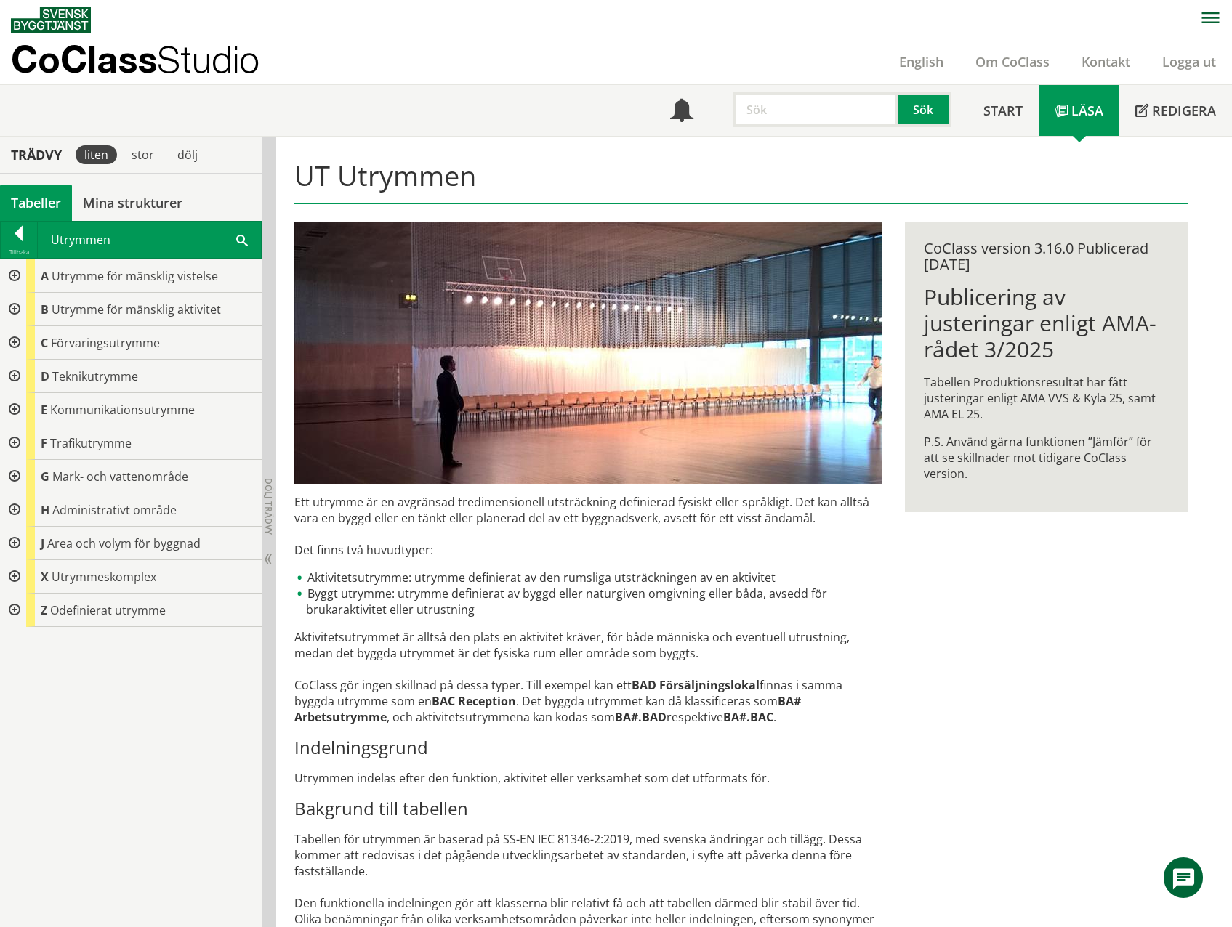
click at [12, 374] on div at bounding box center [13, 376] width 26 height 33
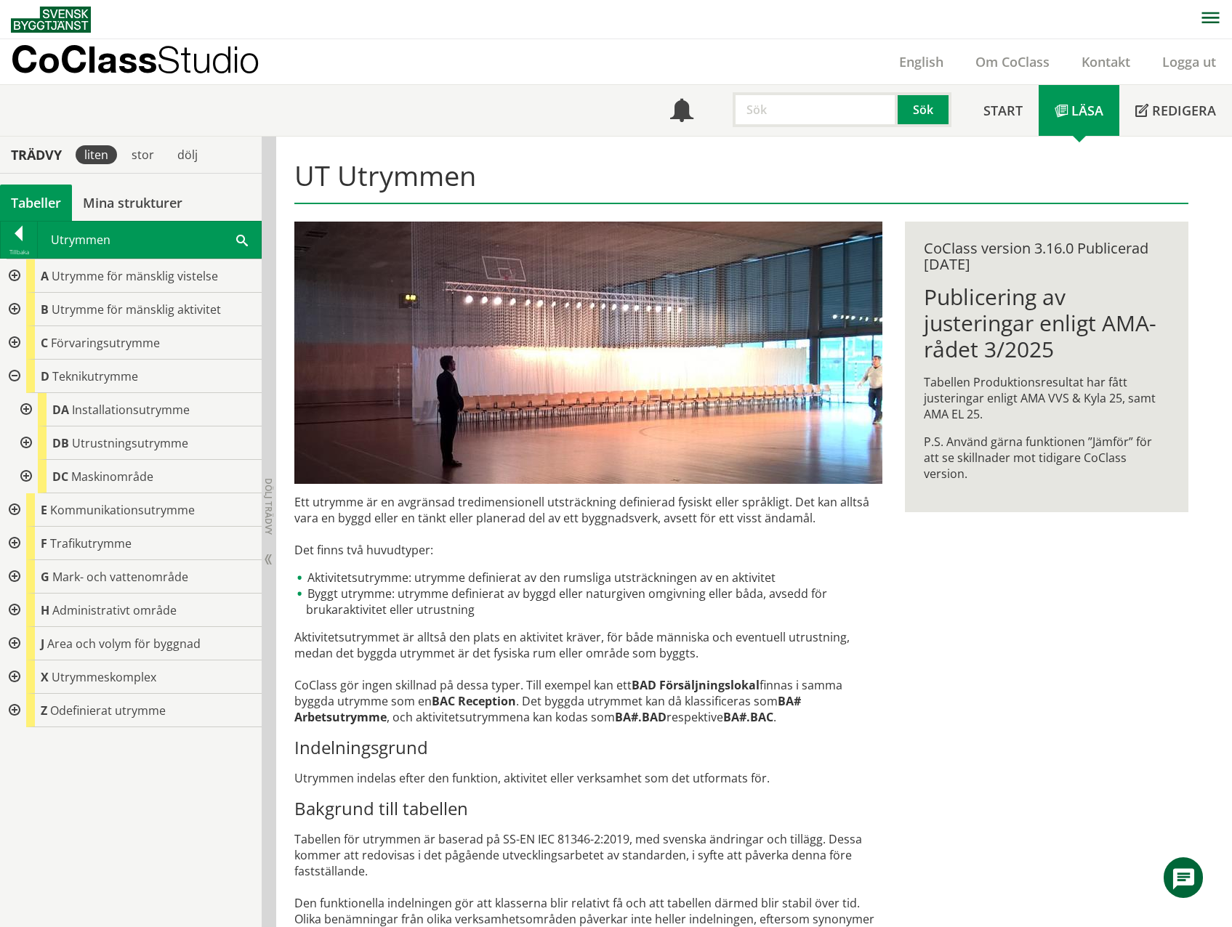
click at [25, 444] on div at bounding box center [25, 443] width 26 height 33
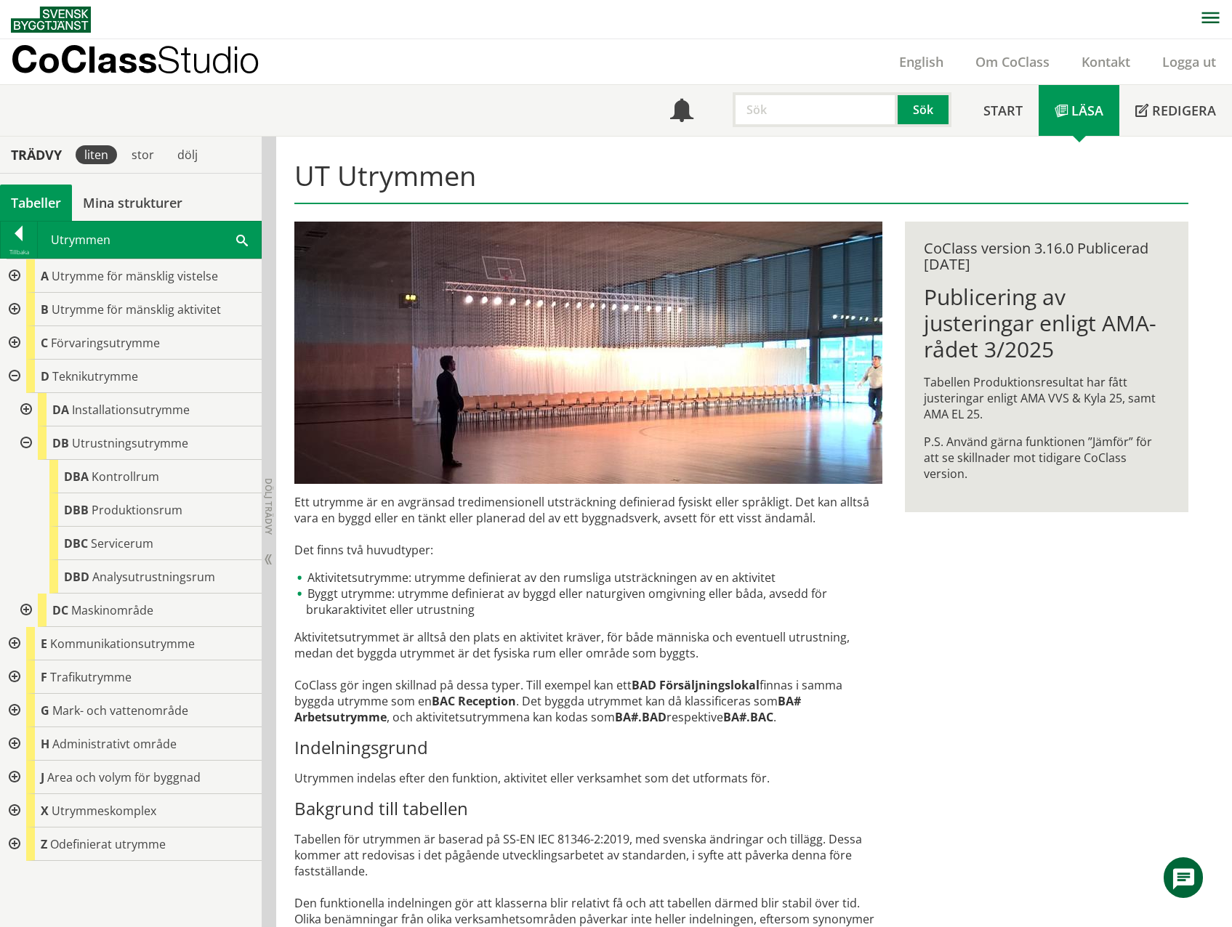
click at [25, 444] on div at bounding box center [25, 443] width 26 height 33
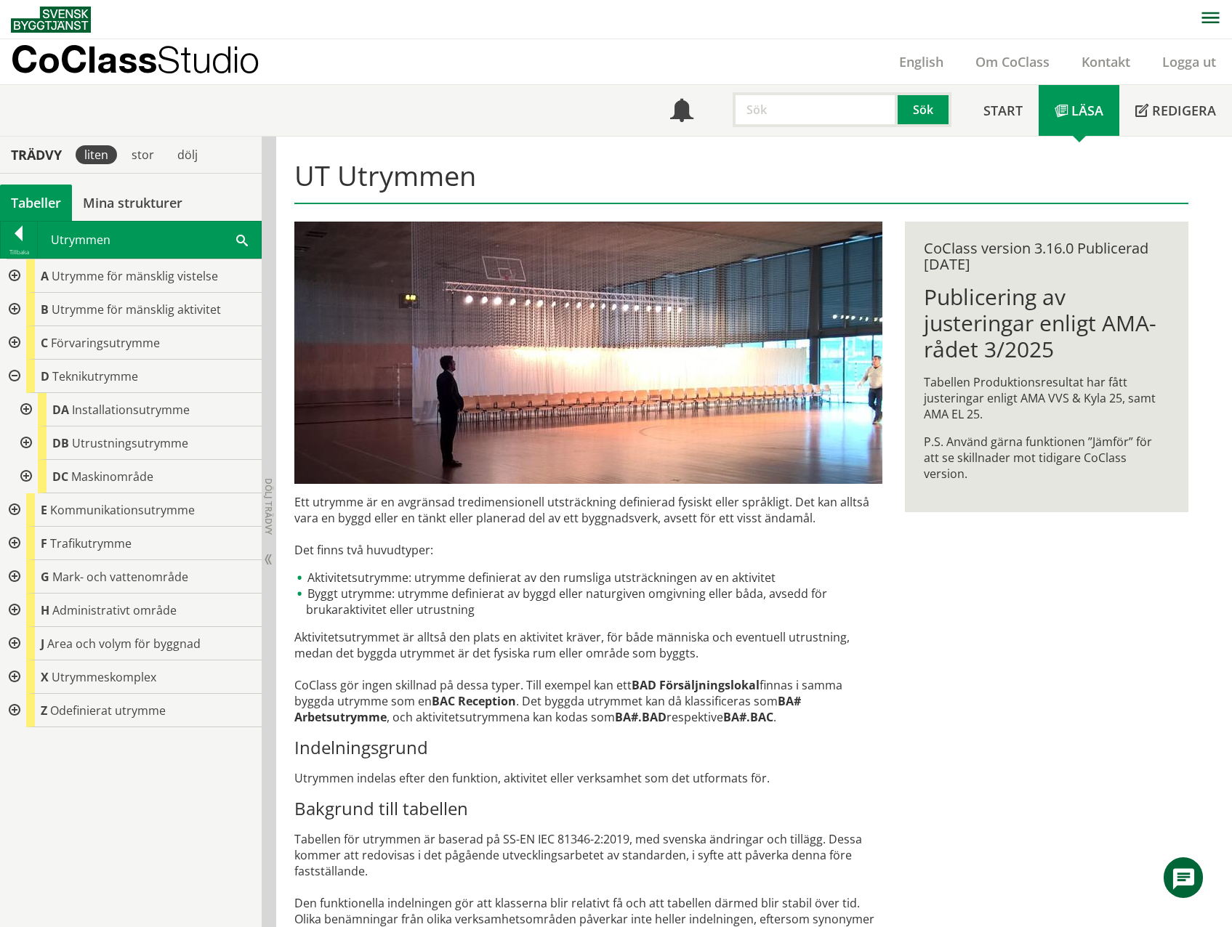
click at [27, 476] on div at bounding box center [25, 476] width 26 height 33
click at [27, 412] on div at bounding box center [25, 409] width 26 height 33
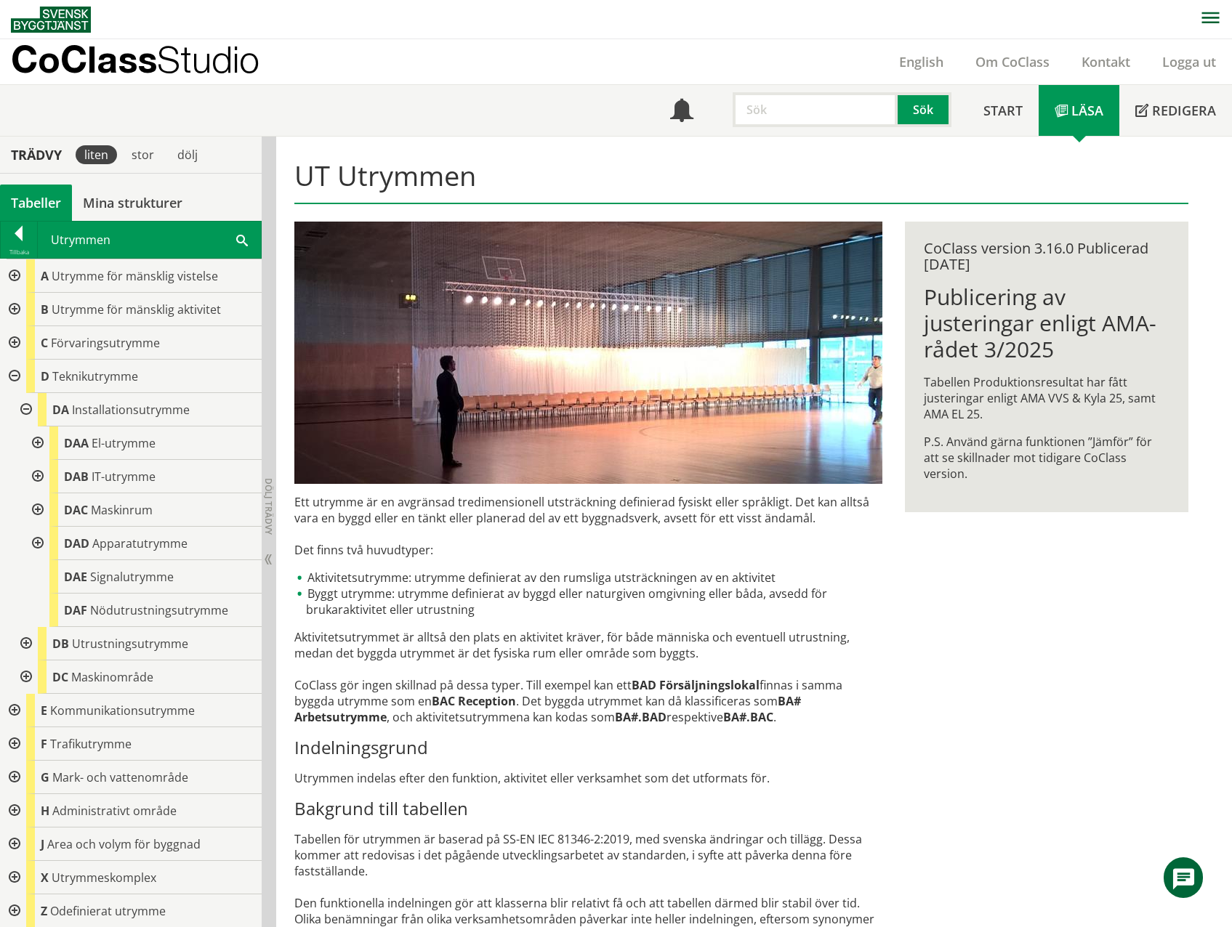
click at [39, 445] on div at bounding box center [36, 443] width 26 height 33
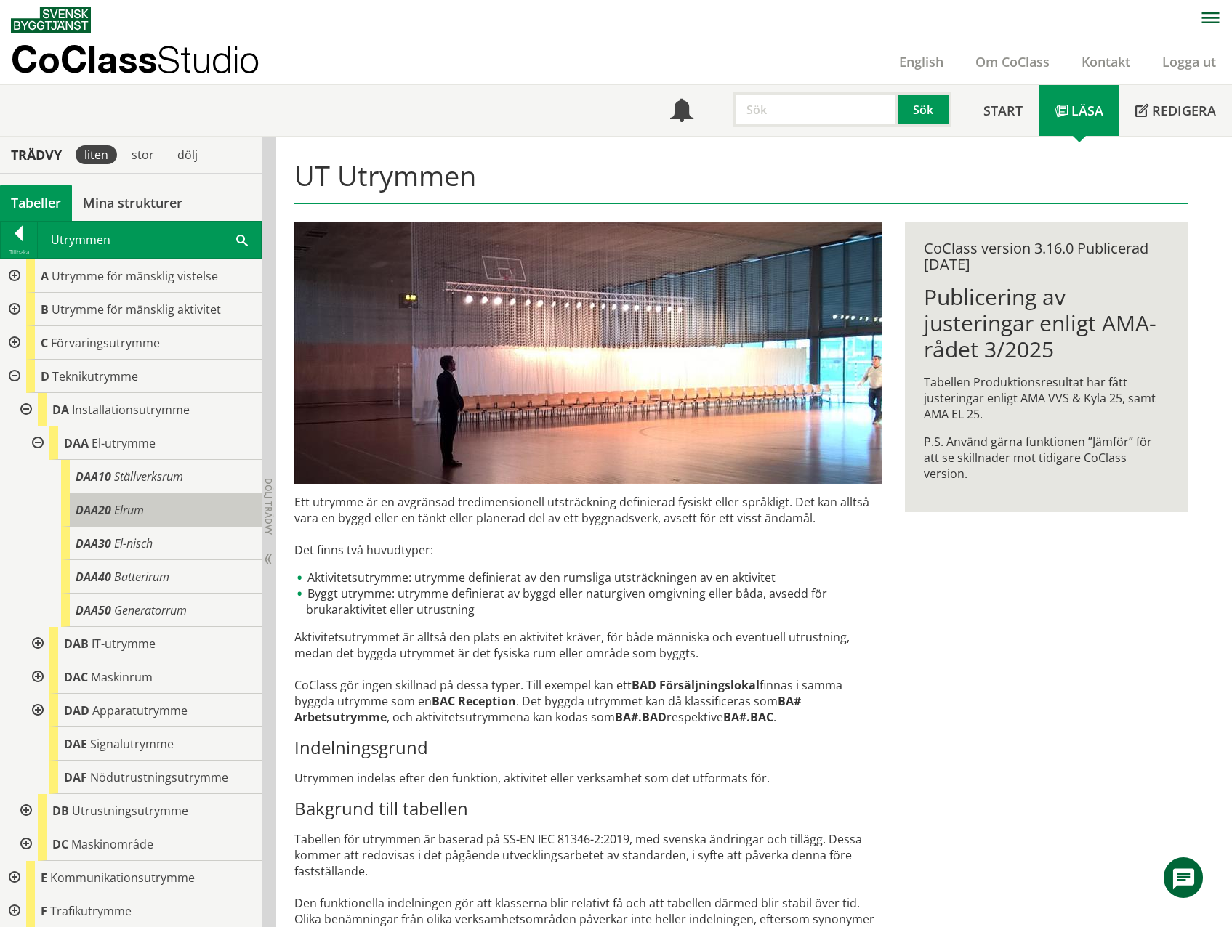
click at [125, 511] on span "Elrum" at bounding box center [129, 510] width 30 height 16
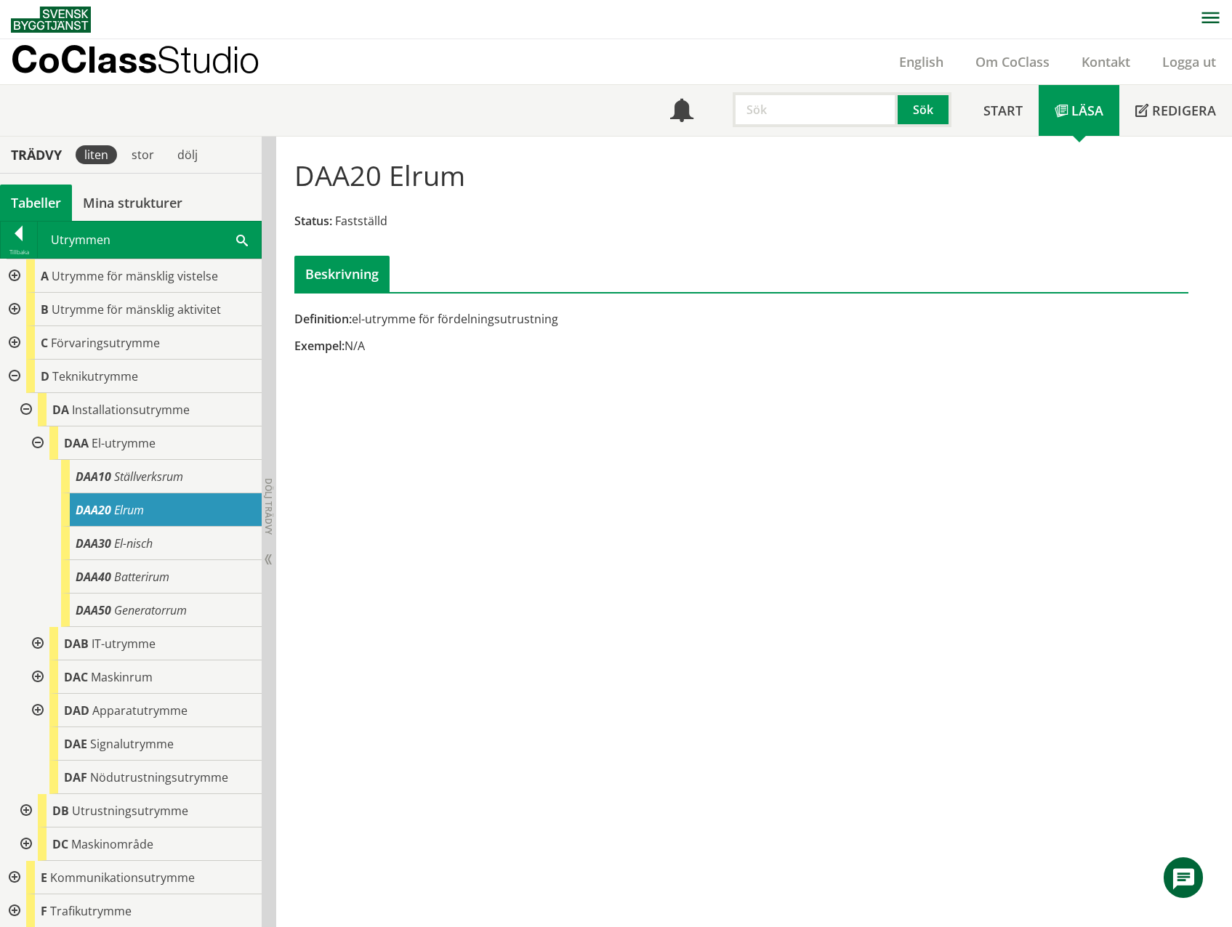
click at [37, 712] on div at bounding box center [36, 710] width 26 height 33
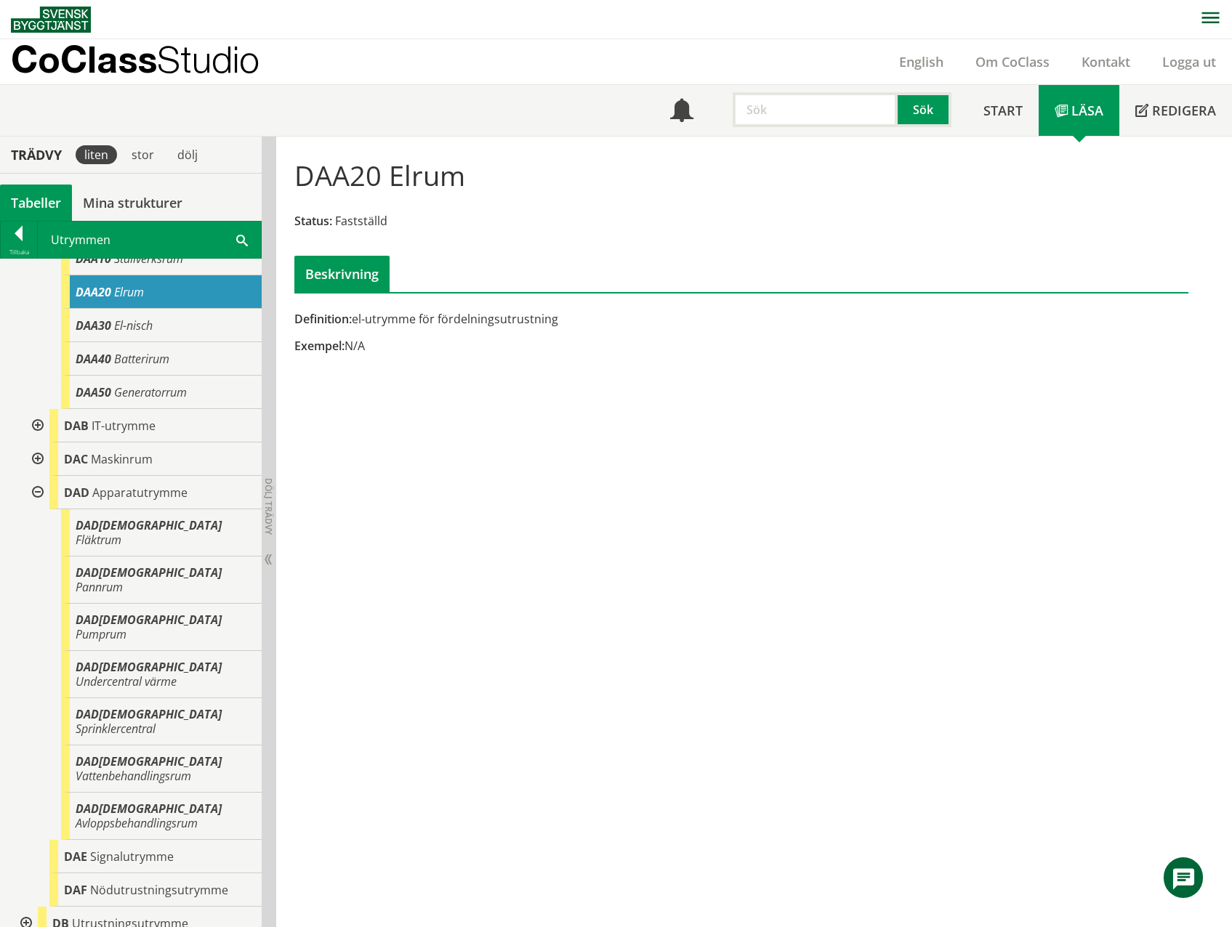
scroll to position [291, 0]
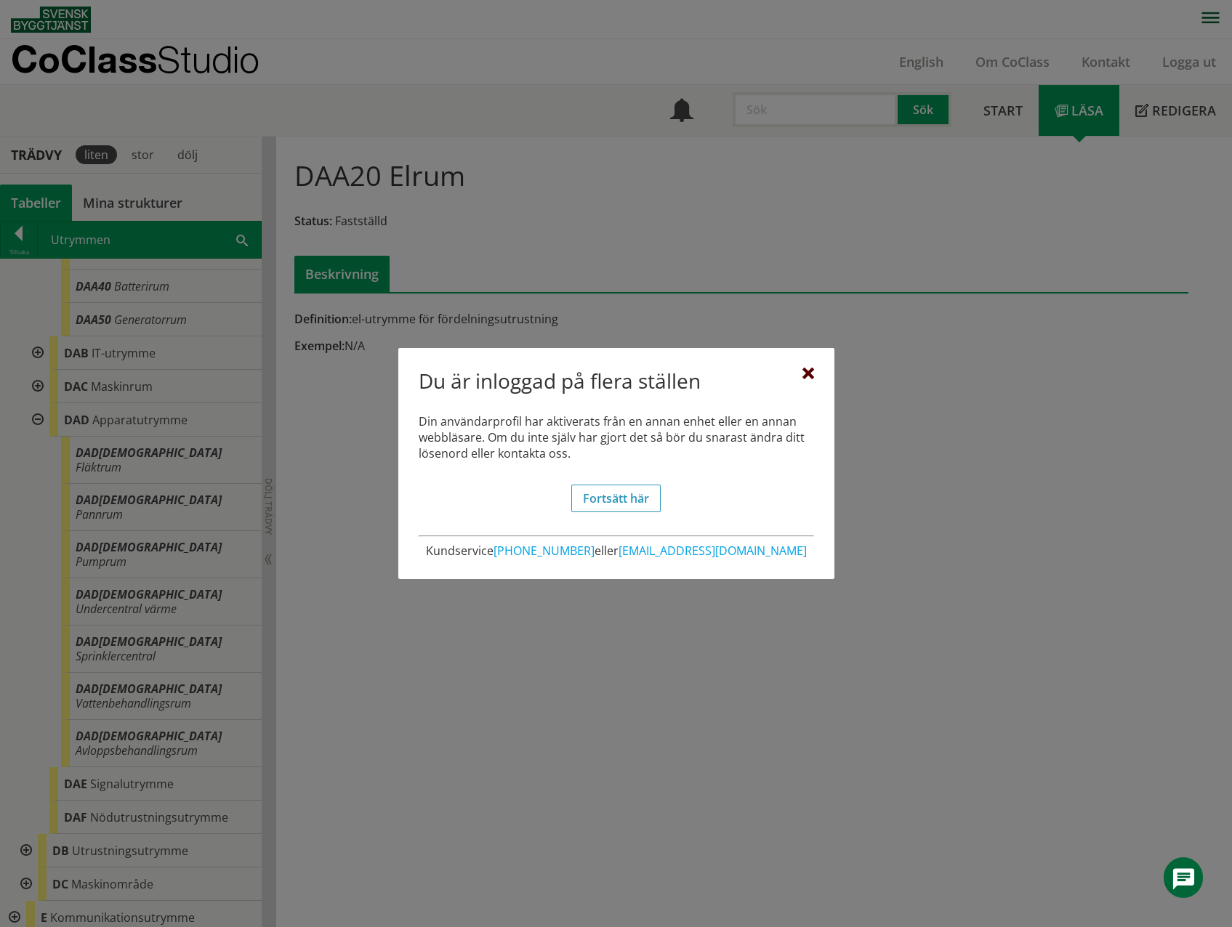
click at [807, 373] on div at bounding box center [808, 374] width 12 height 12
